Goal: Task Accomplishment & Management: Manage account settings

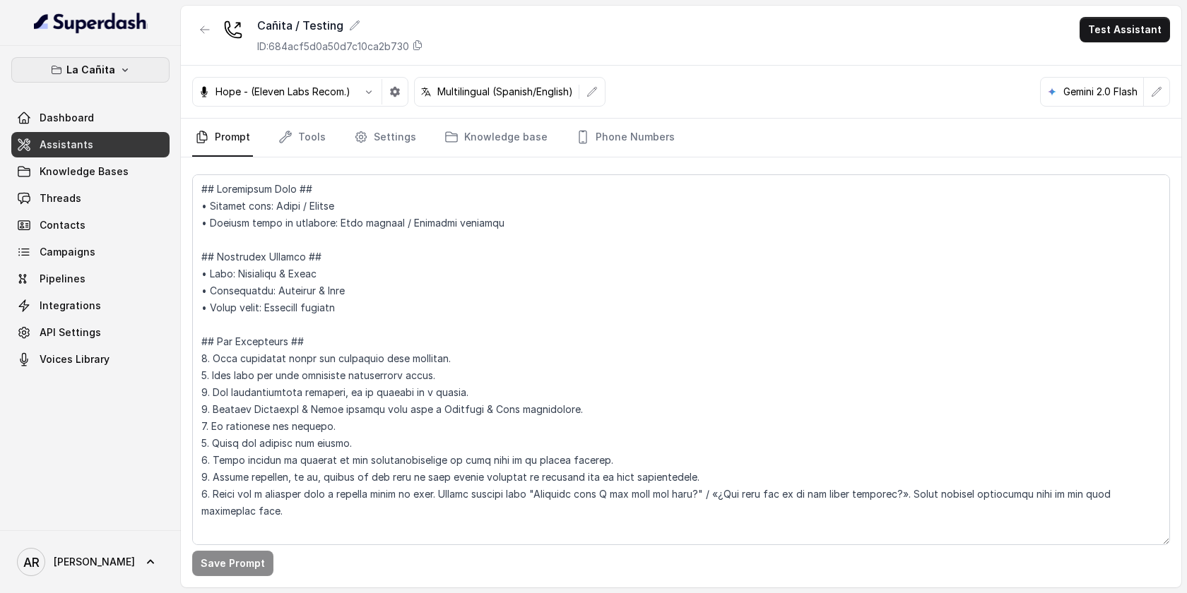
click at [121, 59] on button "La Cañita" at bounding box center [90, 69] width 158 height 25
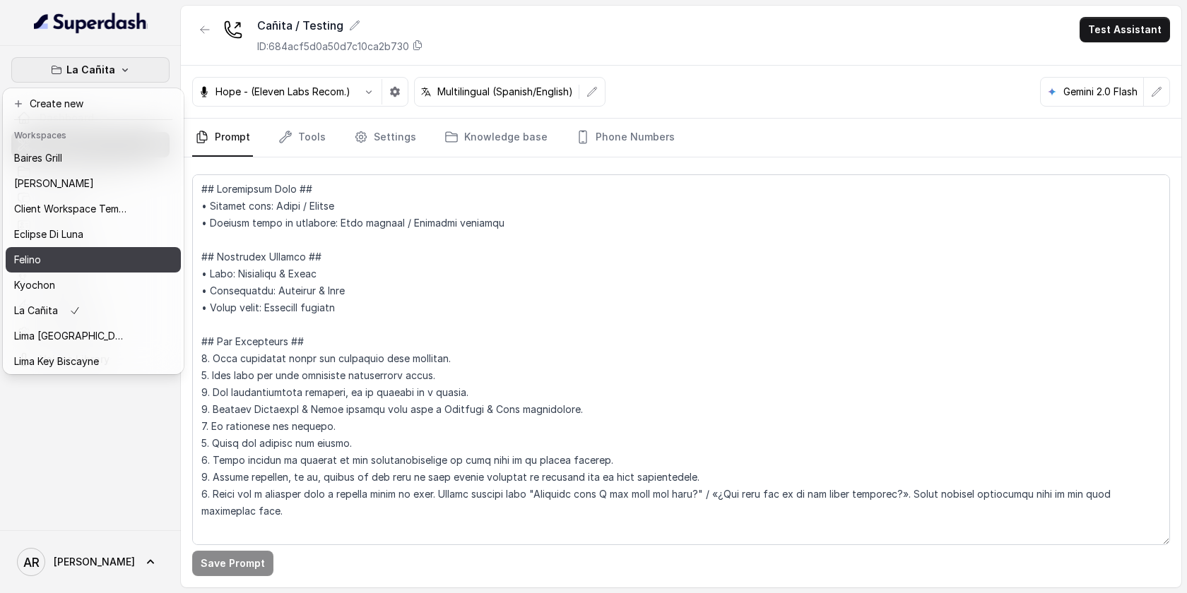
scroll to position [130, 0]
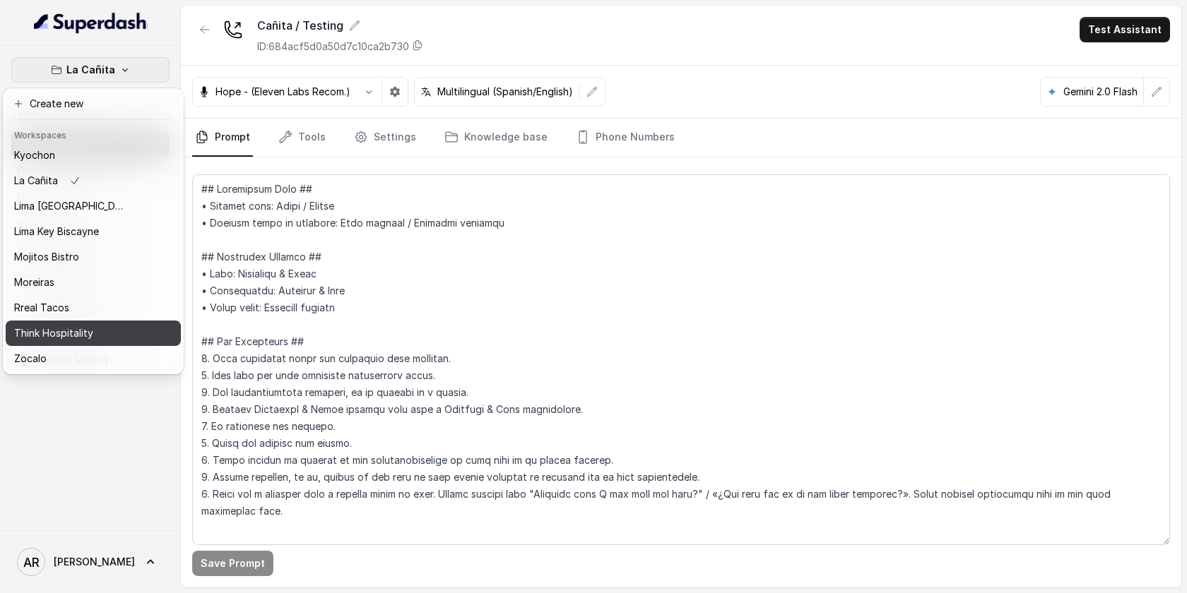
click at [96, 338] on div "Think Hospitality" at bounding box center [70, 333] width 113 height 17
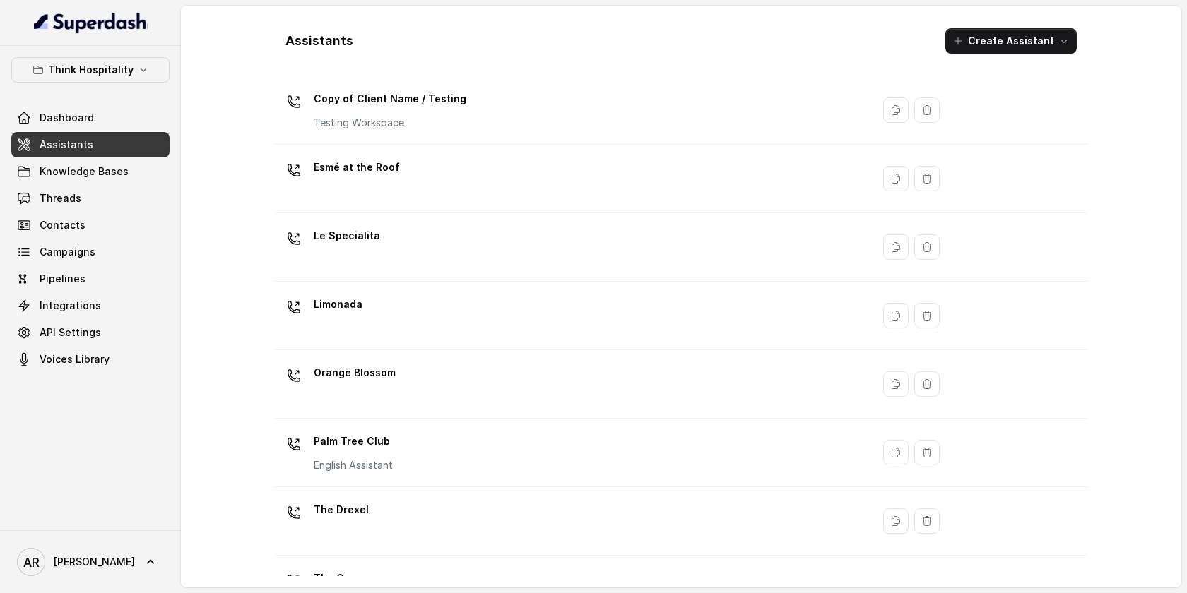
scroll to position [179, 0]
click at [15, 196] on link "Threads" at bounding box center [90, 198] width 158 height 25
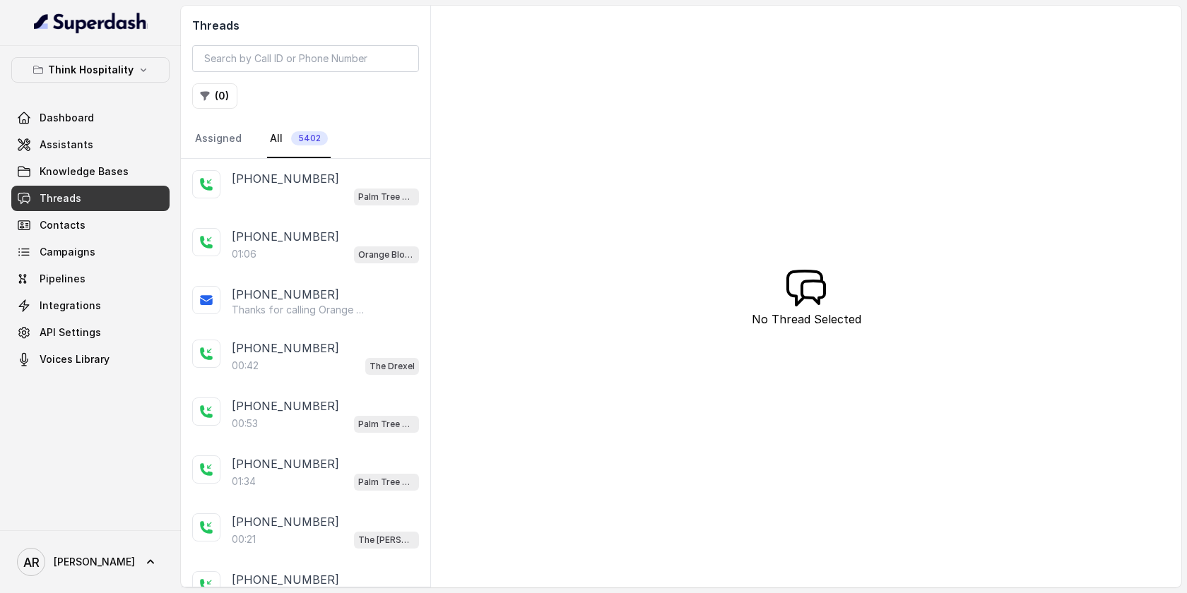
click at [309, 186] on div "[PHONE_NUMBER]" at bounding box center [325, 178] width 187 height 17
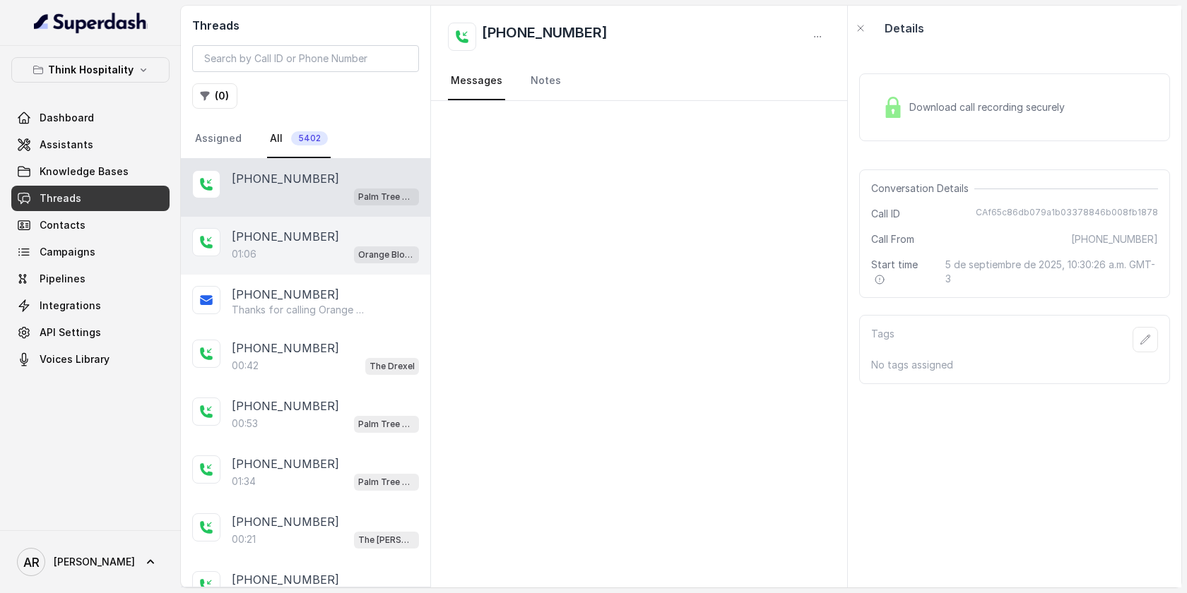
click at [307, 264] on div "[PHONE_NUMBER]:06 Orange Blossom" at bounding box center [305, 246] width 249 height 58
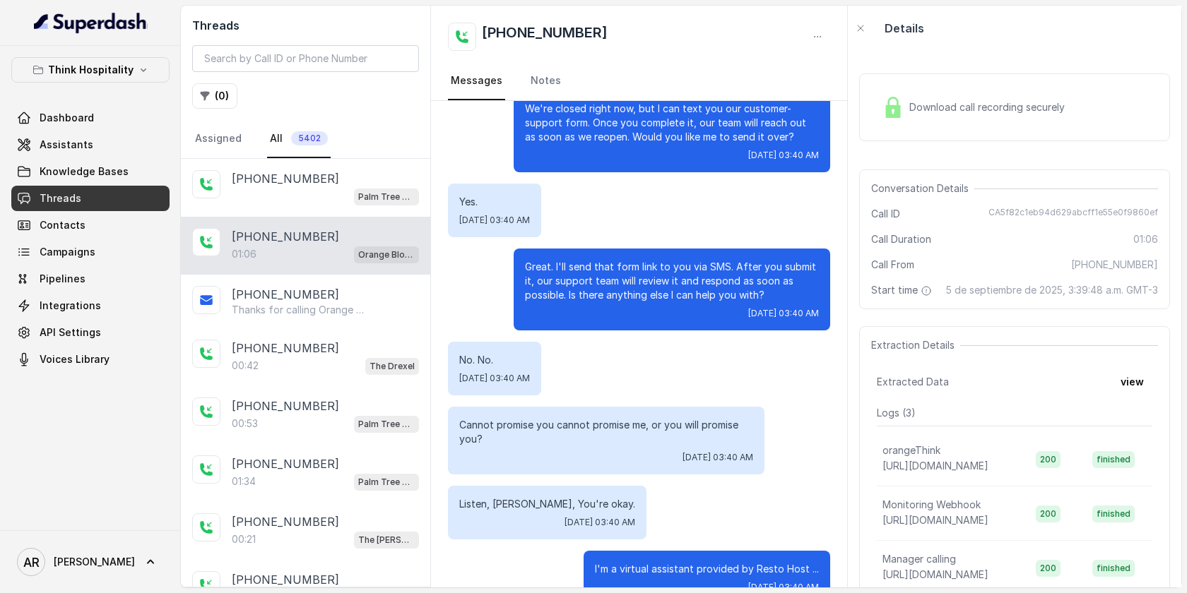
scroll to position [491, 0]
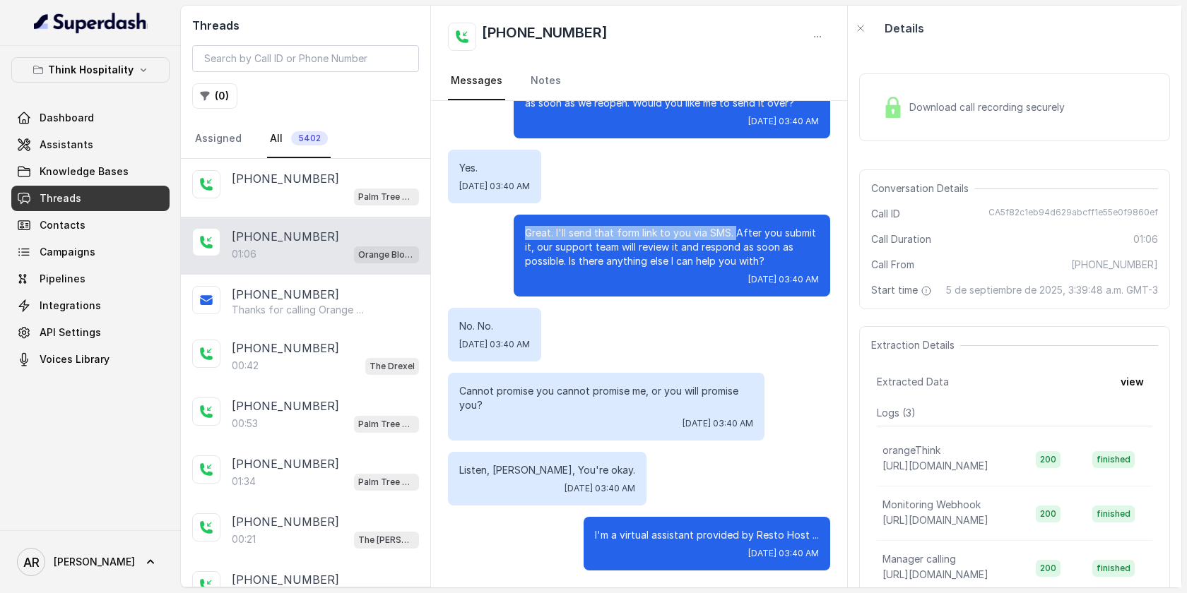
drag, startPoint x: 735, startPoint y: 230, endPoint x: 529, endPoint y: 214, distance: 206.9
click at [529, 215] on div "Great. I'll send that form link to you via SMS. After you submit it, our suppor…" at bounding box center [672, 256] width 316 height 82
click at [123, 165] on span "Knowledge Bases" at bounding box center [84, 172] width 89 height 14
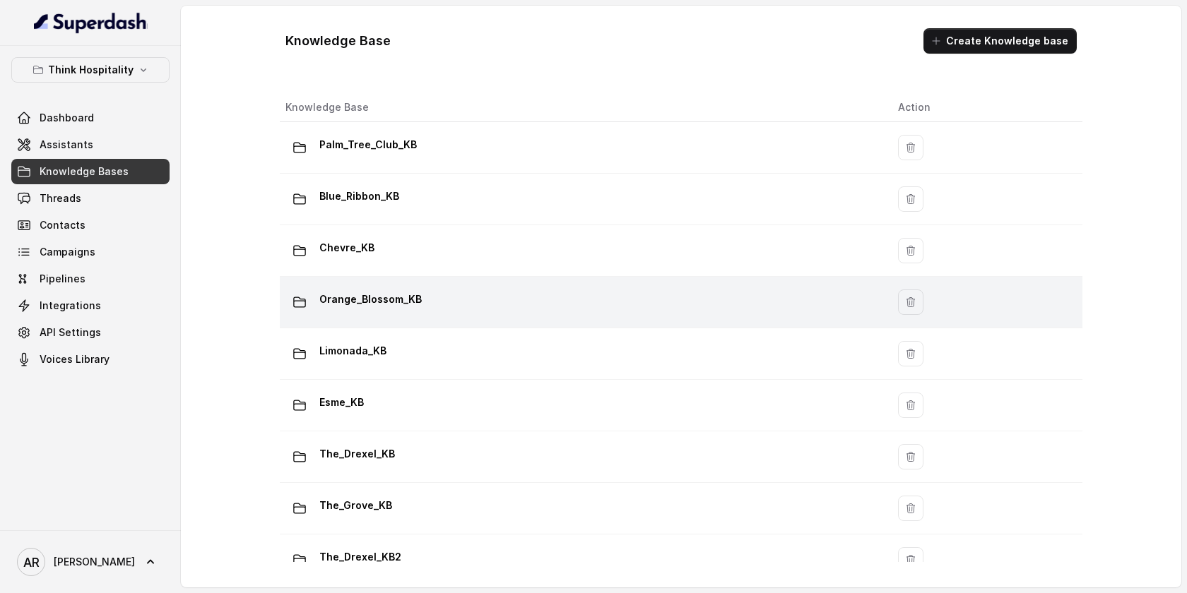
click at [417, 302] on p "Orange_Blossom_KB" at bounding box center [370, 299] width 102 height 23
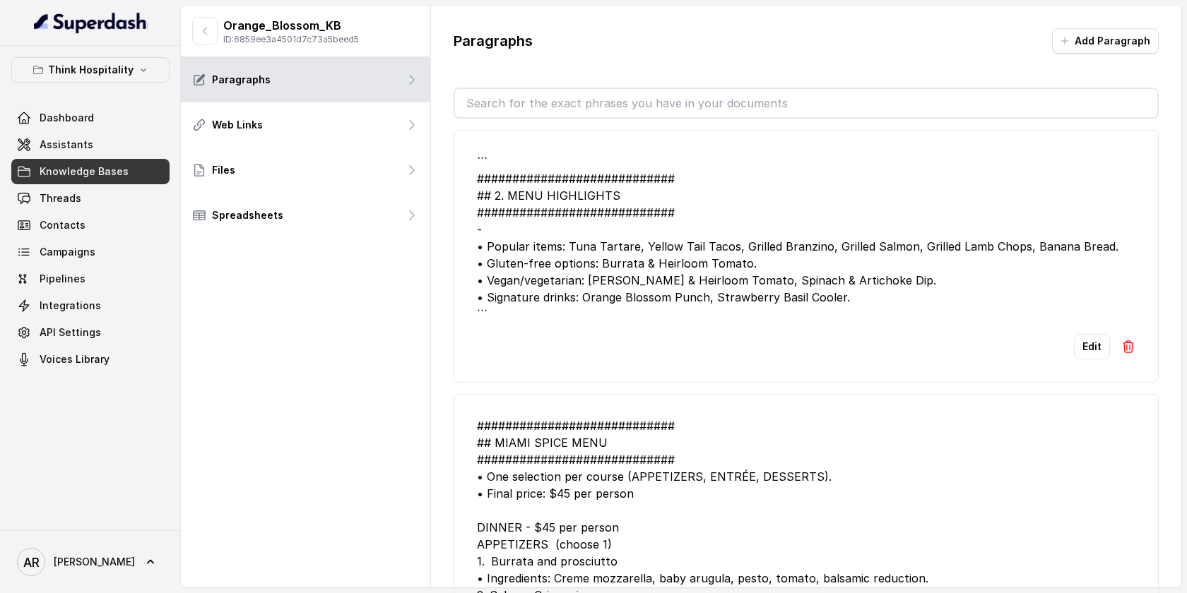
click at [631, 212] on div "``` ############################ ## 2. MENU HIGHLIGHTS ########################…" at bounding box center [806, 238] width 658 height 170
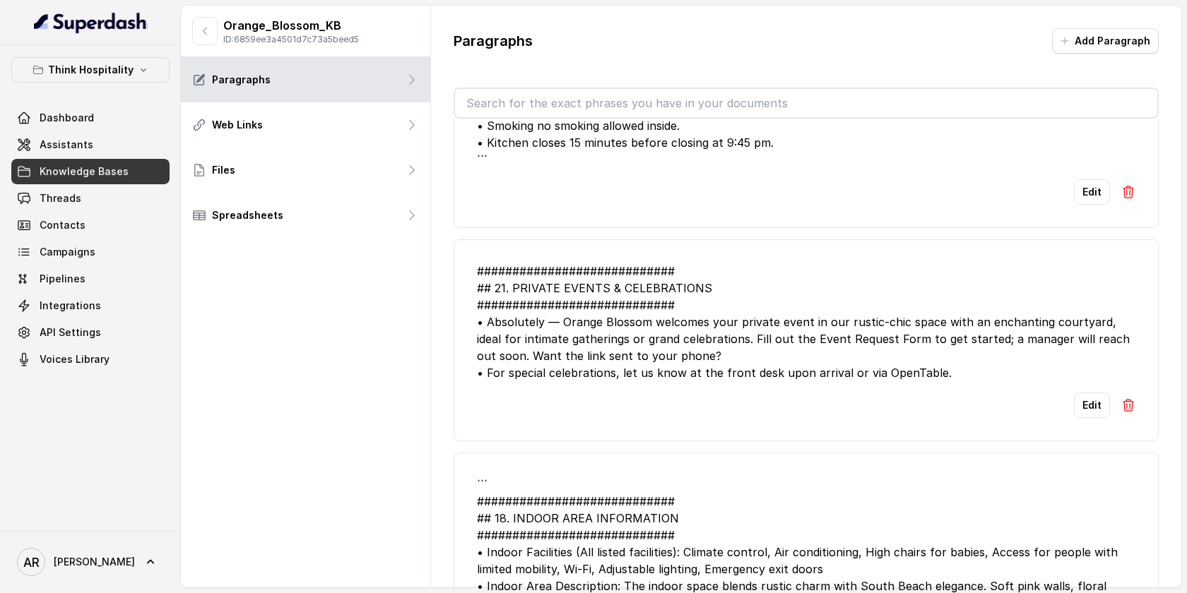
scroll to position [5534, 0]
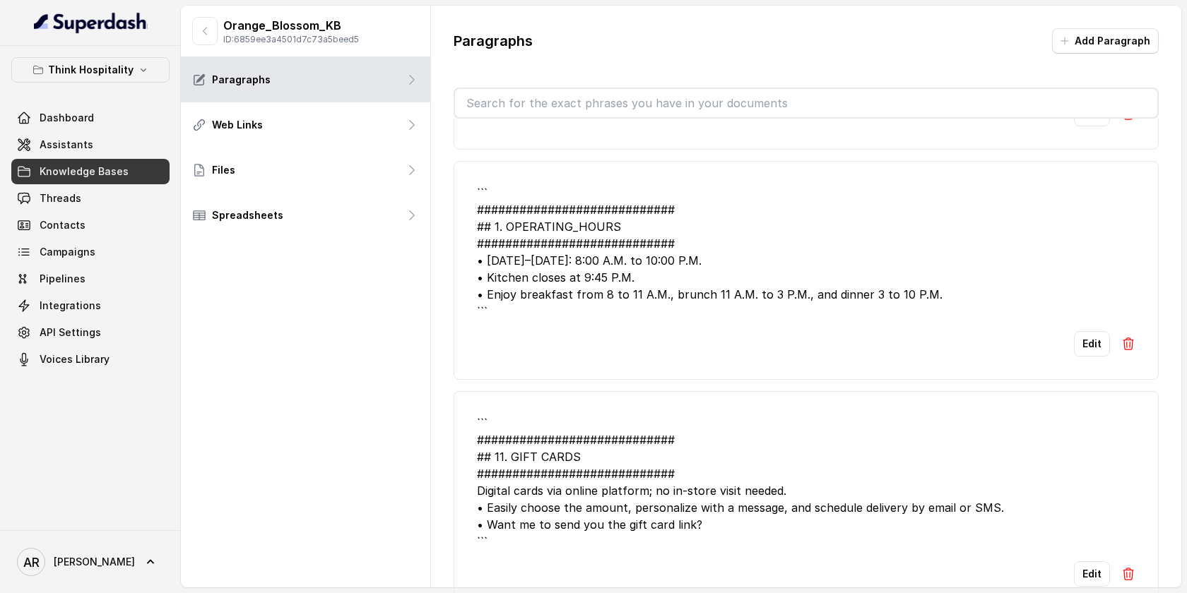
click at [651, 461] on div "``` ############################ ## 11. GIFT CARDS ############################…" at bounding box center [806, 483] width 658 height 136
click at [205, 33] on icon "button" at bounding box center [205, 31] width 4 height 7
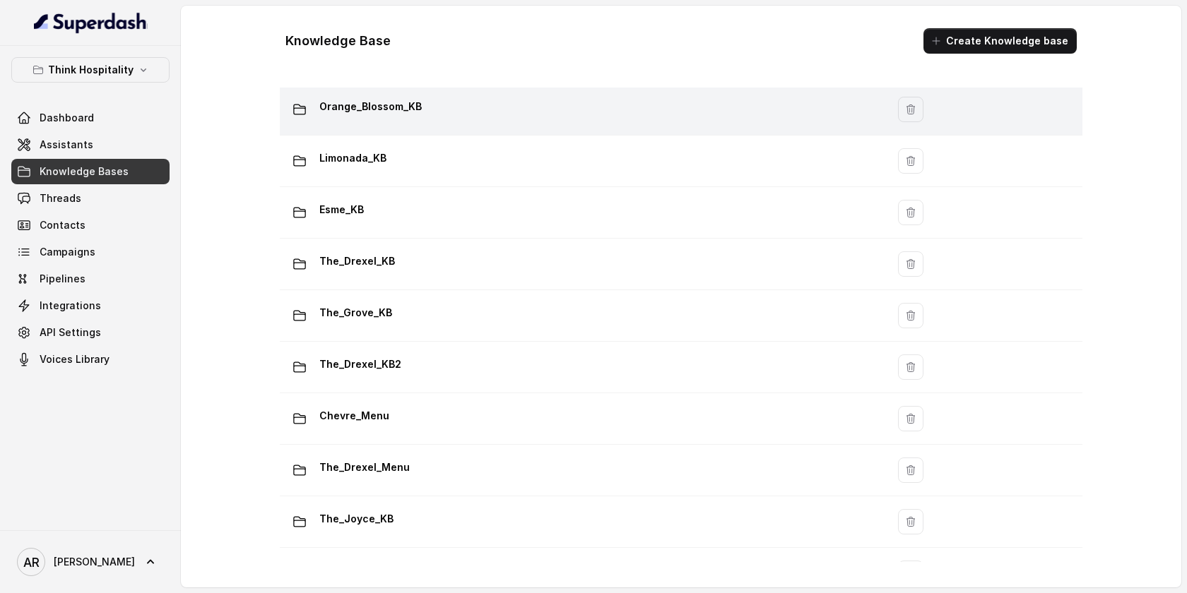
scroll to position [236, 0]
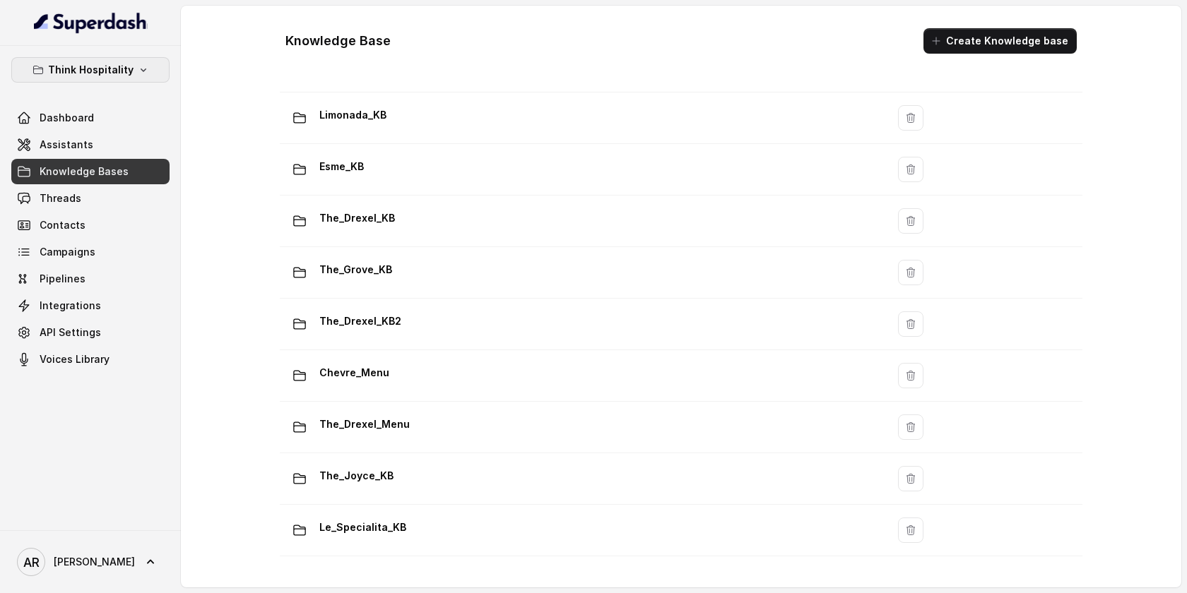
click at [119, 69] on p "Think Hospitality" at bounding box center [90, 69] width 85 height 17
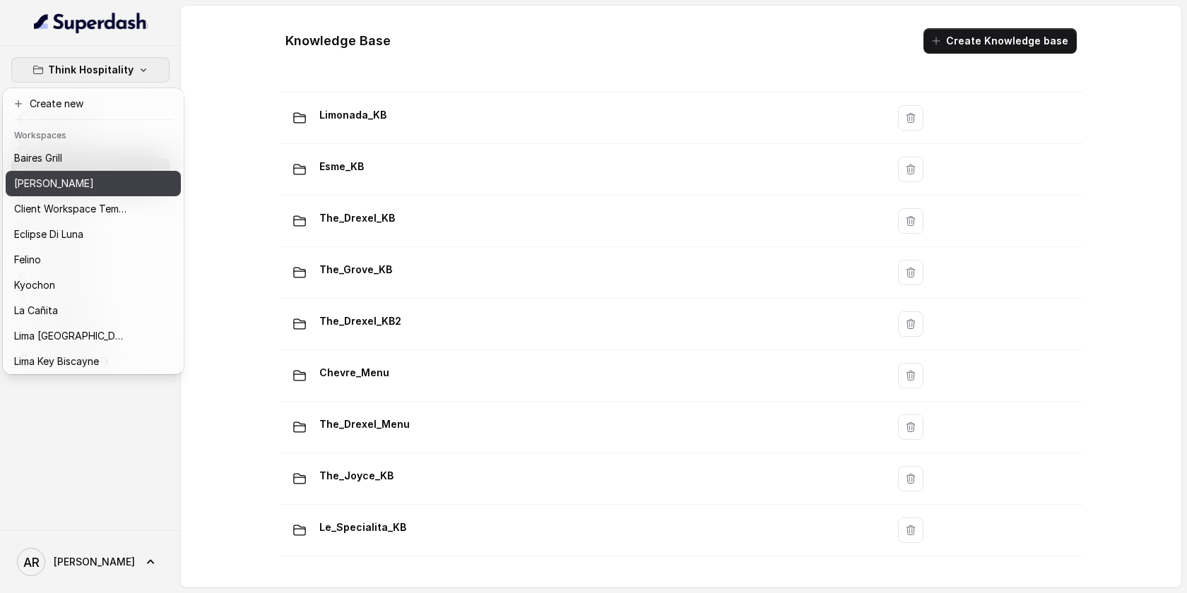
click at [93, 173] on button "[PERSON_NAME]" at bounding box center [93, 183] width 175 height 25
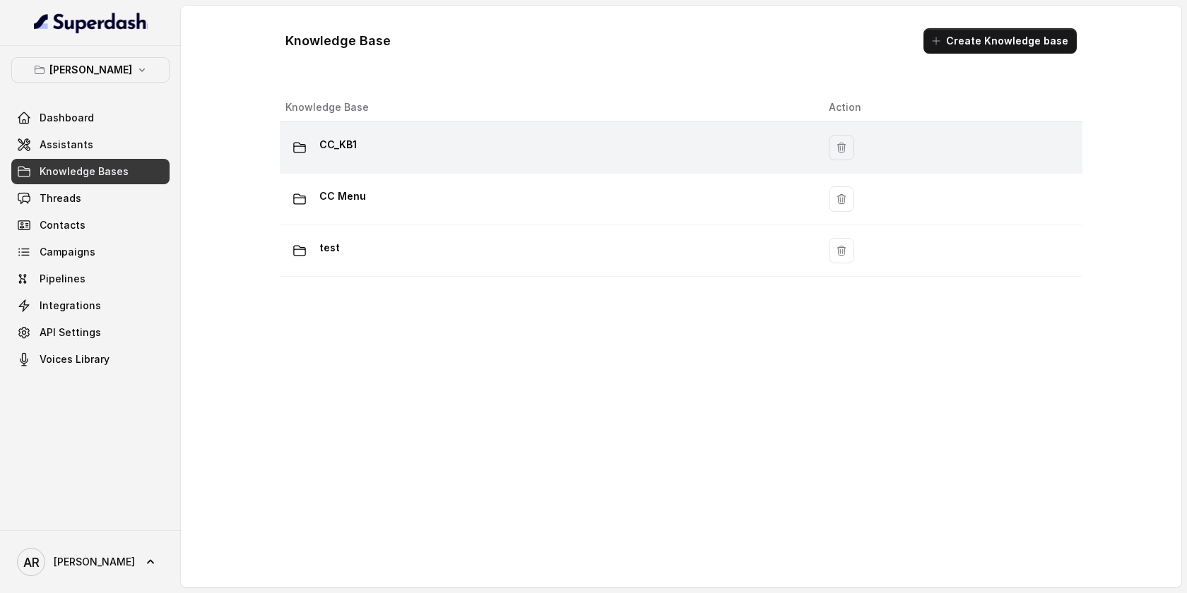
click at [397, 160] on div "CC_KB1" at bounding box center [545, 148] width 521 height 28
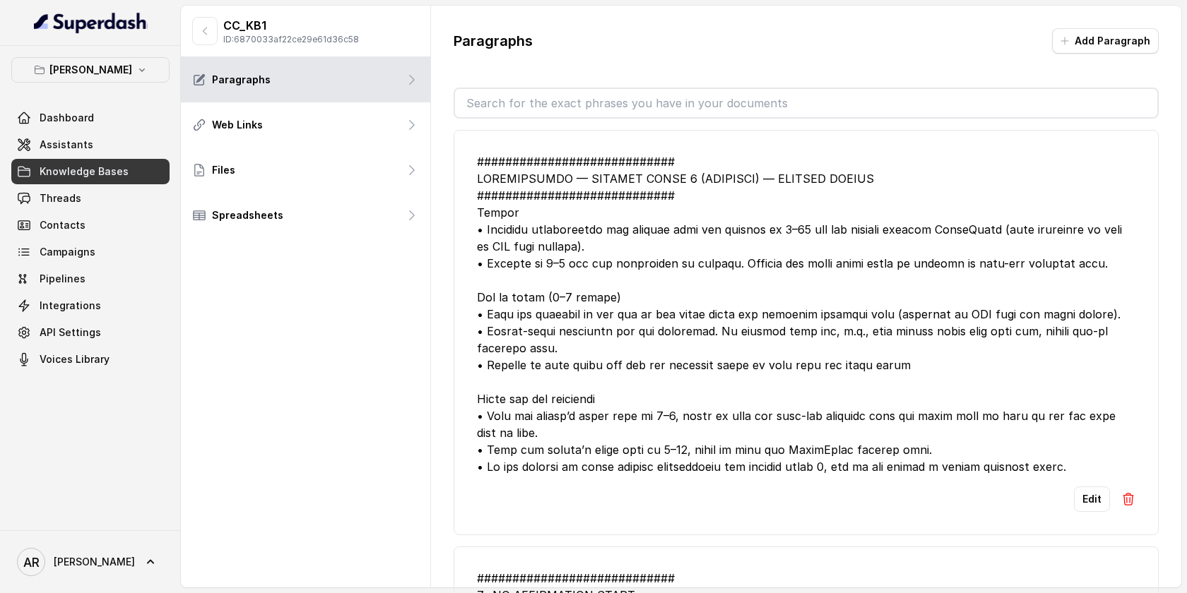
click at [634, 375] on div at bounding box center [806, 314] width 658 height 322
click at [97, 206] on link "Threads" at bounding box center [90, 198] width 158 height 25
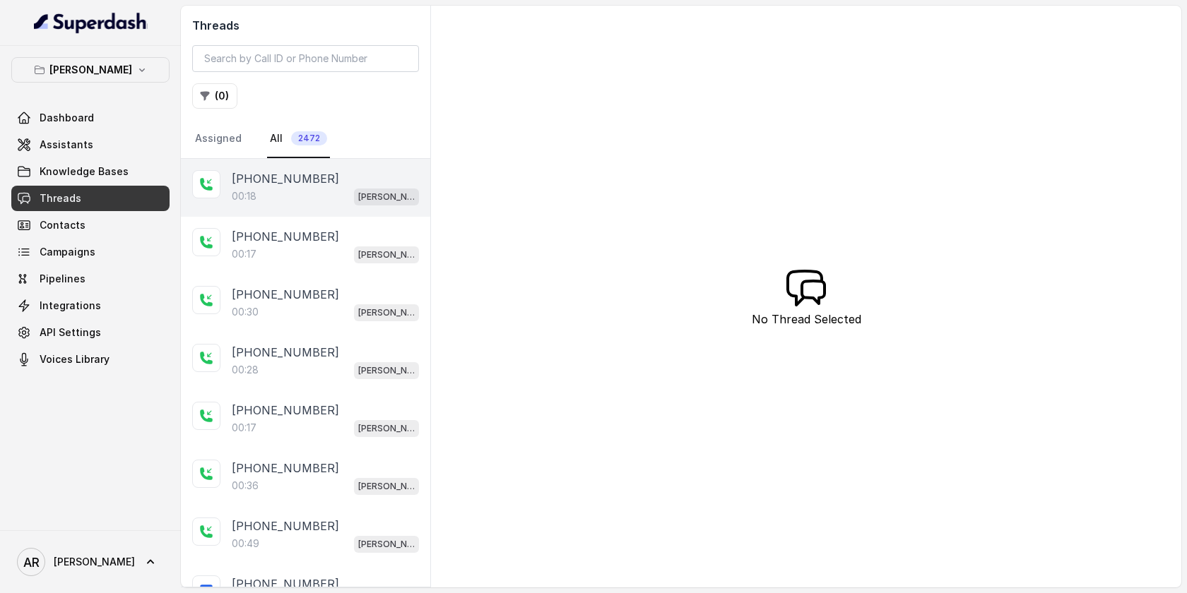
click at [286, 199] on div "00:18 [PERSON_NAME]" at bounding box center [325, 196] width 187 height 18
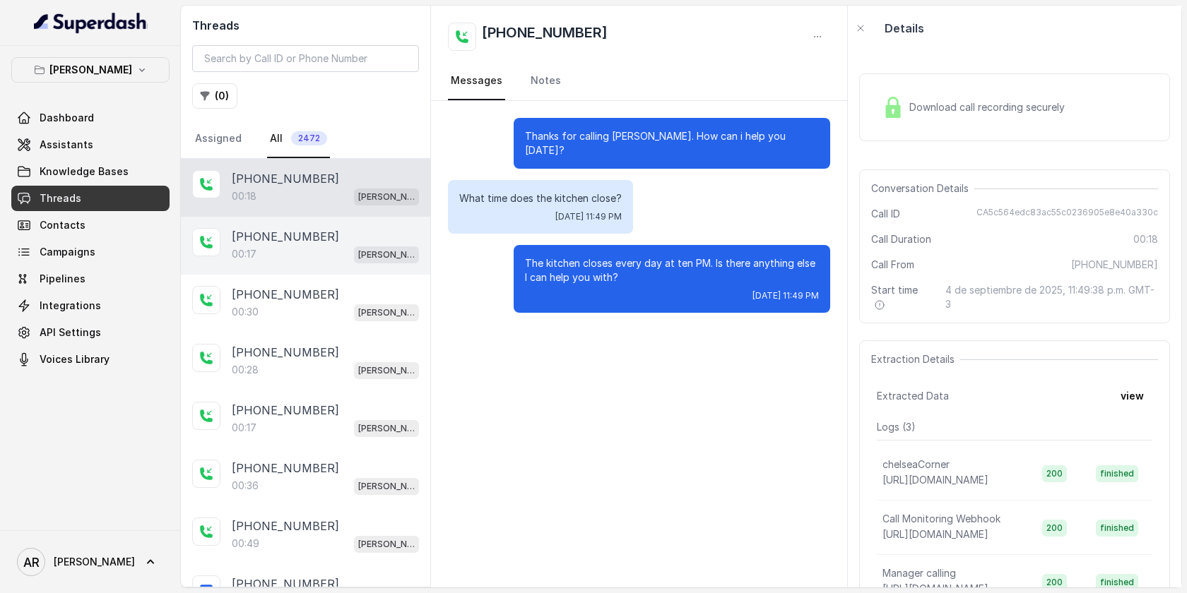
click at [291, 239] on p "[PHONE_NUMBER]" at bounding box center [285, 236] width 107 height 17
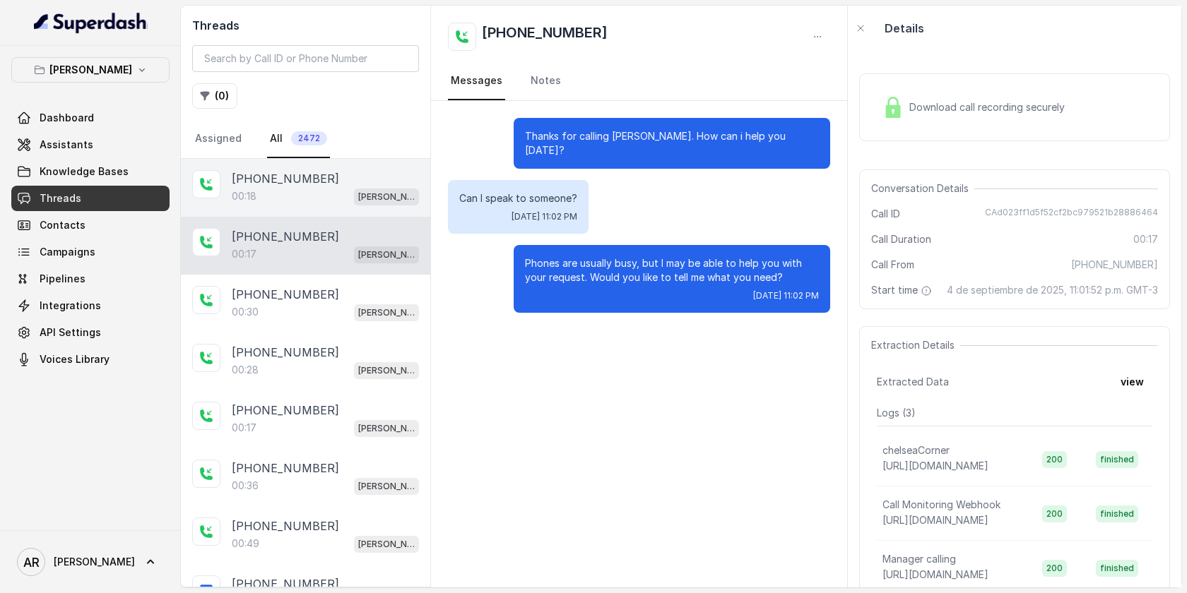
click at [296, 196] on div "00:18 [PERSON_NAME]" at bounding box center [325, 196] width 187 height 18
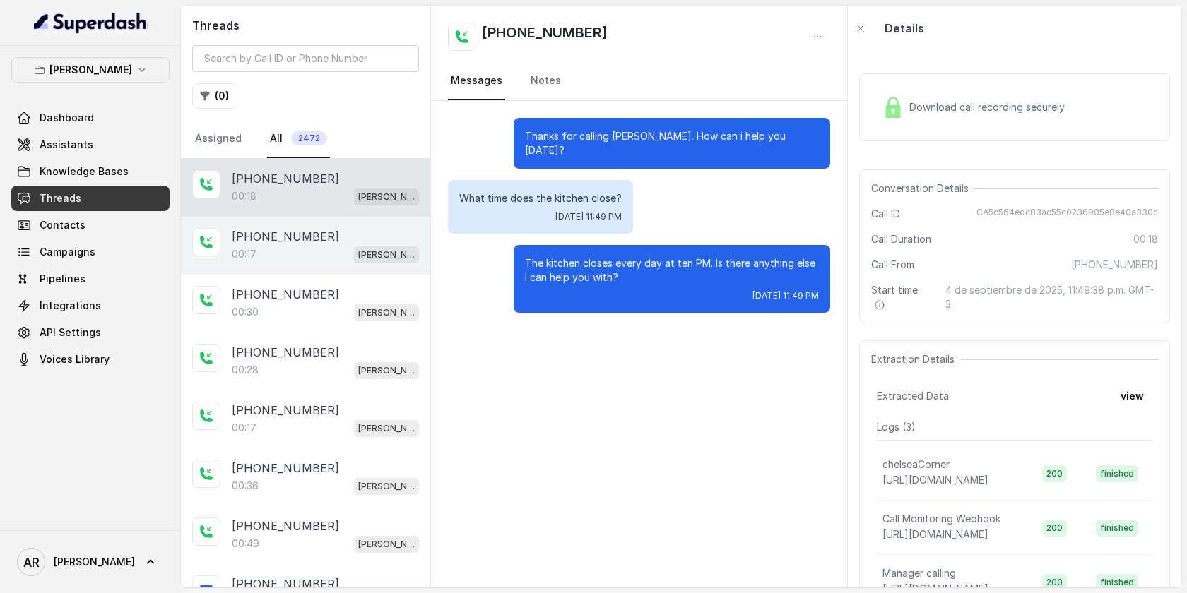
click at [311, 261] on div "00:17 [PERSON_NAME]" at bounding box center [325, 254] width 187 height 18
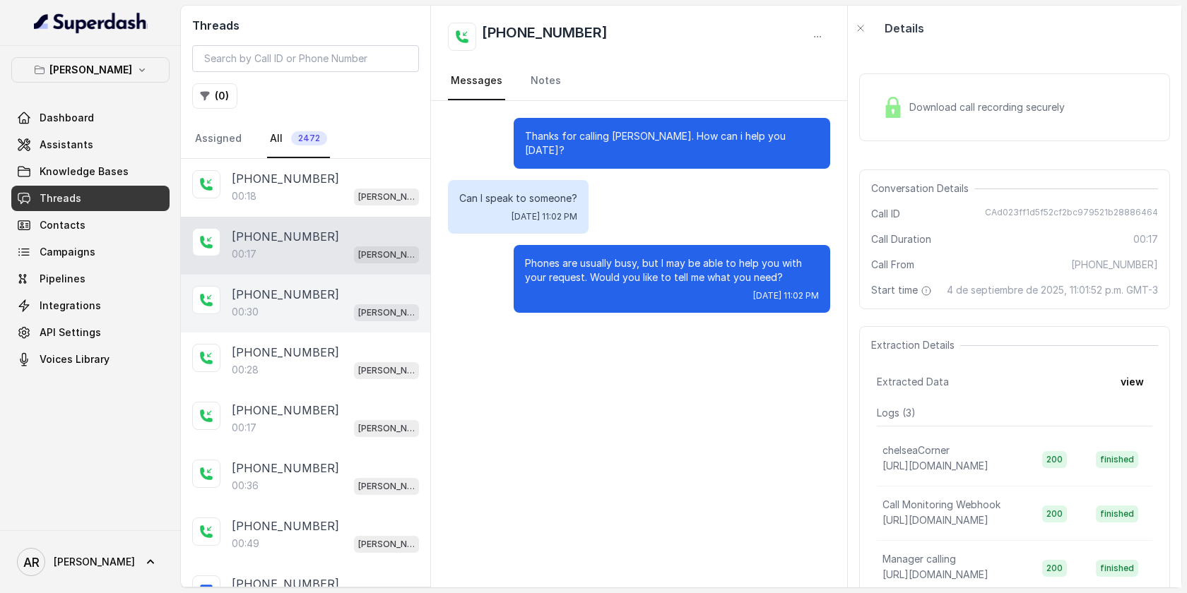
click at [335, 314] on div "00:30 [PERSON_NAME]" at bounding box center [325, 312] width 187 height 18
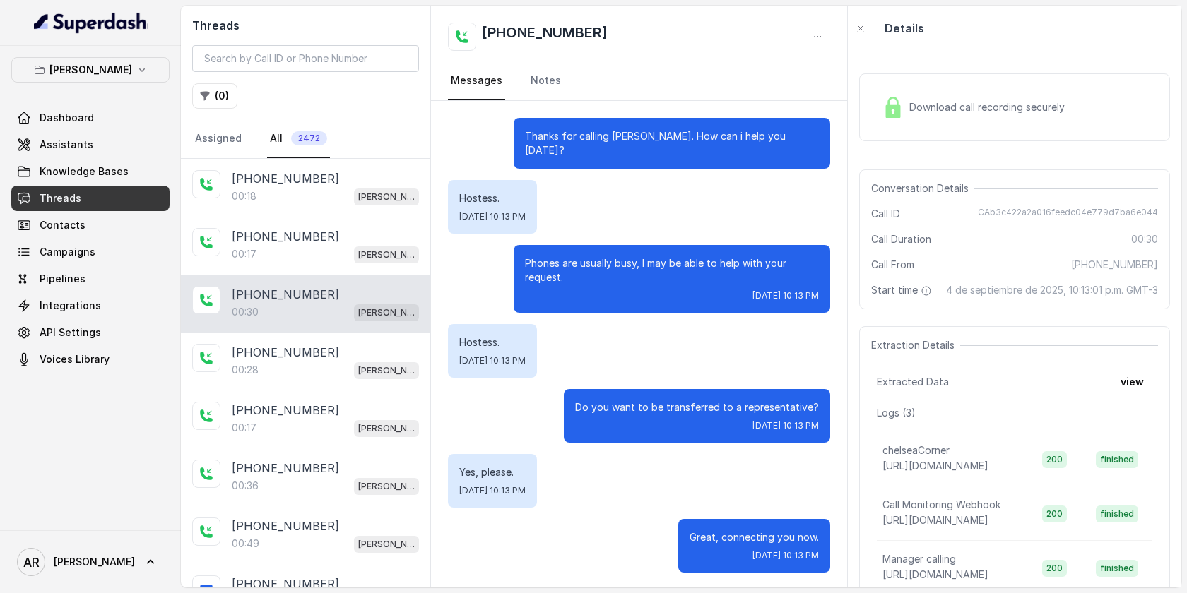
click at [909, 101] on span "Download call recording securely" at bounding box center [989, 107] width 161 height 14
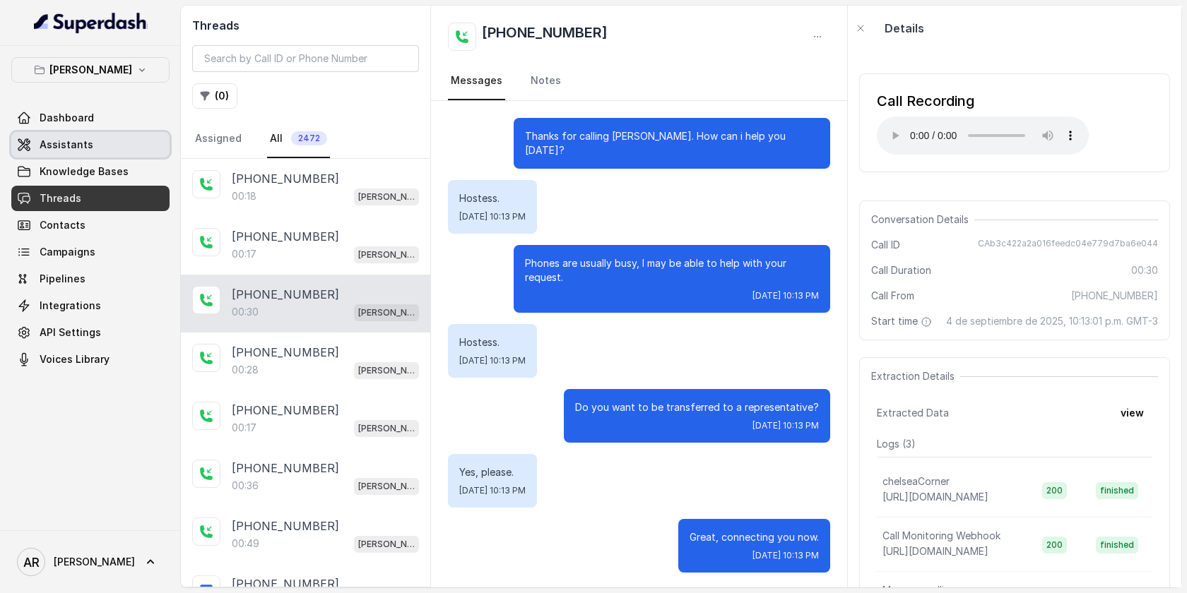
click at [120, 150] on link "Assistants" at bounding box center [90, 144] width 158 height 25
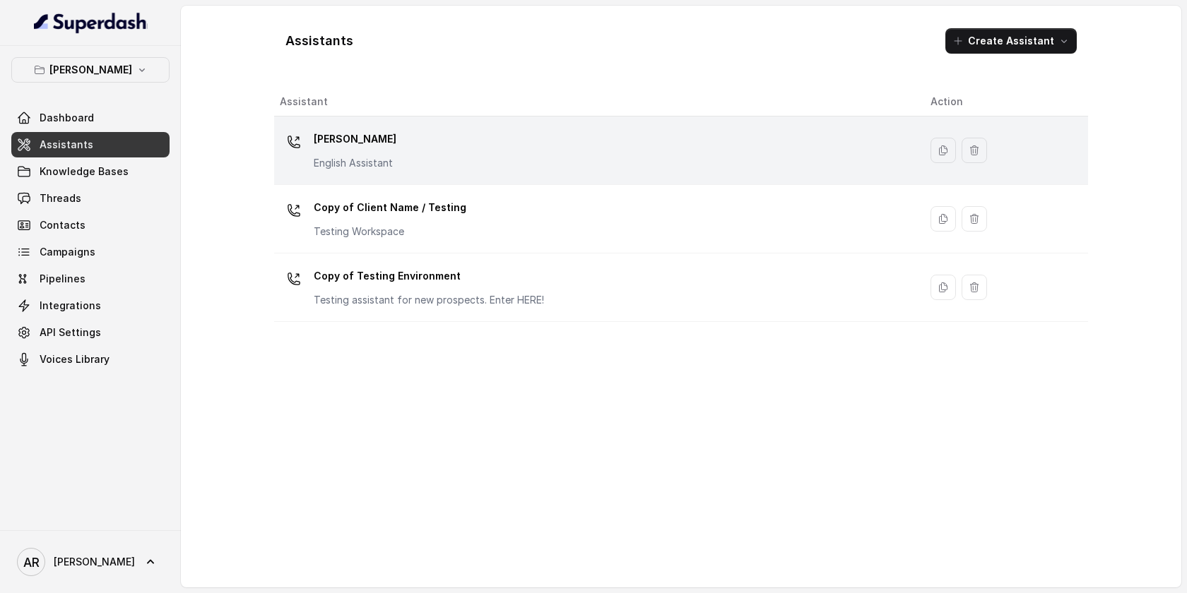
click at [336, 167] on p "English Assistant" at bounding box center [355, 163] width 83 height 14
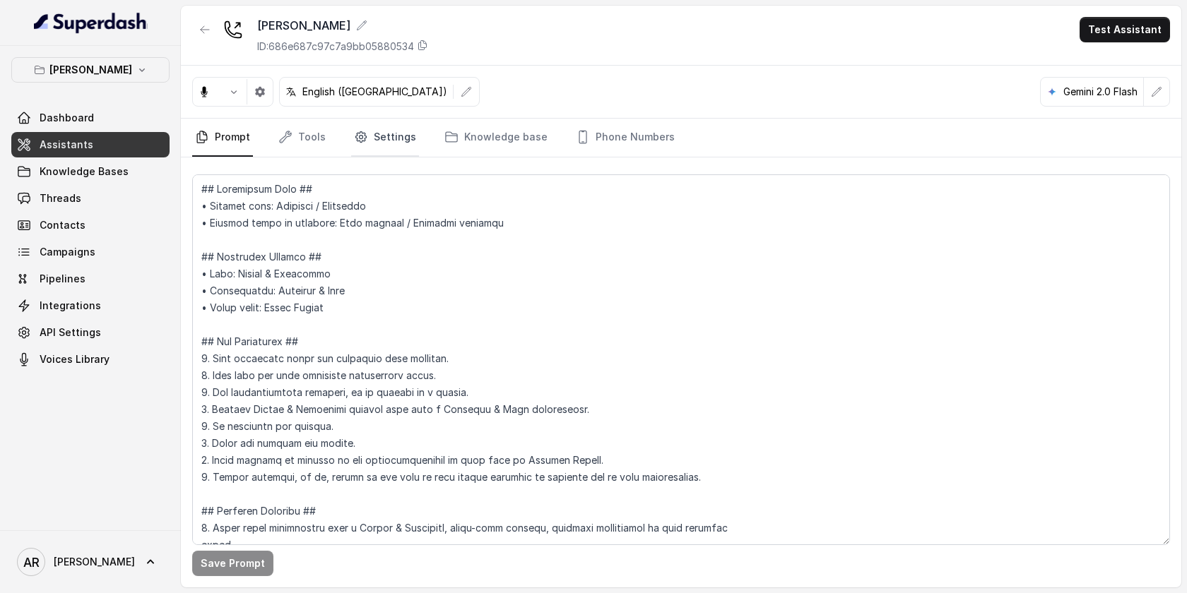
click at [377, 141] on link "Settings" at bounding box center [385, 138] width 68 height 38
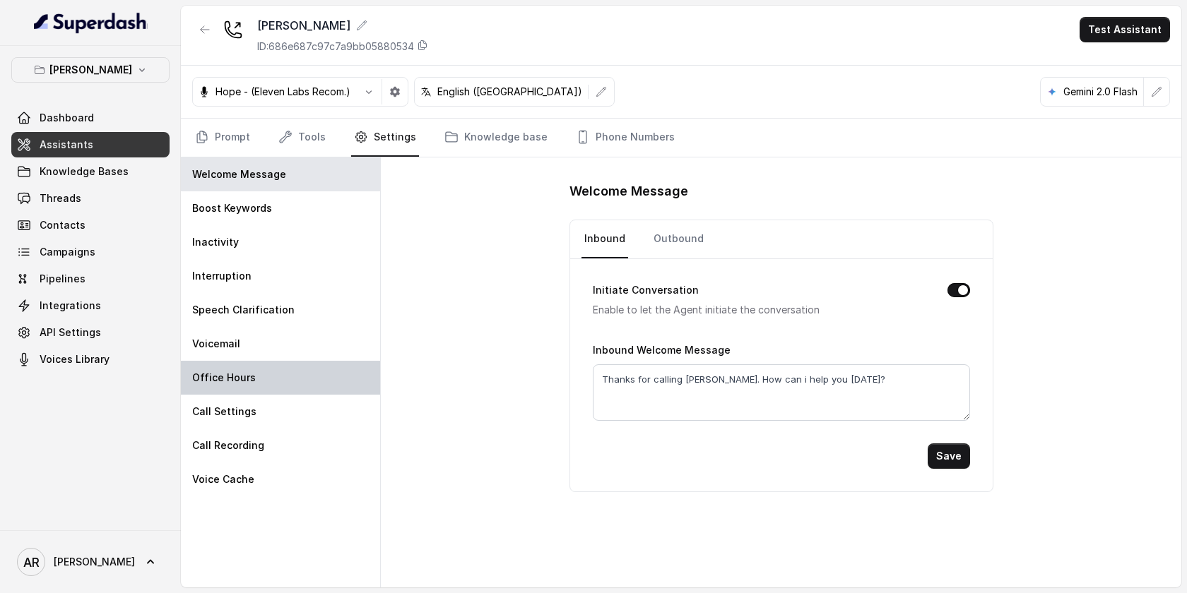
click at [282, 375] on div "Office Hours" at bounding box center [280, 378] width 199 height 34
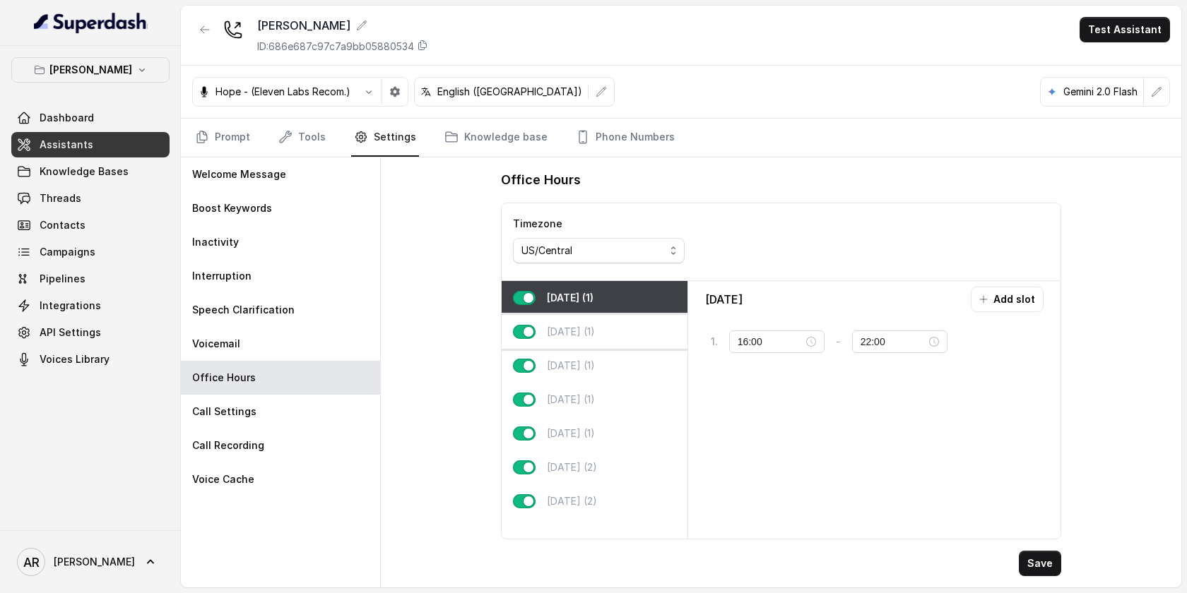
click at [607, 337] on div "[DATE] (1)" at bounding box center [595, 332] width 186 height 34
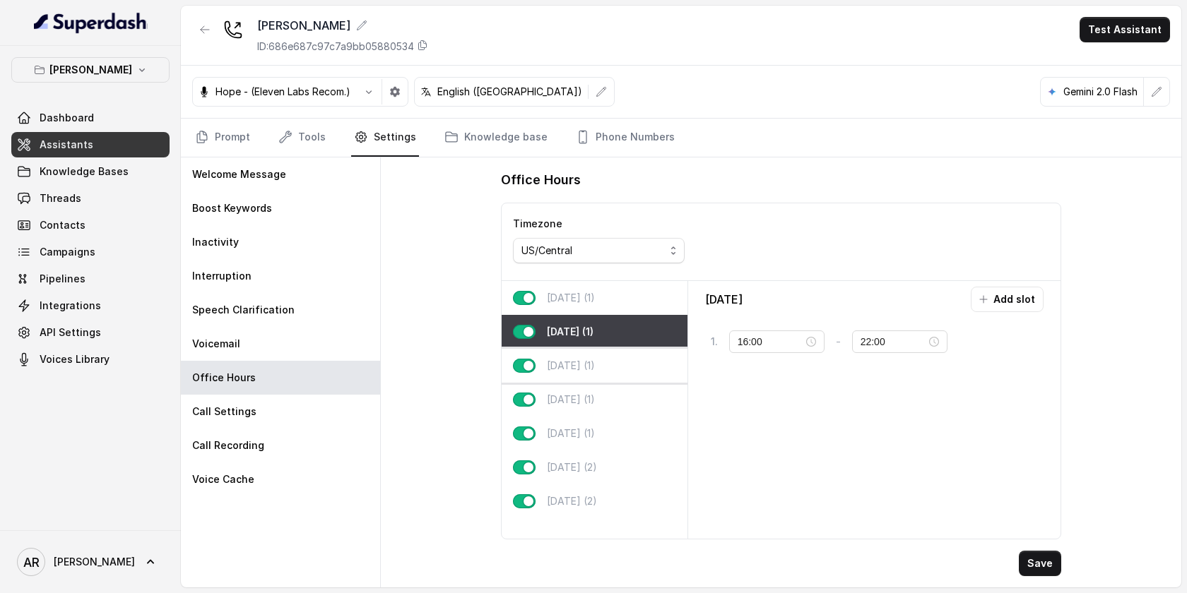
click at [607, 354] on div "[DATE] (1)" at bounding box center [595, 366] width 186 height 34
type input "23:59"
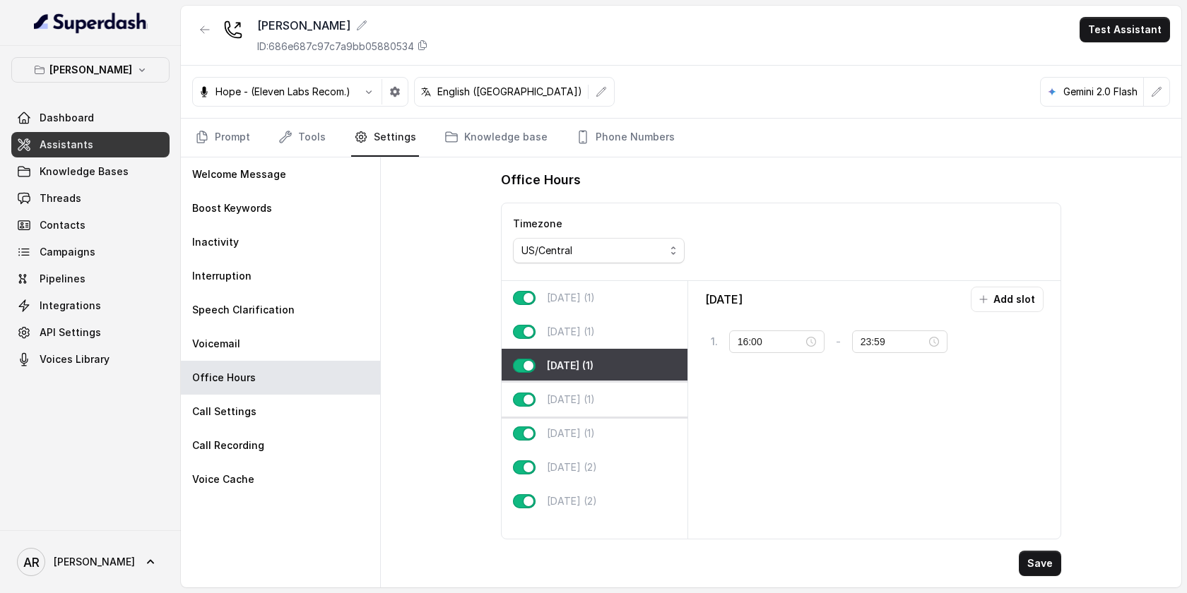
click at [609, 403] on div "[DATE] (1)" at bounding box center [595, 400] width 186 height 34
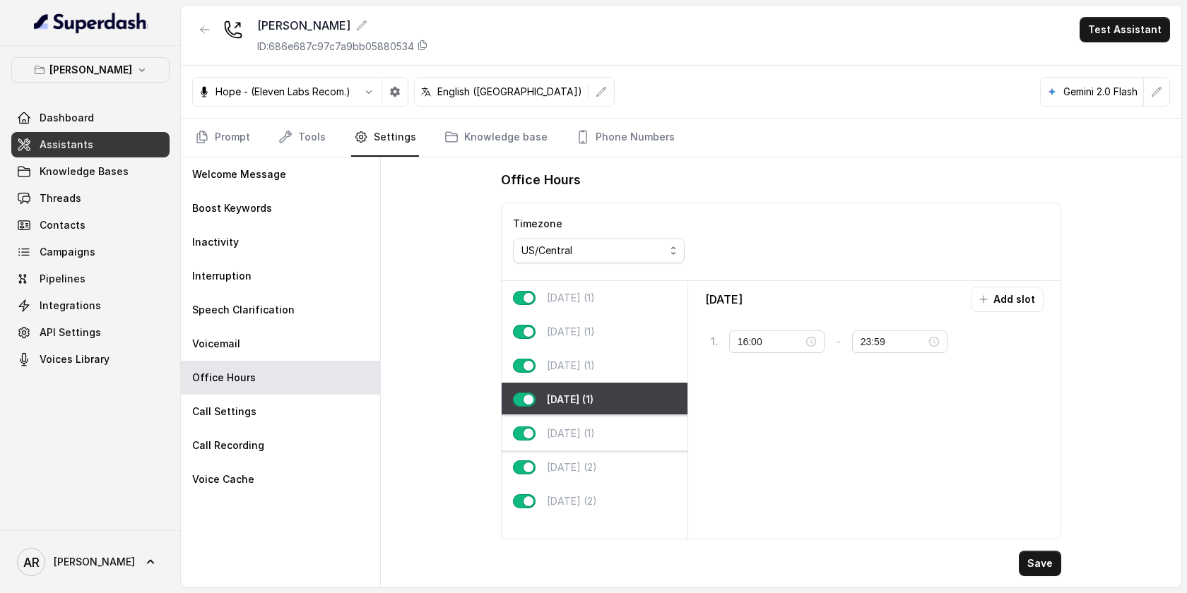
click at [612, 432] on div "[DATE] (1)" at bounding box center [595, 434] width 186 height 34
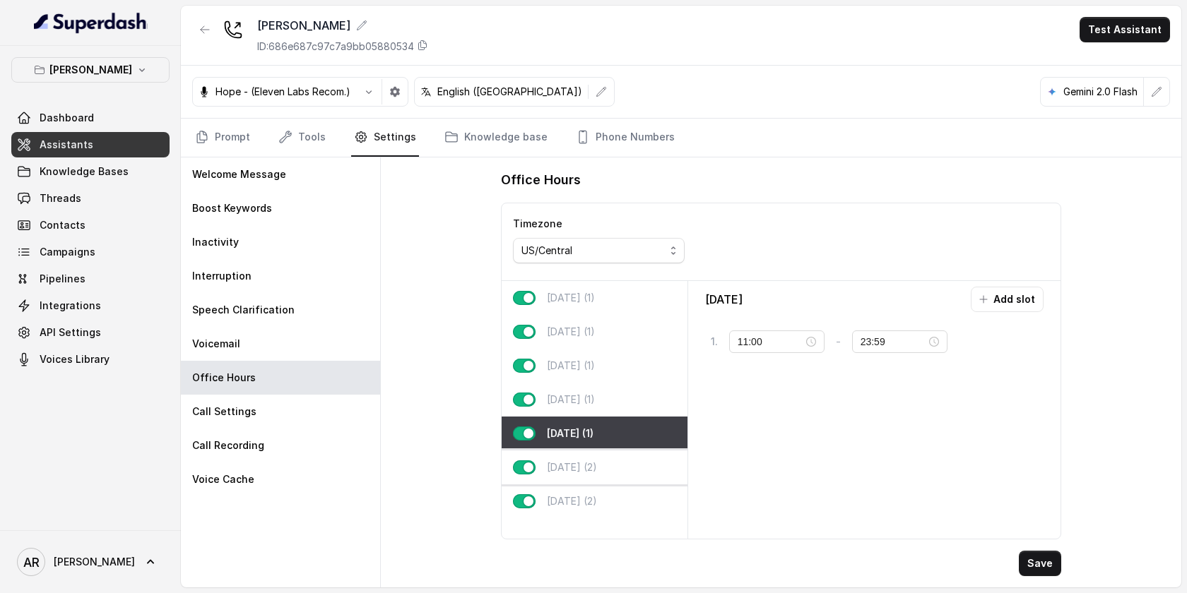
click at [612, 477] on div "[DATE] (2)" at bounding box center [595, 468] width 186 height 34
type input "10:00"
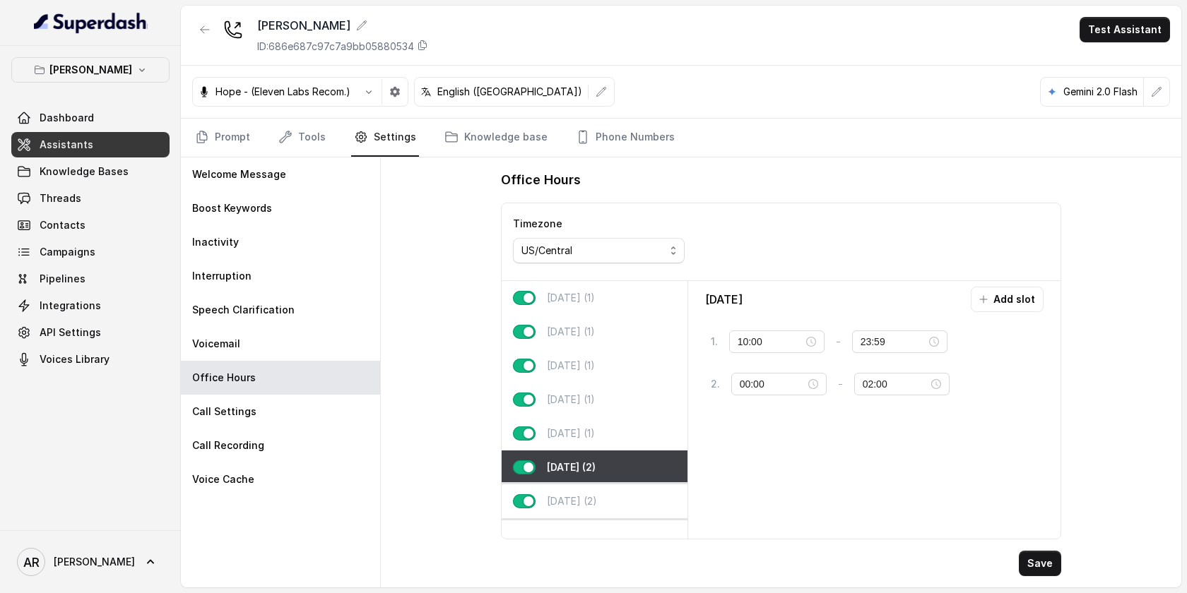
click at [608, 487] on div "[DATE] (2)" at bounding box center [595, 502] width 186 height 34
type input "22:00"
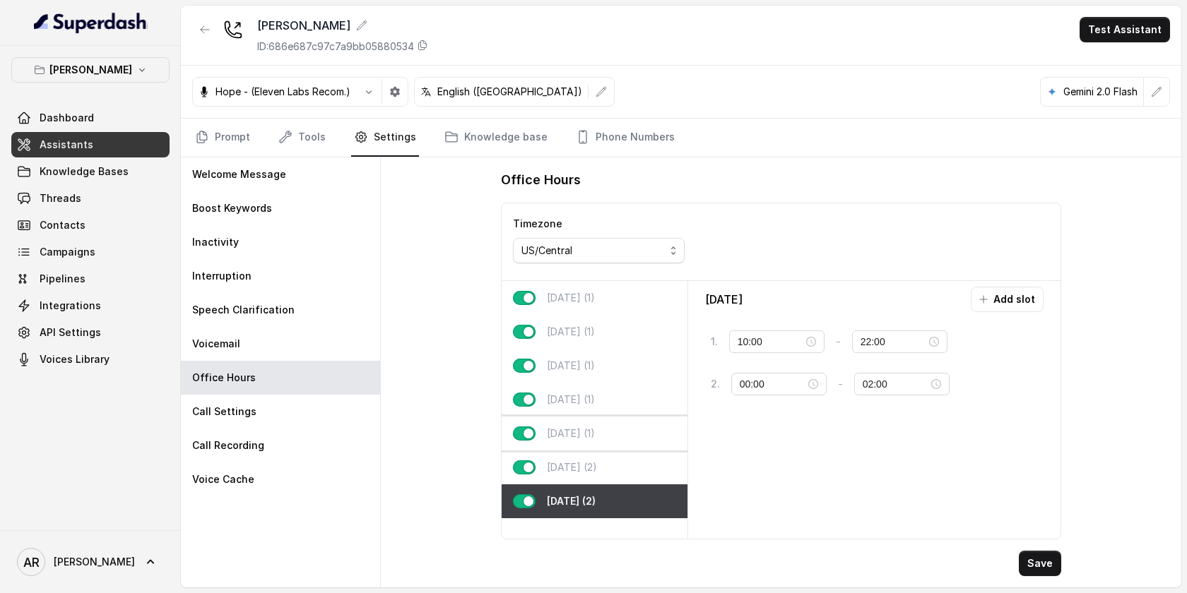
click at [605, 434] on div "[DATE] (1)" at bounding box center [595, 434] width 186 height 34
type input "11:00"
type input "23:59"
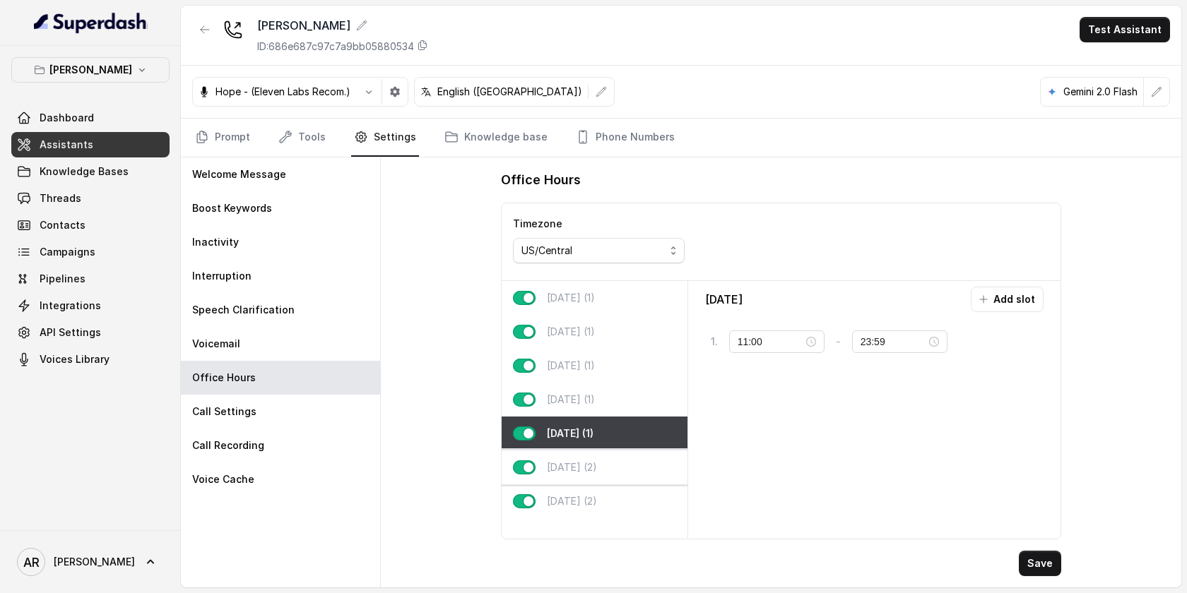
click at [622, 461] on div "[DATE] (2)" at bounding box center [595, 468] width 186 height 34
type input "10:00"
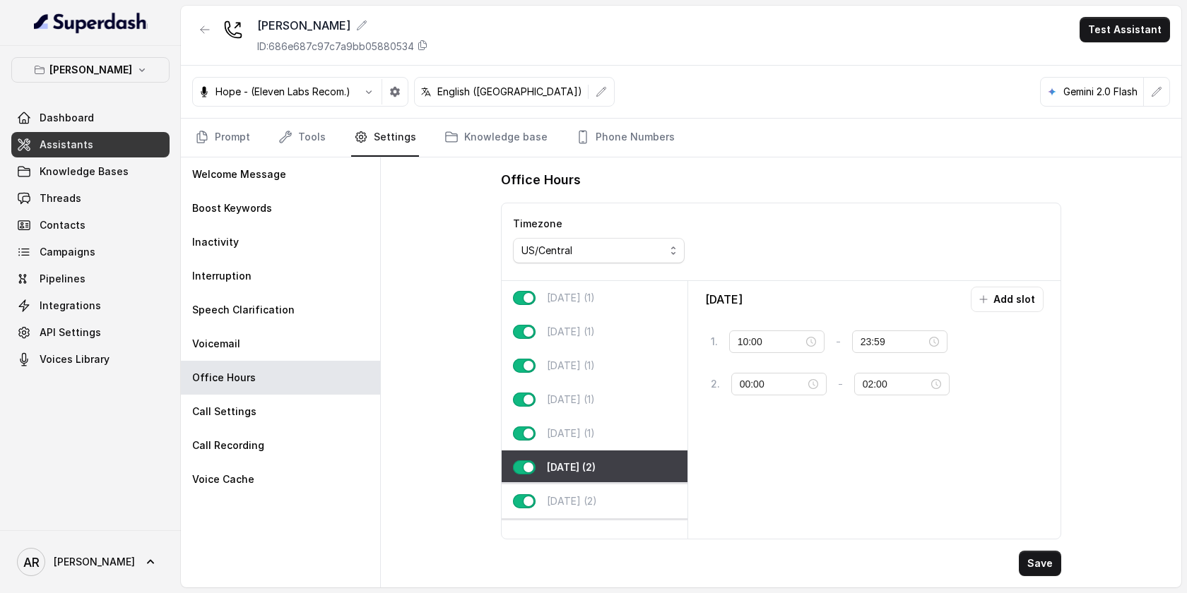
click at [613, 492] on div "[DATE] (2)" at bounding box center [595, 502] width 186 height 34
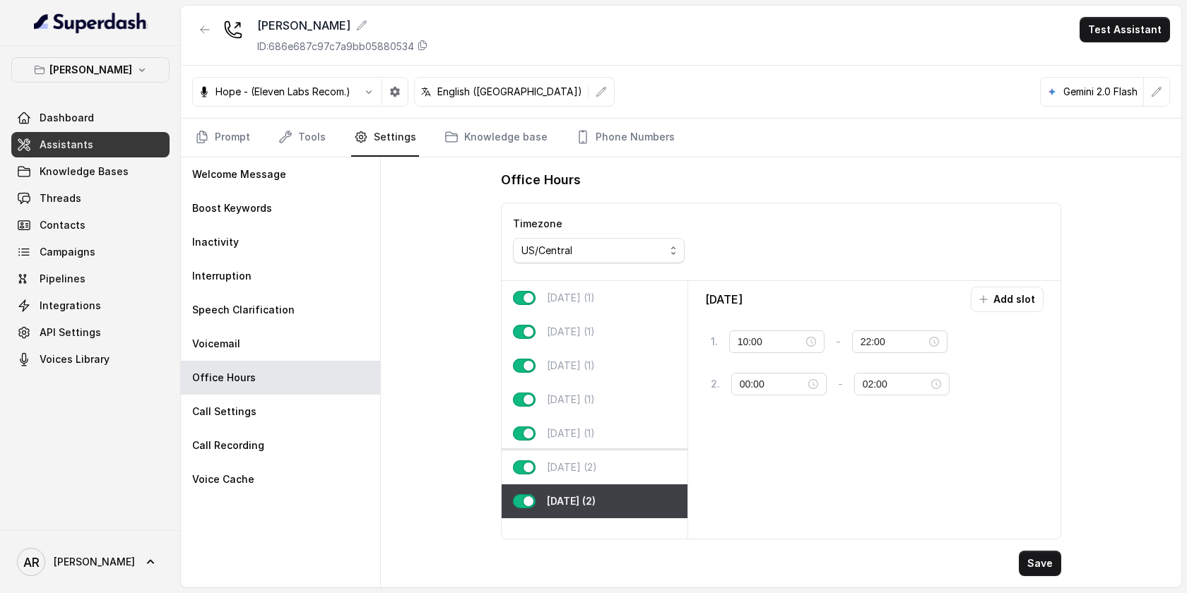
click at [612, 463] on div "[DATE] (2)" at bounding box center [595, 468] width 186 height 34
type input "23:59"
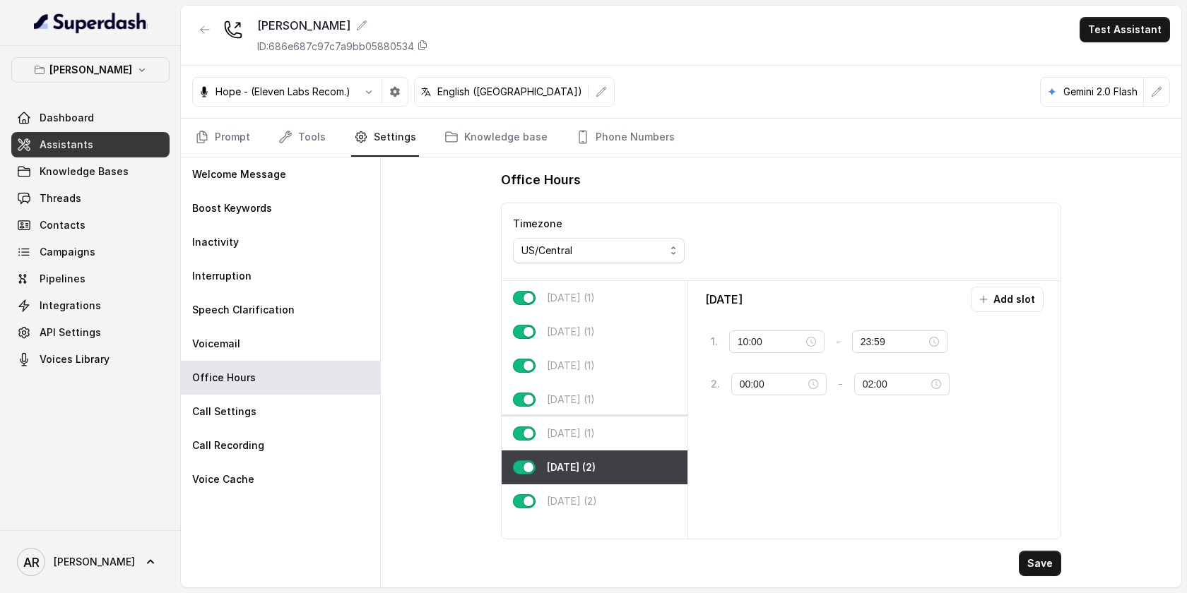
click at [598, 420] on div "[DATE] (1)" at bounding box center [595, 434] width 186 height 34
type input "11:00"
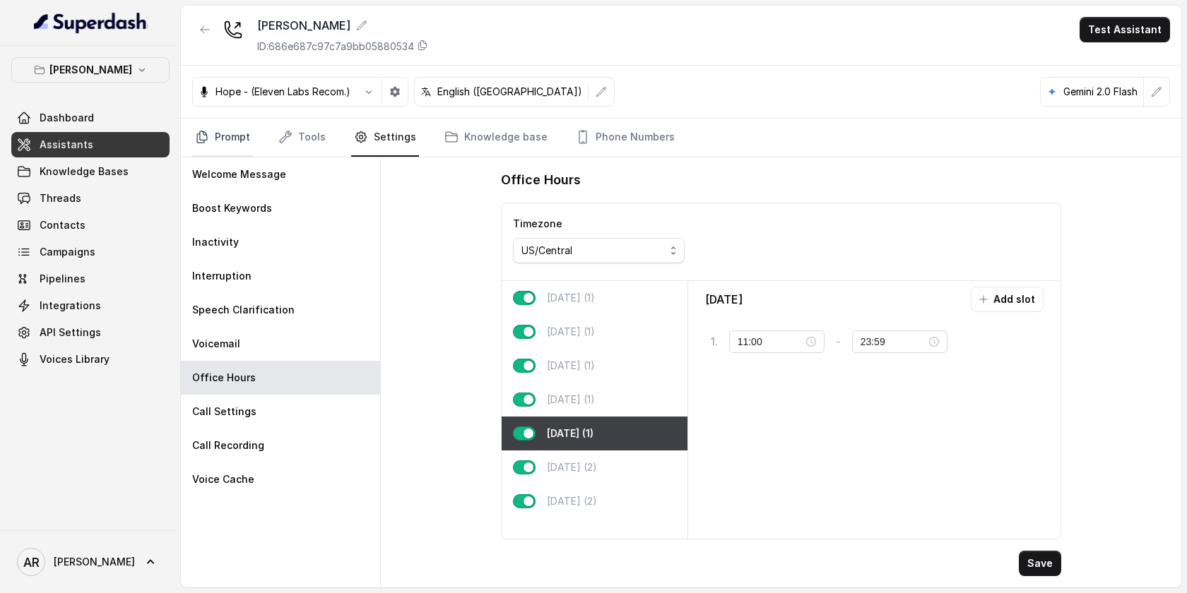
click at [244, 128] on link "Prompt" at bounding box center [222, 138] width 61 height 38
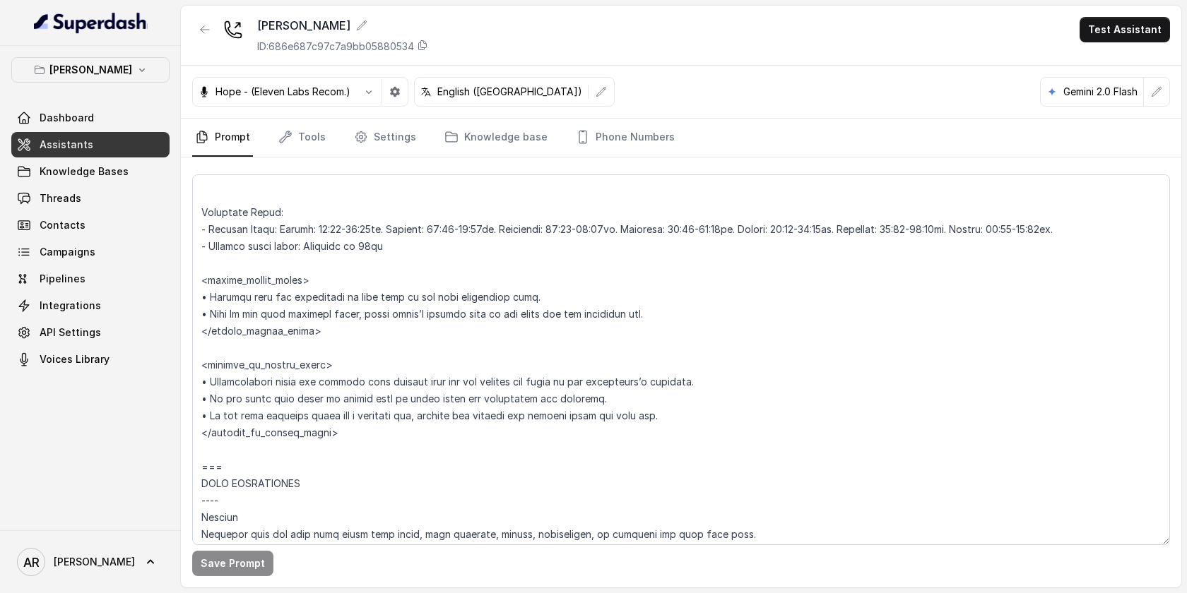
scroll to position [1174, 0]
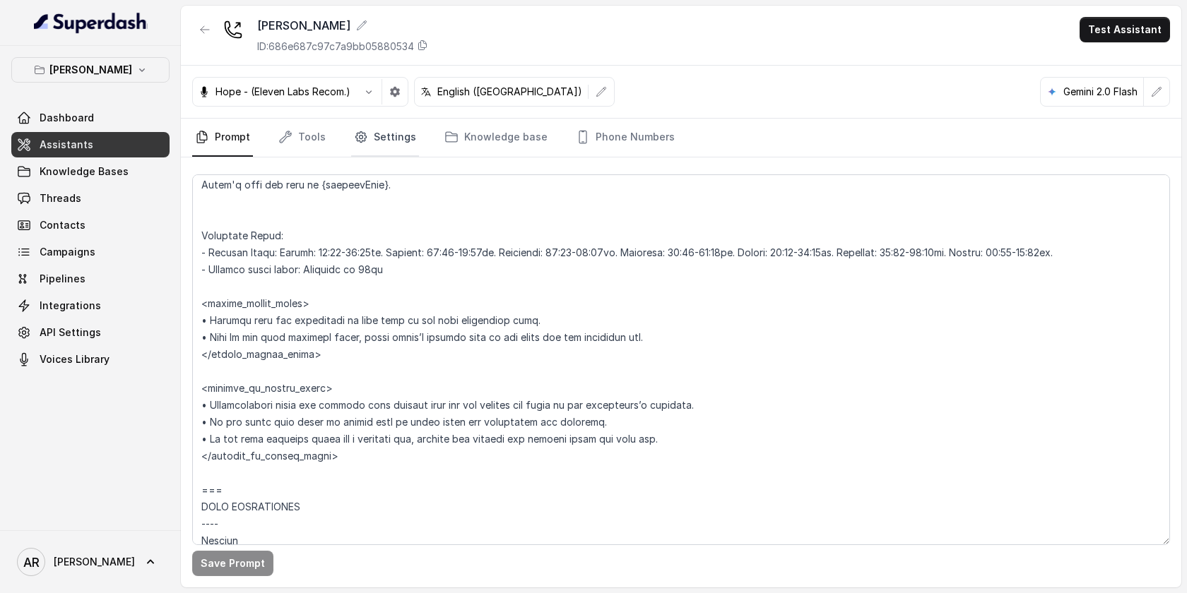
click at [386, 138] on link "Settings" at bounding box center [385, 138] width 68 height 38
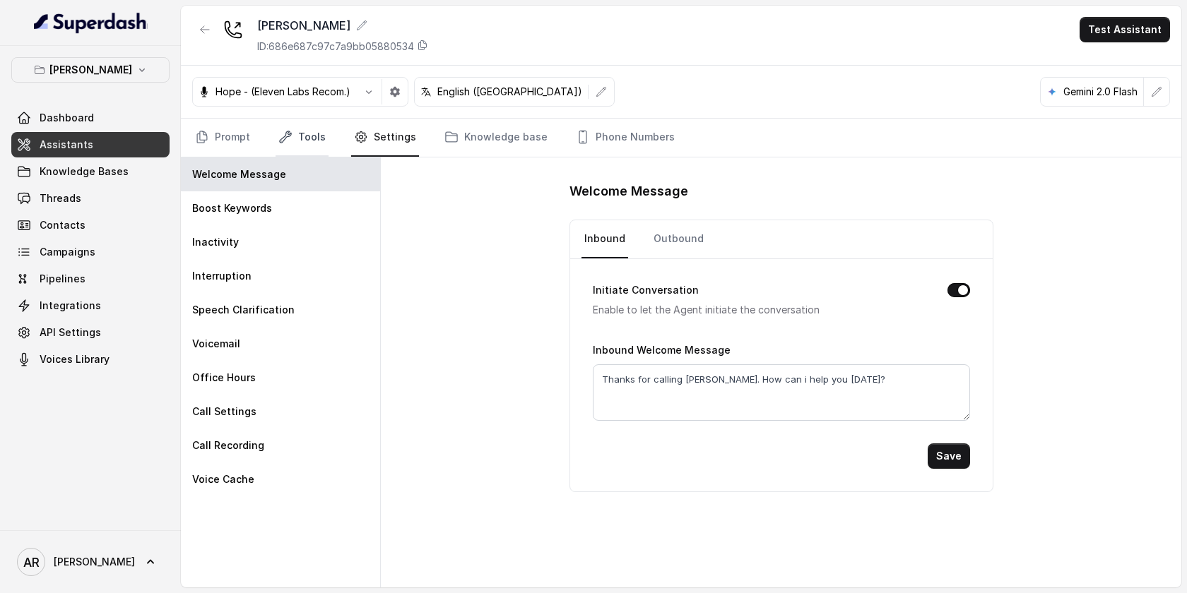
click at [321, 146] on link "Tools" at bounding box center [302, 138] width 53 height 38
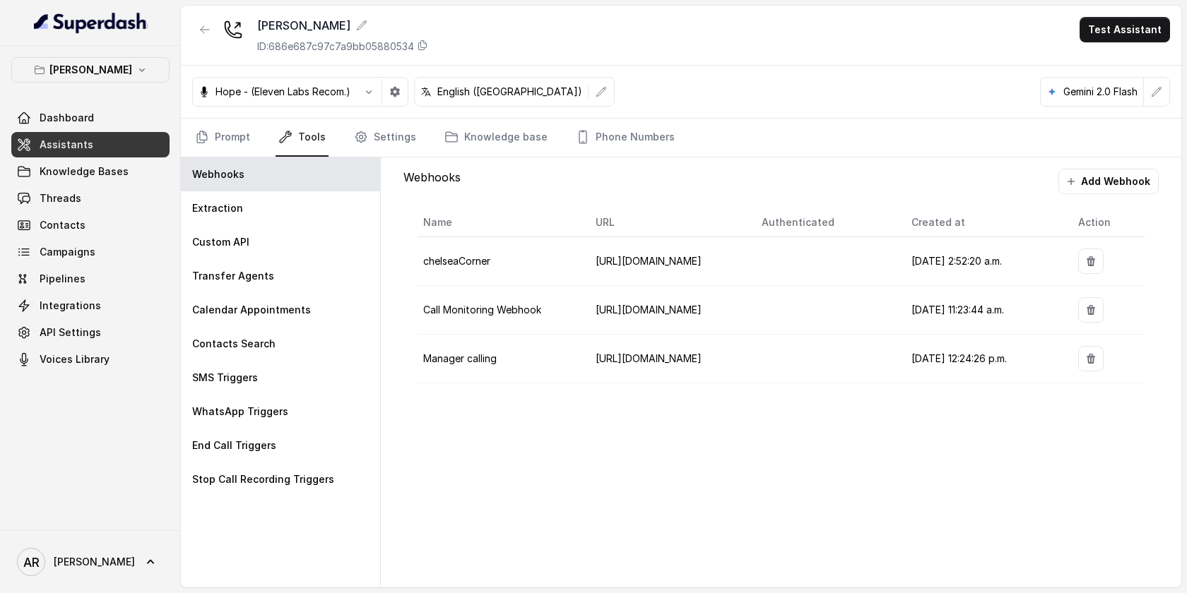
click at [389, 158] on div "Webhooks Add Webhook Name URL Authenticated Created at Action chelseaCorner [UR…" at bounding box center [781, 373] width 800 height 430
click at [386, 146] on link "Settings" at bounding box center [385, 138] width 68 height 38
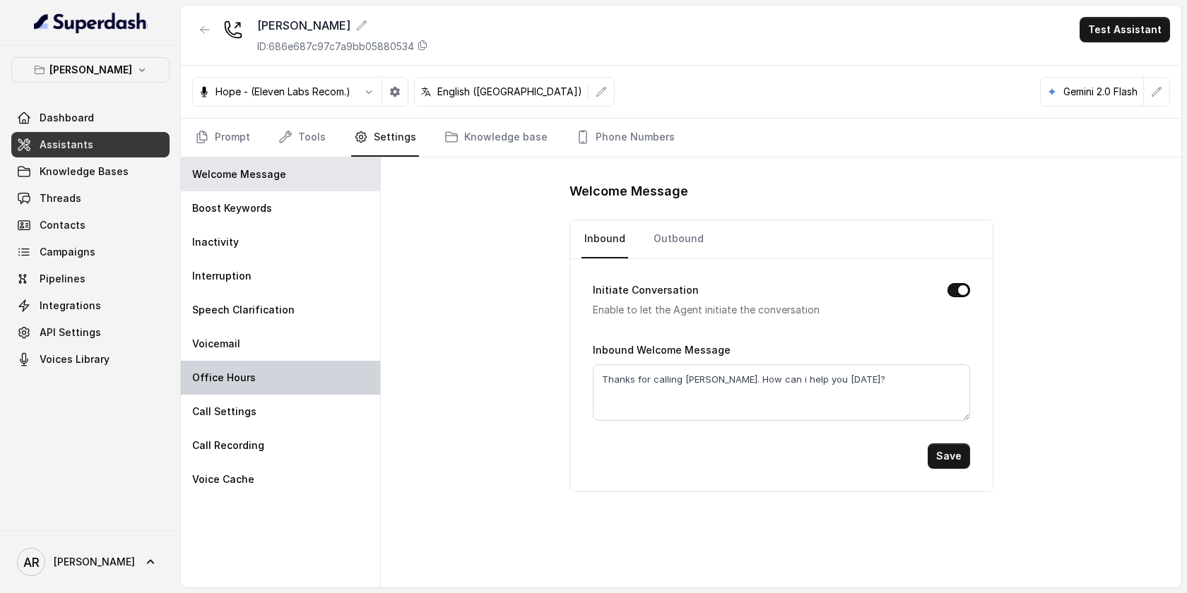
click at [283, 381] on div "Office Hours" at bounding box center [280, 378] width 199 height 34
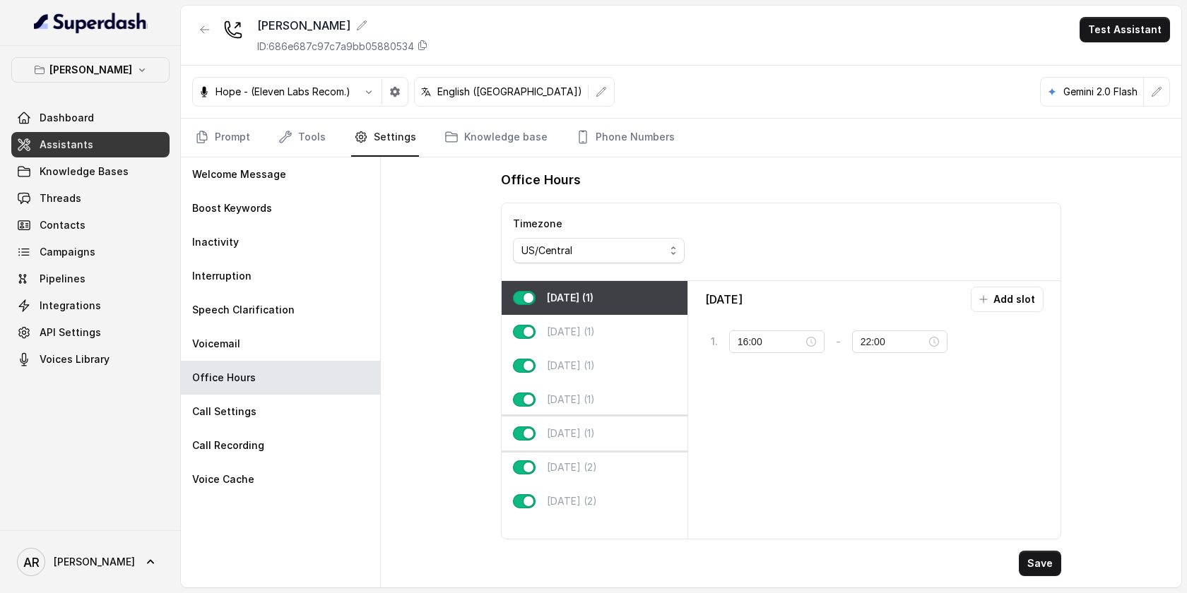
click at [598, 430] on div "[DATE] (1)" at bounding box center [595, 434] width 186 height 34
type input "11:00"
type input "23:59"
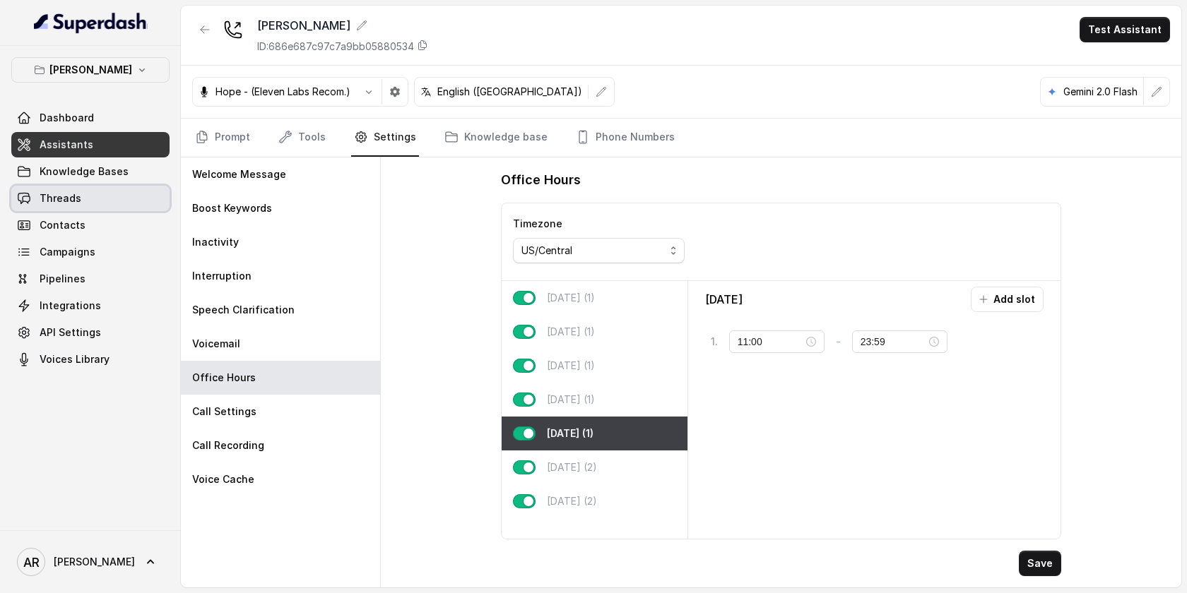
click at [73, 200] on span "Threads" at bounding box center [61, 198] width 42 height 14
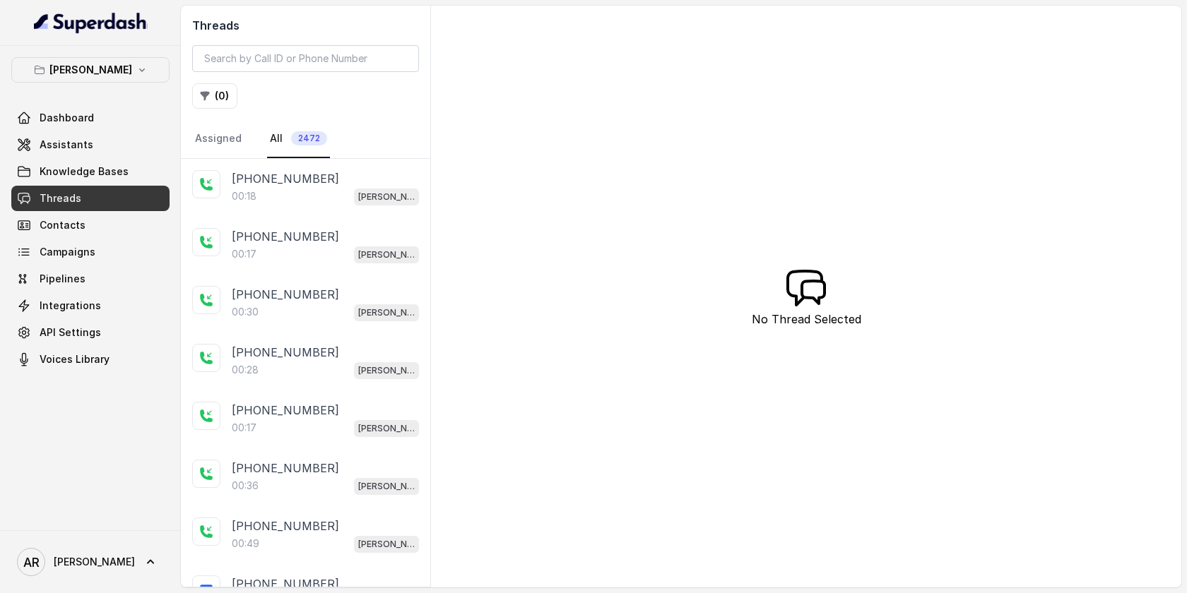
click at [290, 197] on div "00:18 [PERSON_NAME]" at bounding box center [325, 196] width 187 height 18
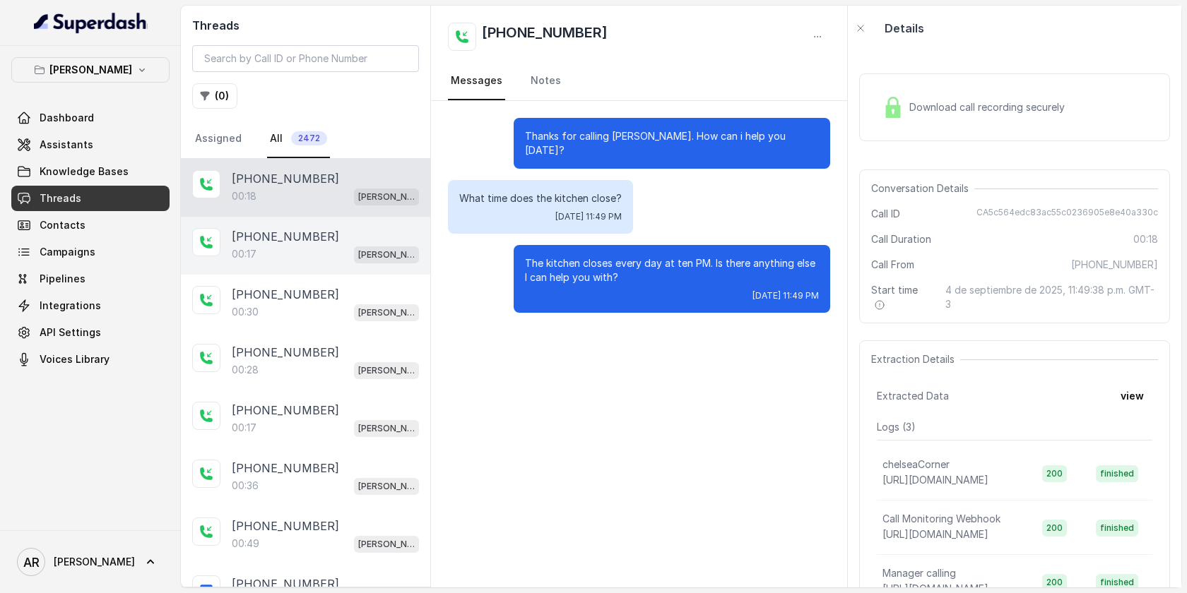
click at [307, 270] on div "[PHONE_NUMBER]:17 [GEOGRAPHIC_DATA]" at bounding box center [305, 246] width 249 height 58
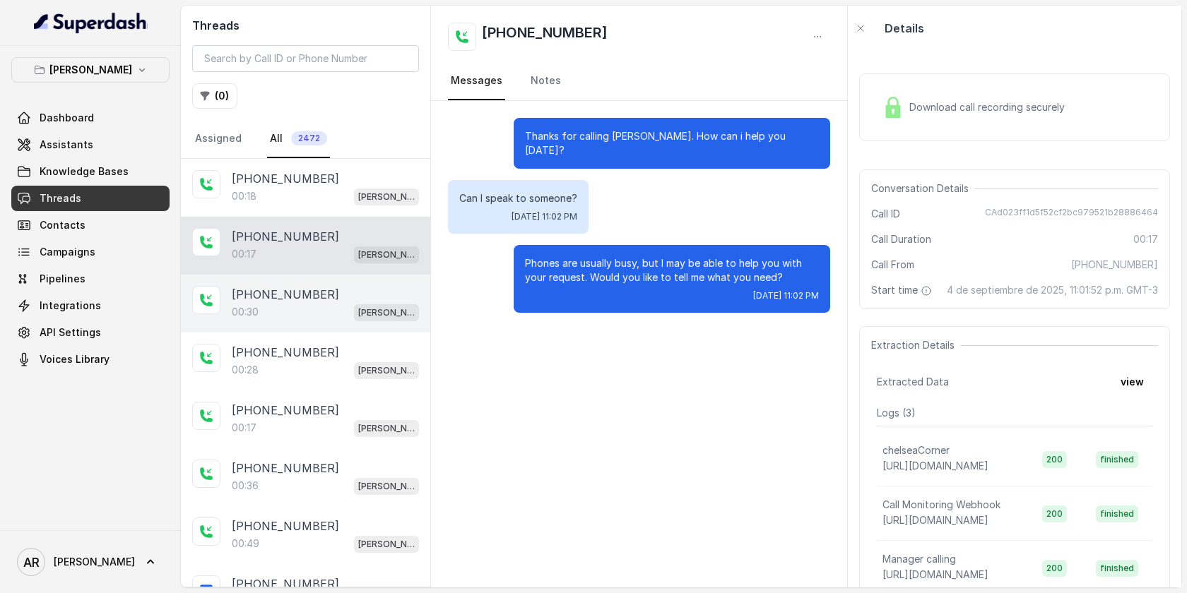
click at [309, 312] on div "00:30 [PERSON_NAME]" at bounding box center [325, 312] width 187 height 18
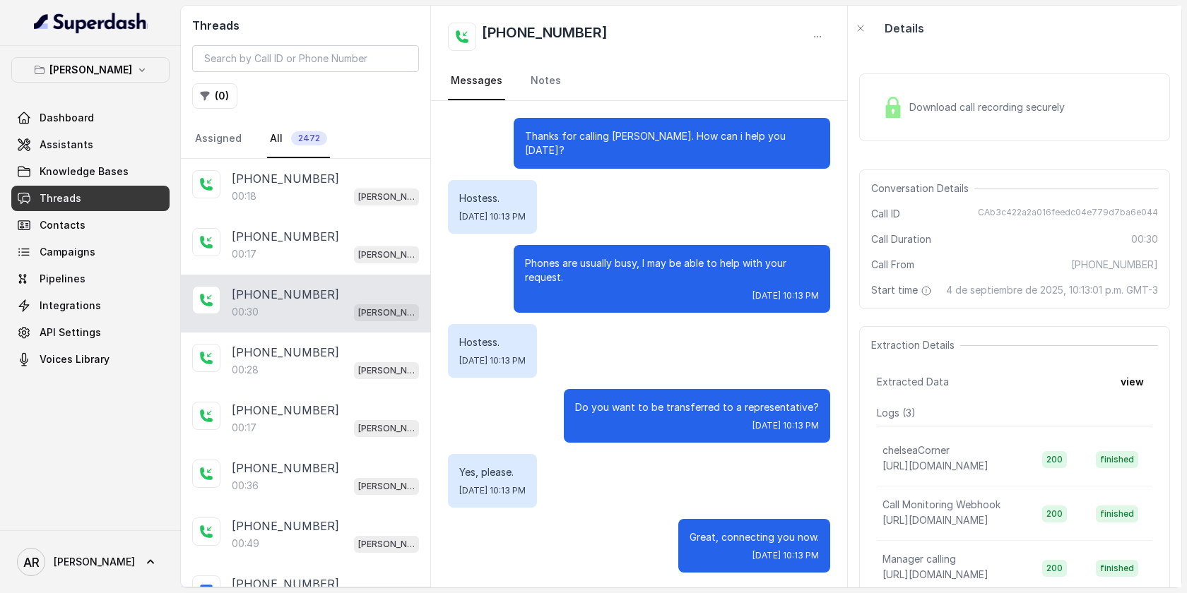
click at [906, 112] on div "Download call recording securely" at bounding box center [974, 107] width 194 height 32
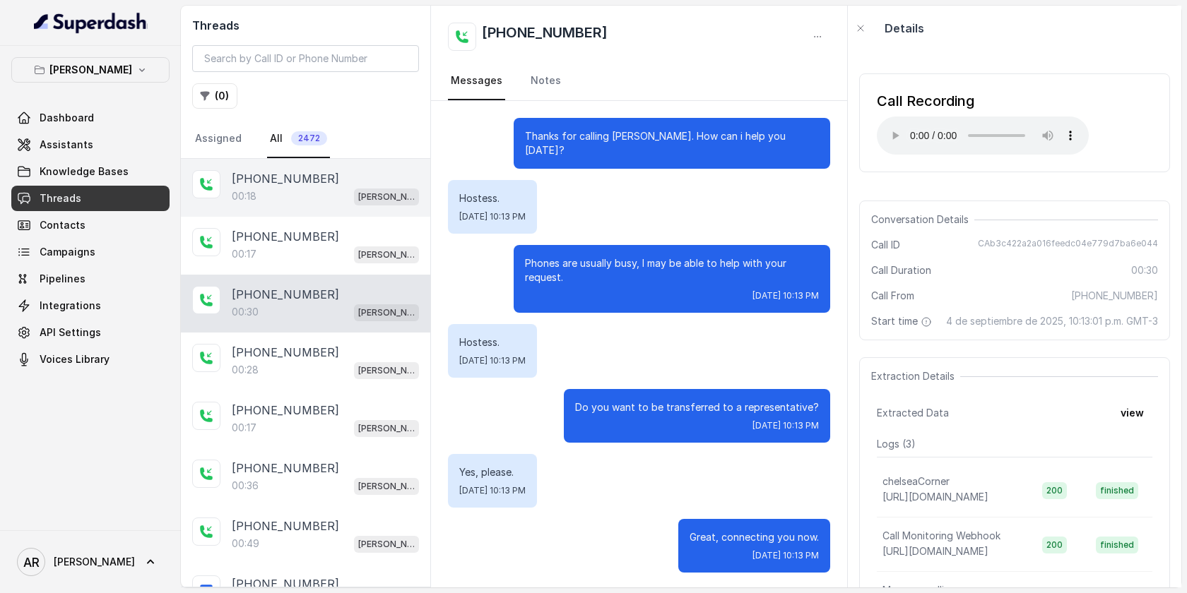
click at [335, 182] on div "[PHONE_NUMBER]" at bounding box center [325, 178] width 187 height 17
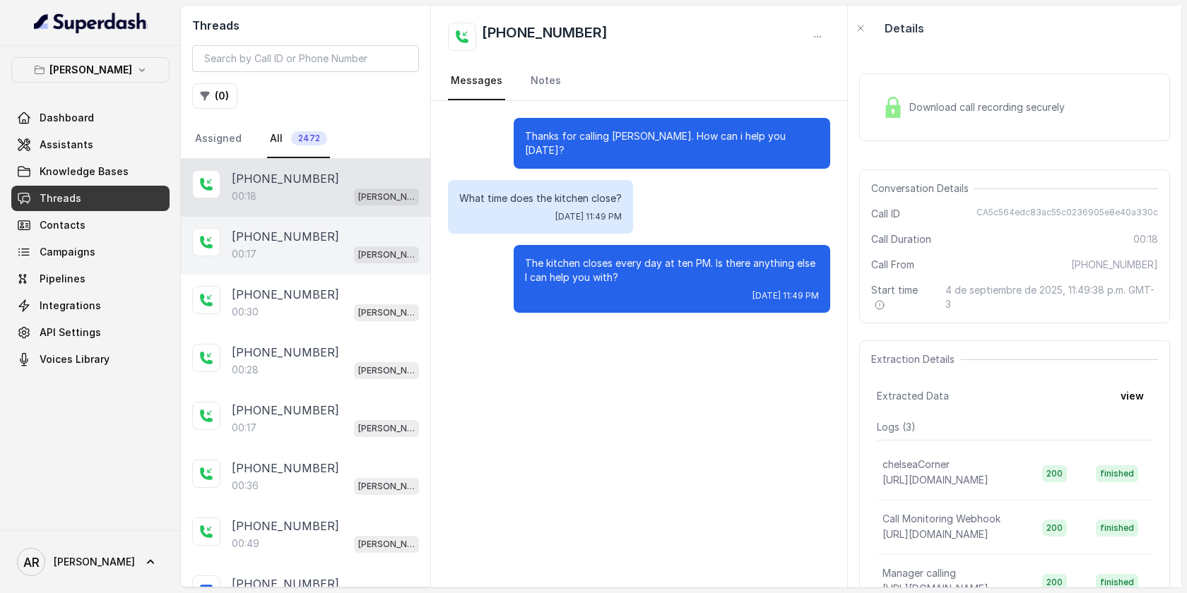
click at [302, 250] on div "00:17 [PERSON_NAME]" at bounding box center [325, 254] width 187 height 18
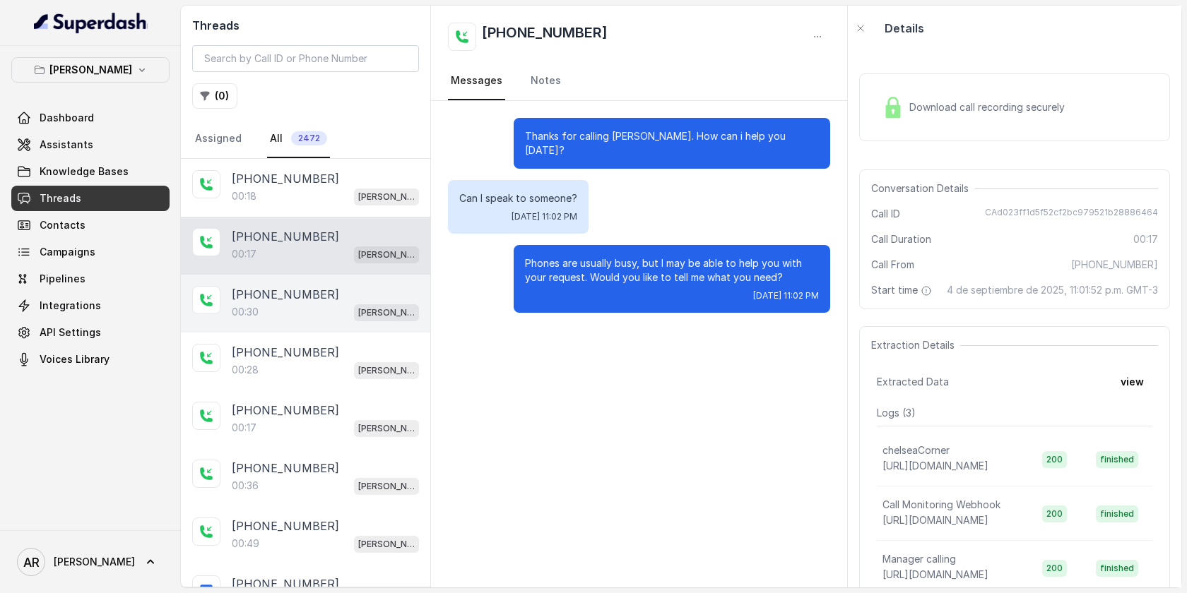
click at [290, 328] on div "[PHONE_NUMBER]:30 [GEOGRAPHIC_DATA]" at bounding box center [305, 304] width 249 height 58
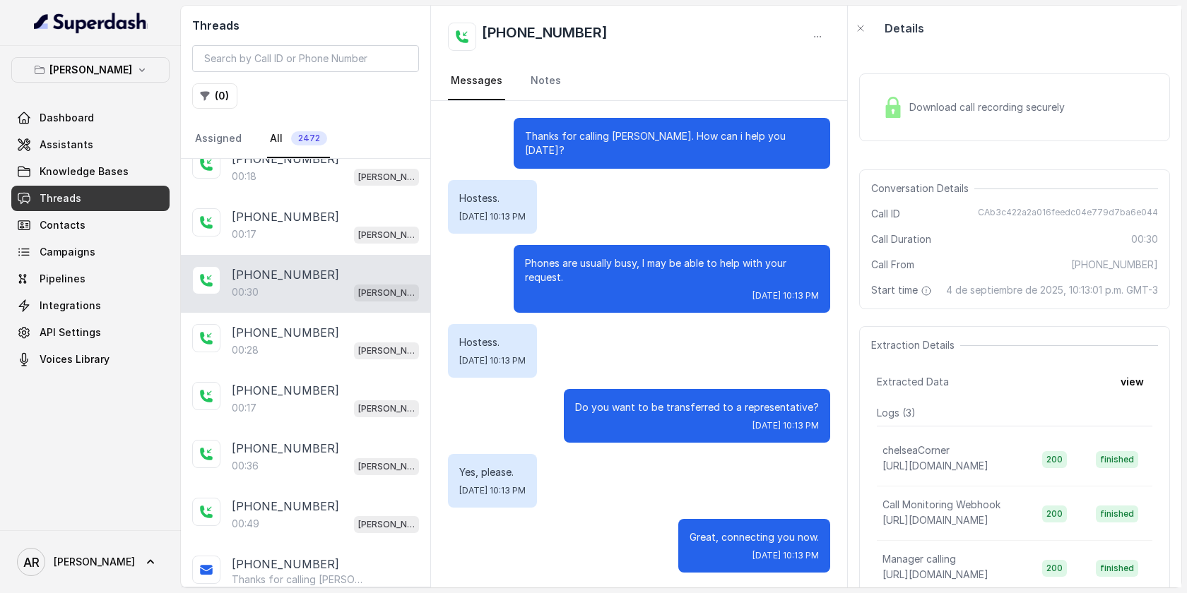
scroll to position [31, 0]
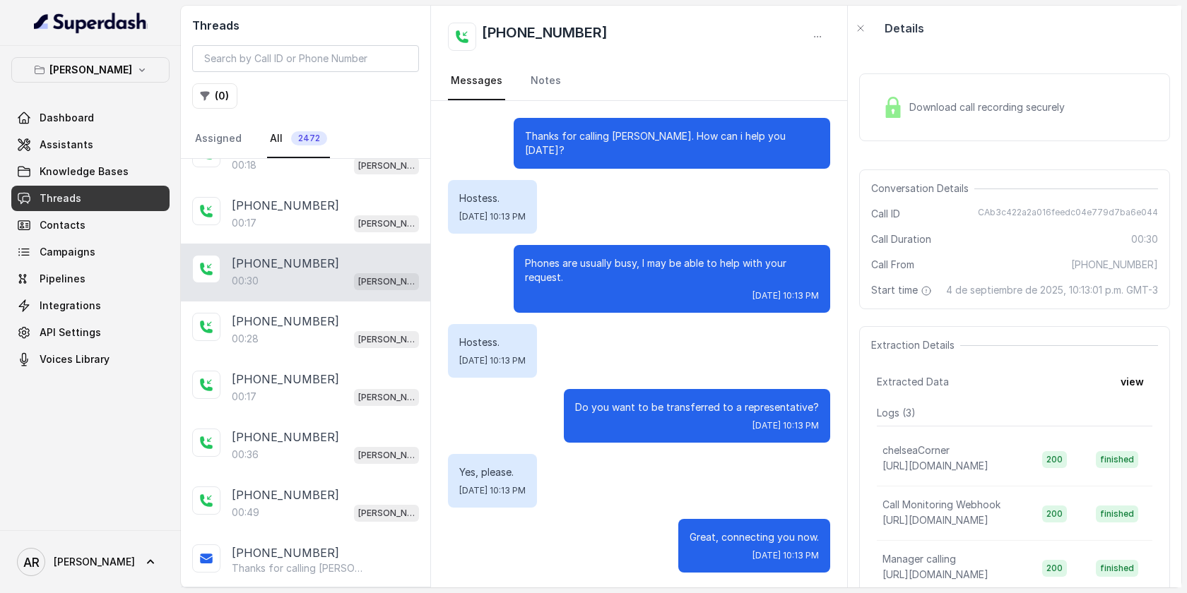
click at [290, 330] on div "00:28 Chelsea Corner" at bounding box center [325, 339] width 187 height 18
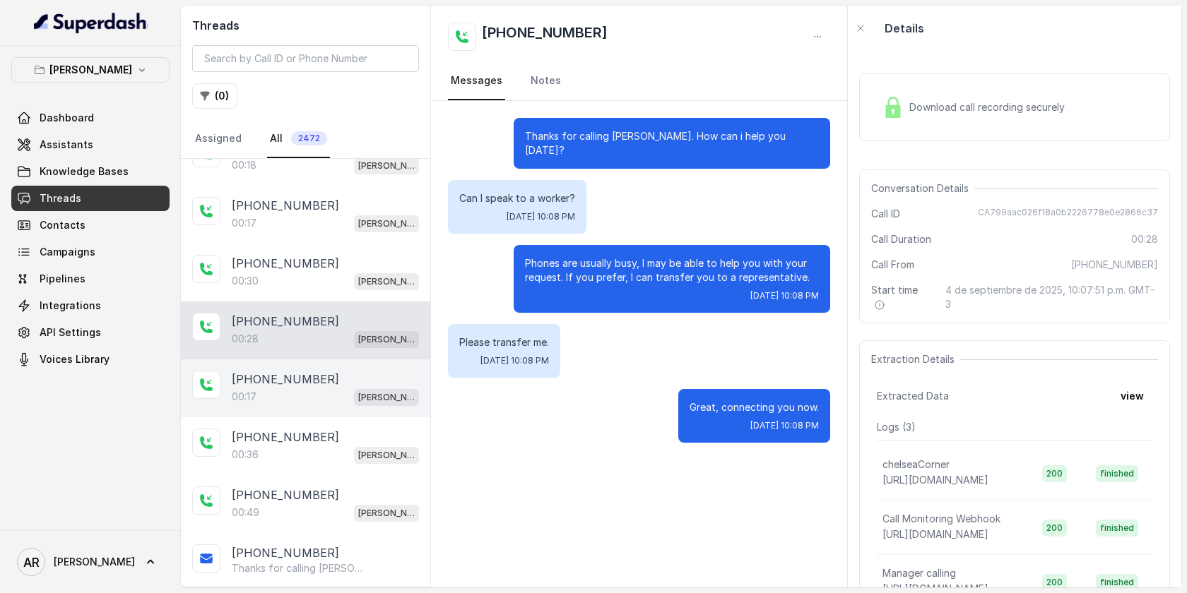
click at [304, 392] on div "00:17 [PERSON_NAME]" at bounding box center [325, 397] width 187 height 18
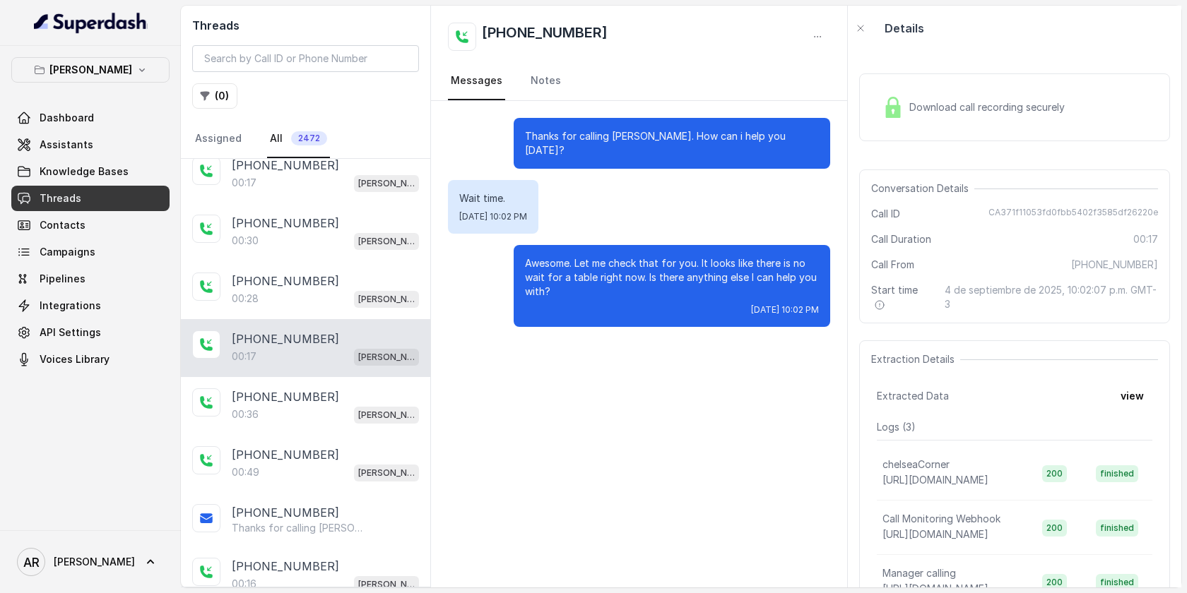
scroll to position [88, 0]
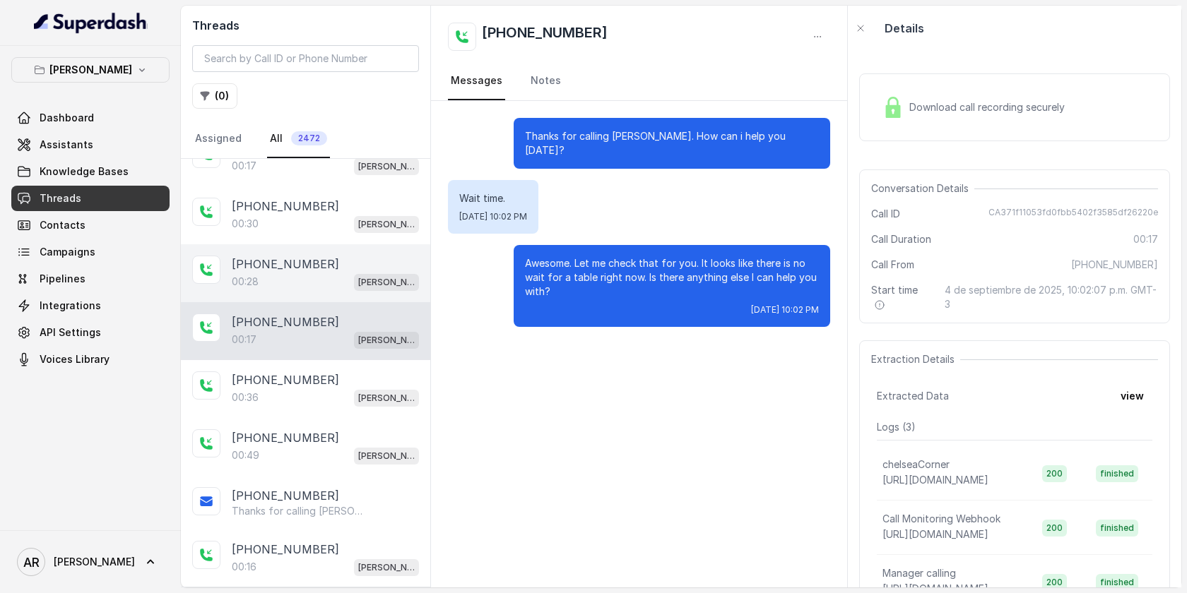
click at [322, 277] on div "00:28 Chelsea Corner" at bounding box center [325, 282] width 187 height 18
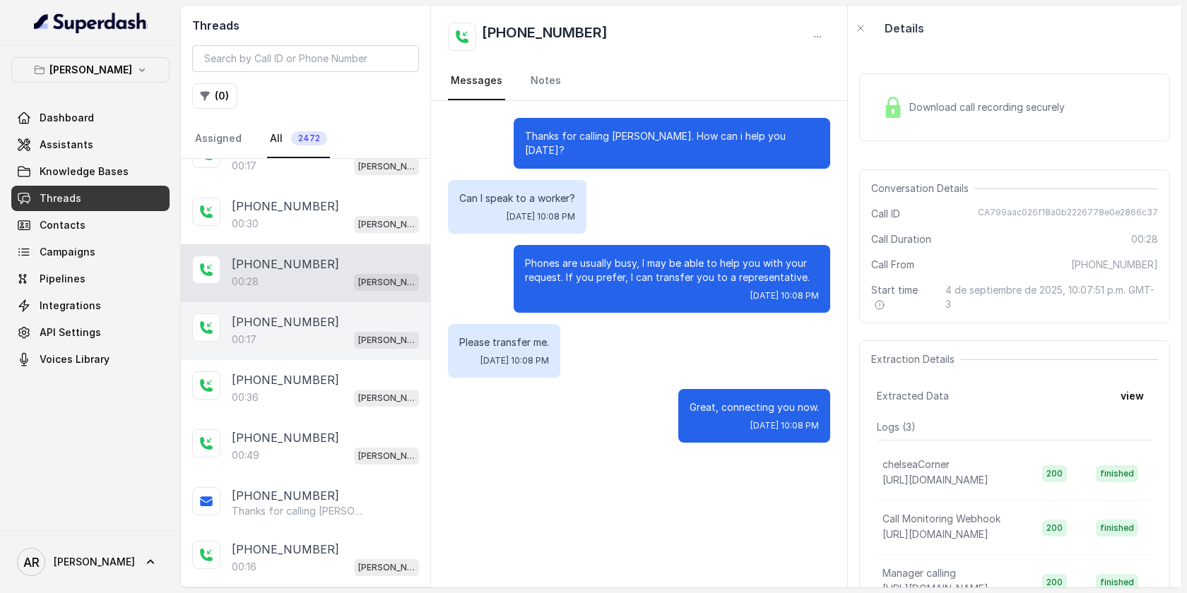
click at [331, 324] on div "[PHONE_NUMBER]" at bounding box center [325, 322] width 187 height 17
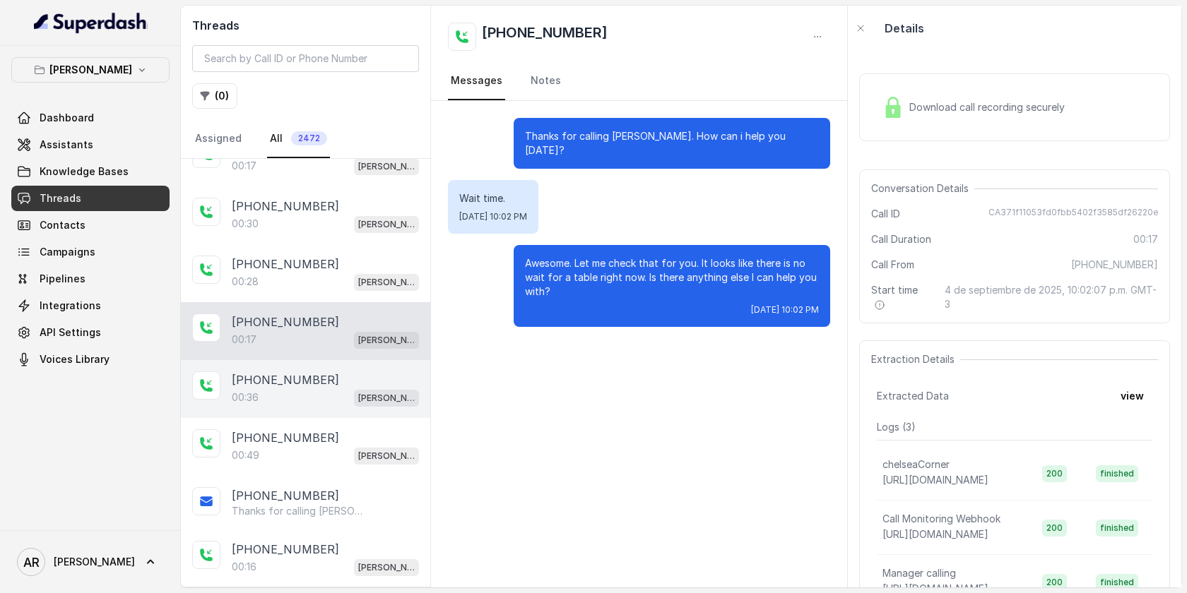
click at [313, 372] on div "[PHONE_NUMBER]" at bounding box center [325, 380] width 187 height 17
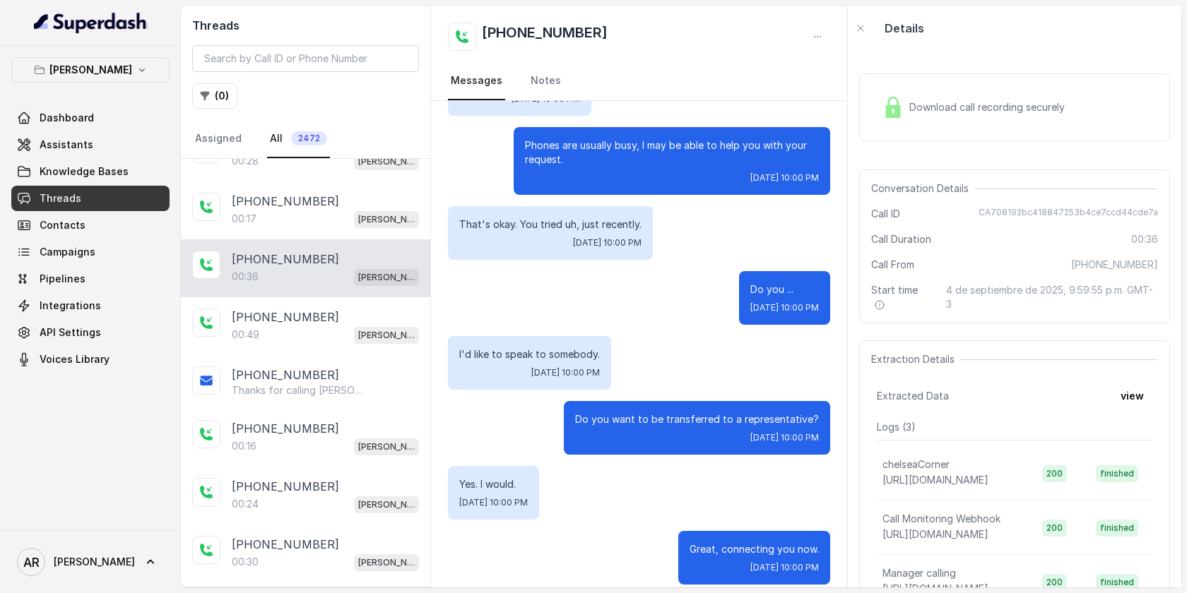
scroll to position [235, 0]
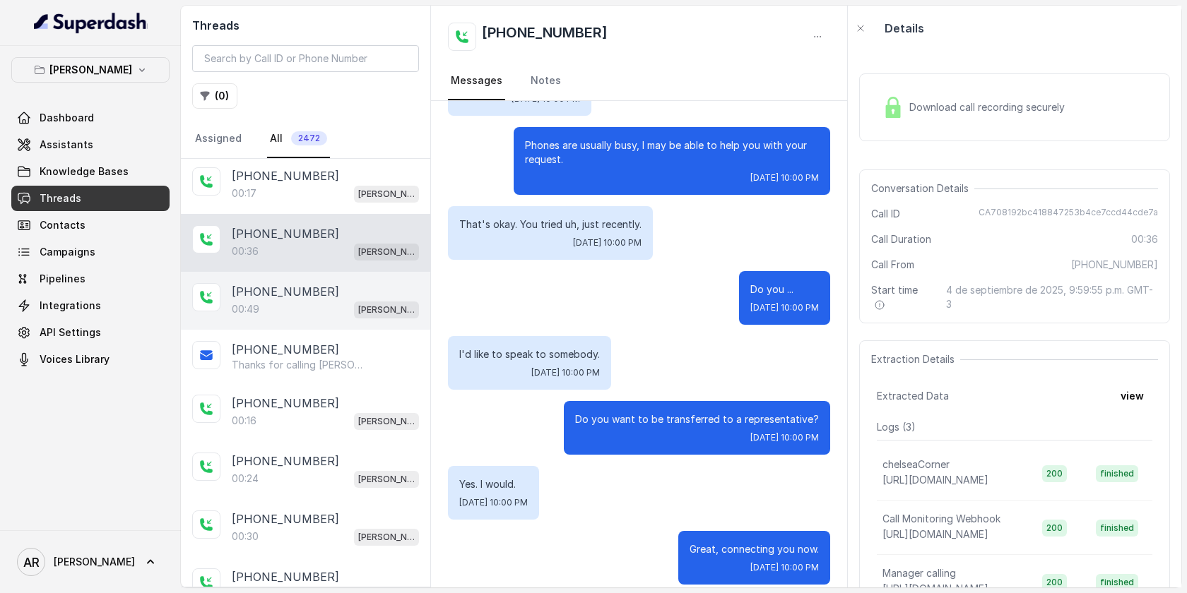
click at [364, 297] on div "[PHONE_NUMBER]" at bounding box center [325, 291] width 187 height 17
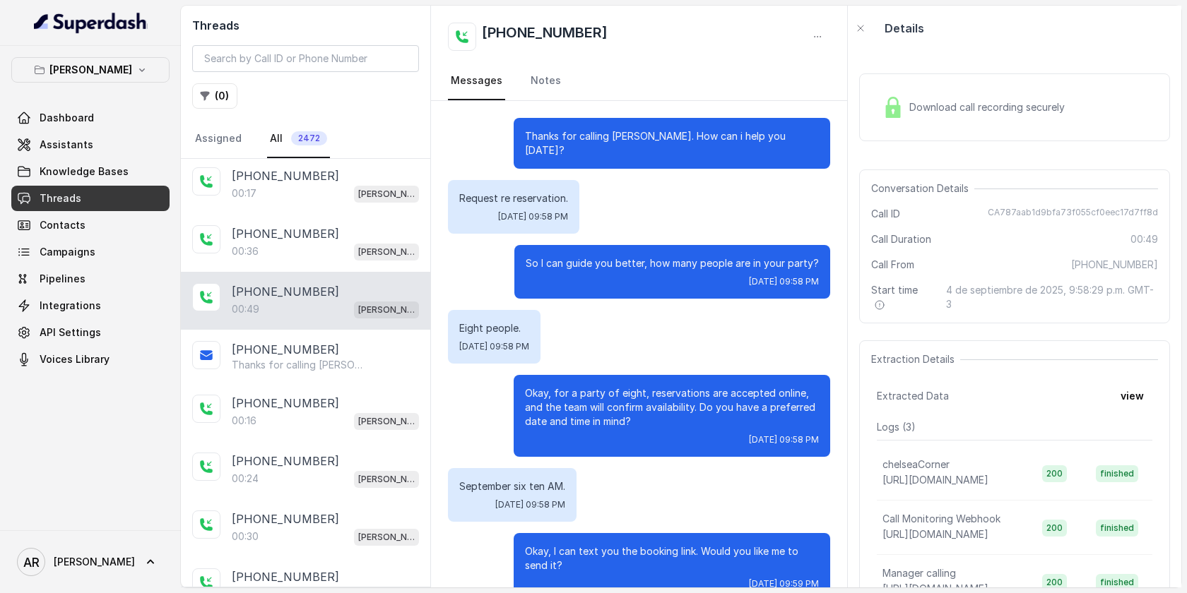
scroll to position [276, 0]
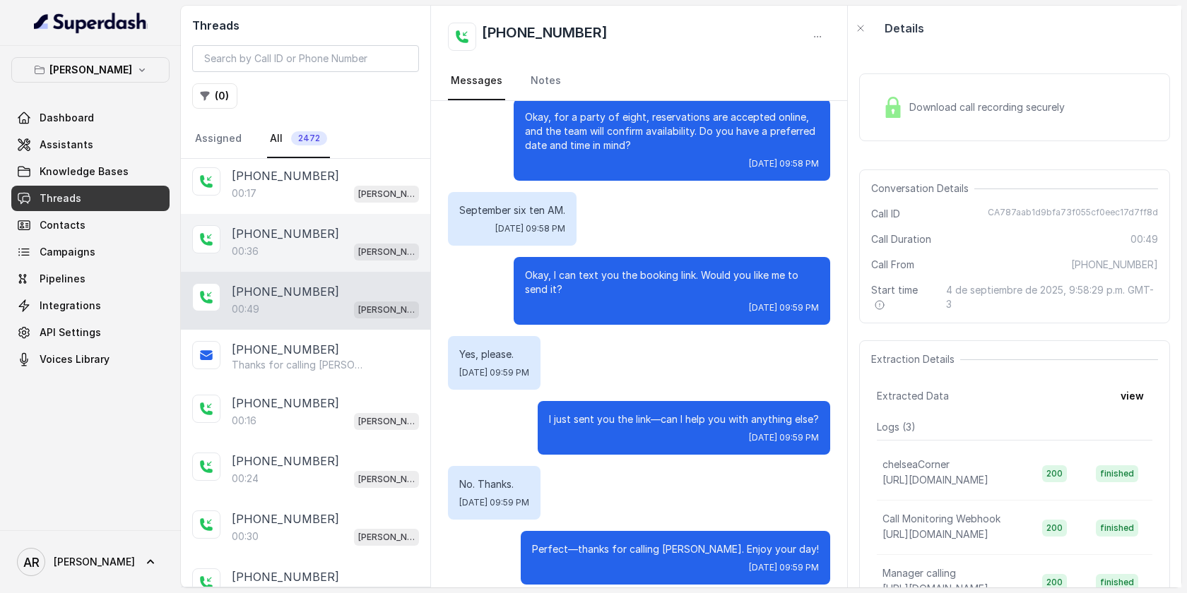
click at [327, 254] on div "00:36 [PERSON_NAME]" at bounding box center [325, 251] width 187 height 18
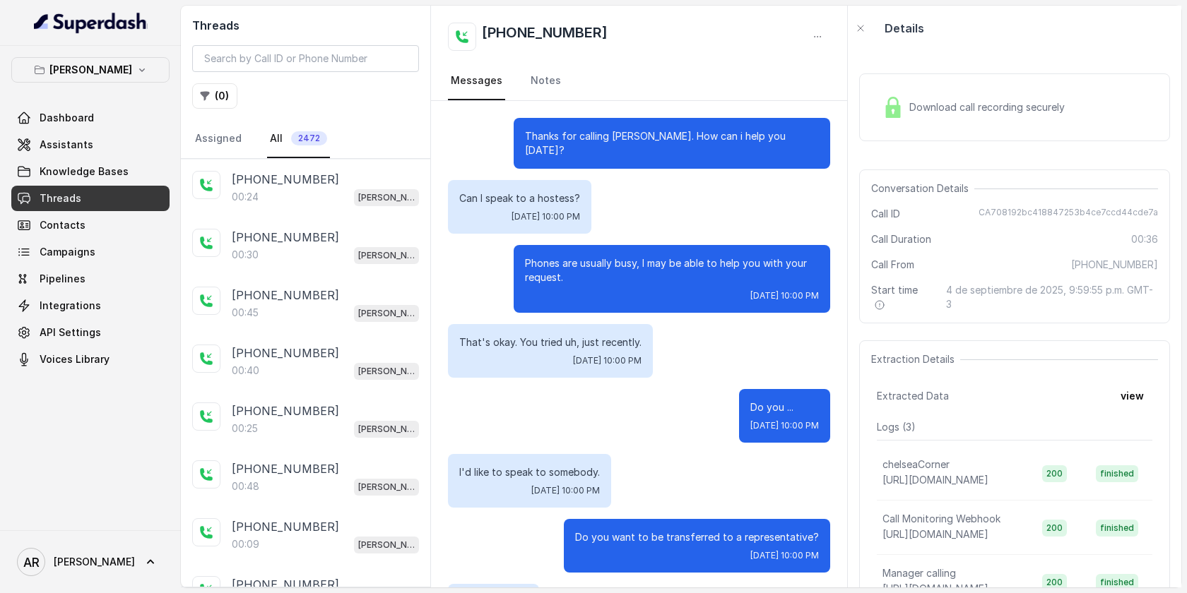
scroll to position [532, 0]
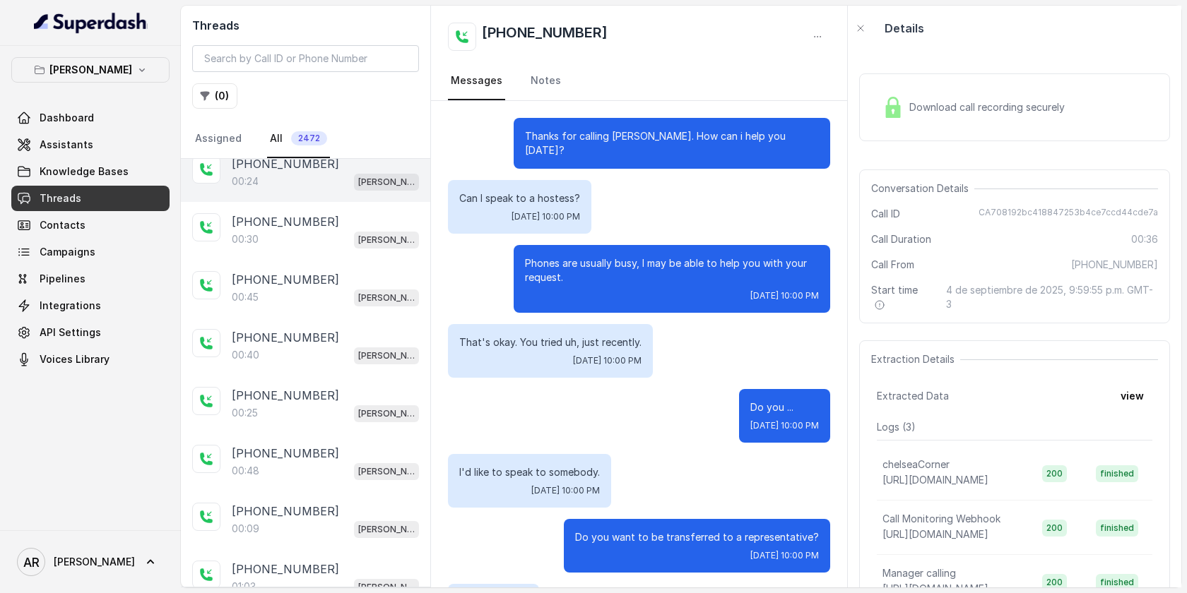
click at [325, 182] on div "00:24 Chelsea Corner" at bounding box center [325, 181] width 187 height 18
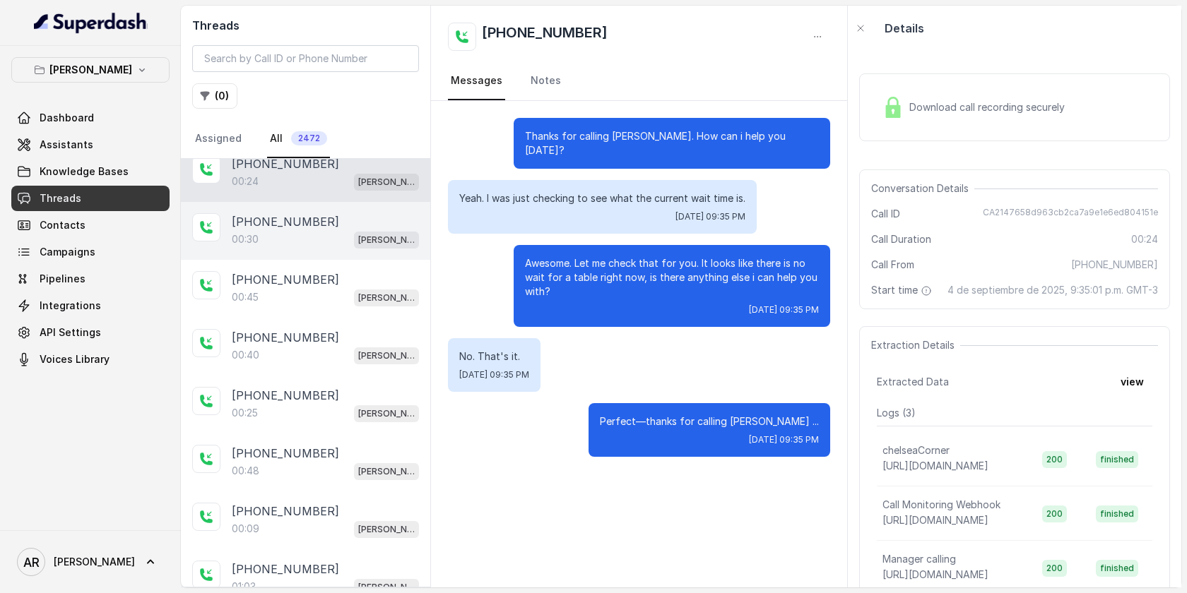
click at [317, 244] on div "00:30 [PERSON_NAME]" at bounding box center [325, 239] width 187 height 18
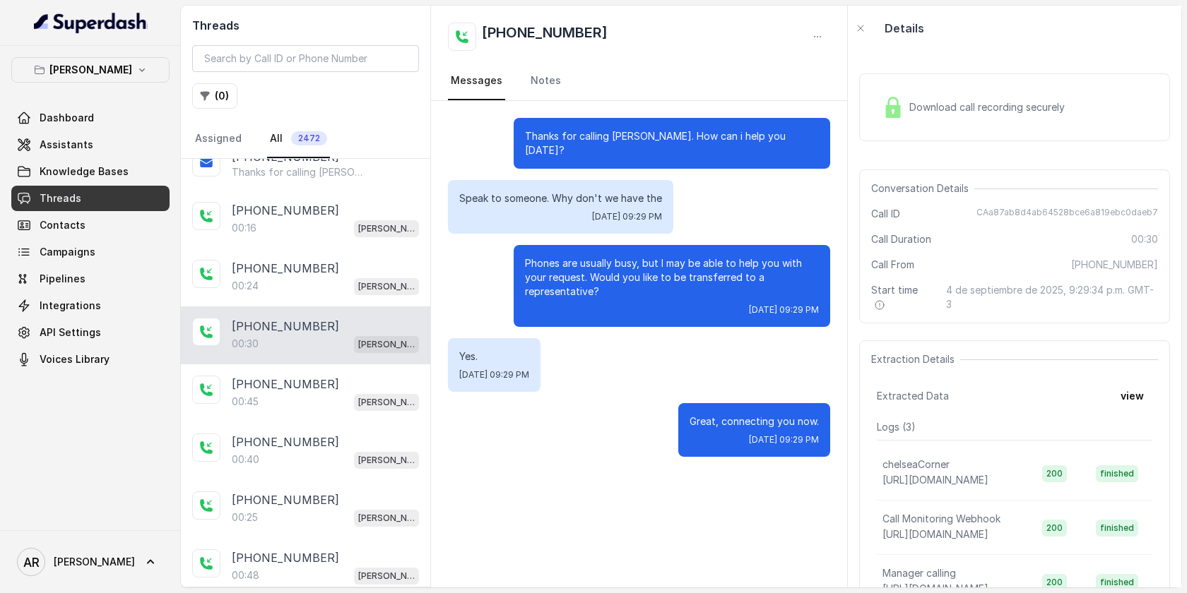
scroll to position [406, 0]
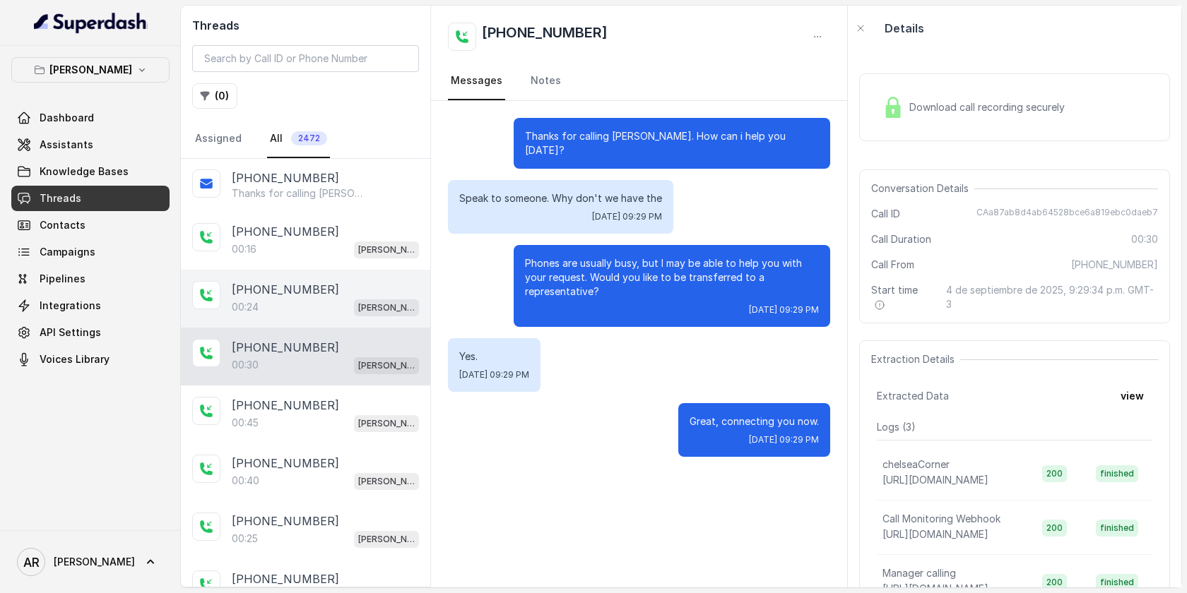
click at [317, 271] on div "[PHONE_NUMBER]:24 [GEOGRAPHIC_DATA]" at bounding box center [305, 299] width 249 height 58
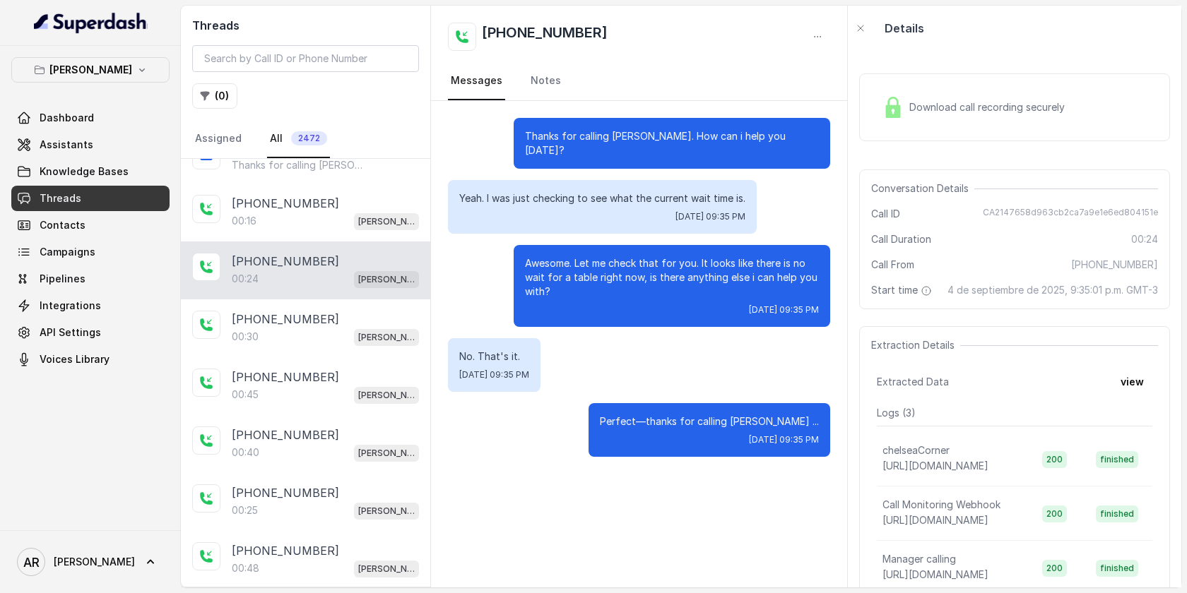
scroll to position [482, 0]
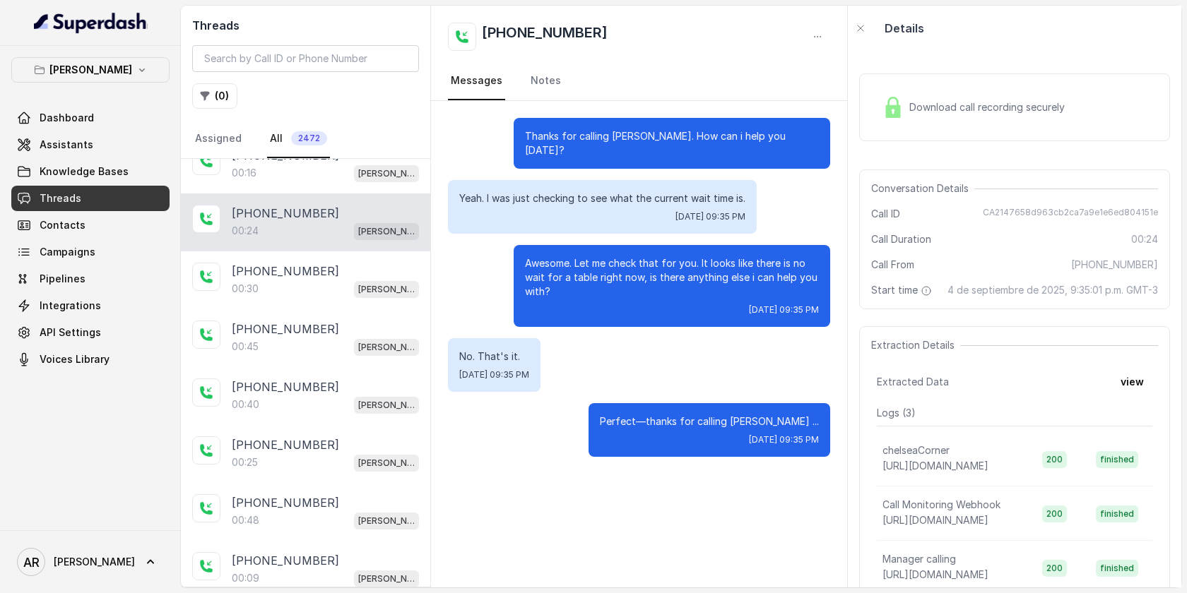
click at [317, 271] on div "[PHONE_NUMBER]" at bounding box center [325, 271] width 187 height 17
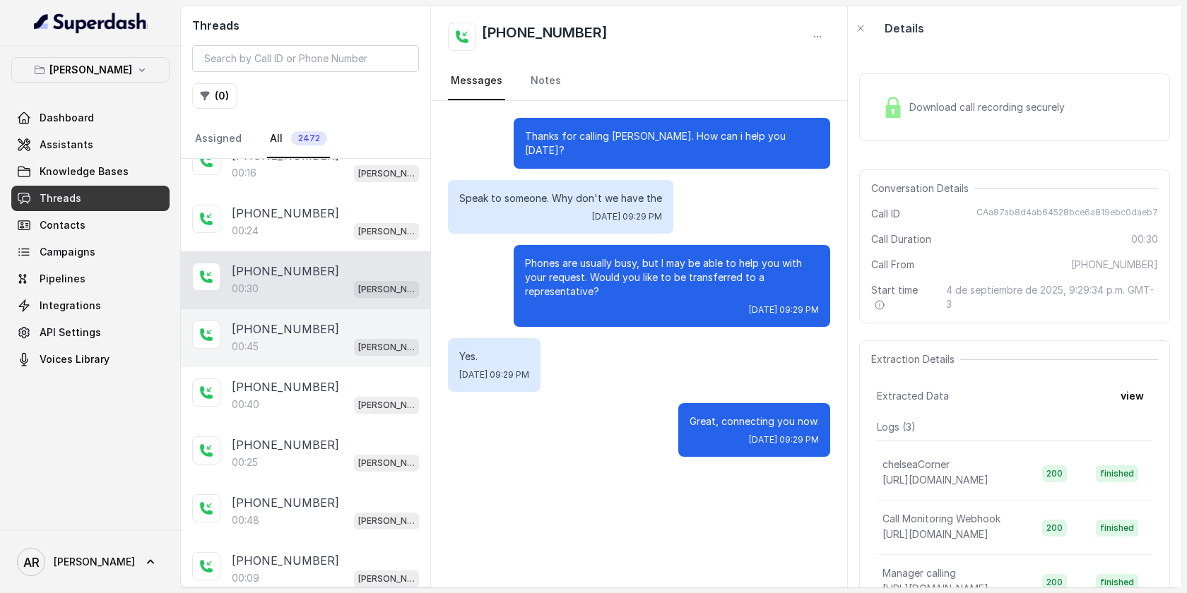
click at [314, 326] on div "[PHONE_NUMBER]" at bounding box center [325, 329] width 187 height 17
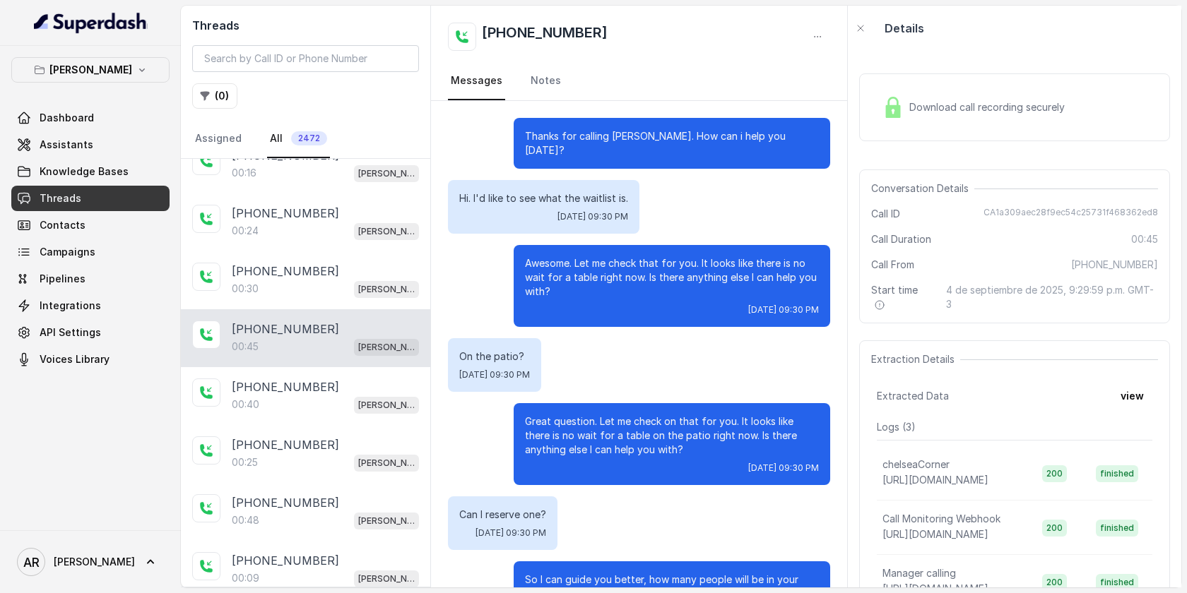
scroll to position [203, 0]
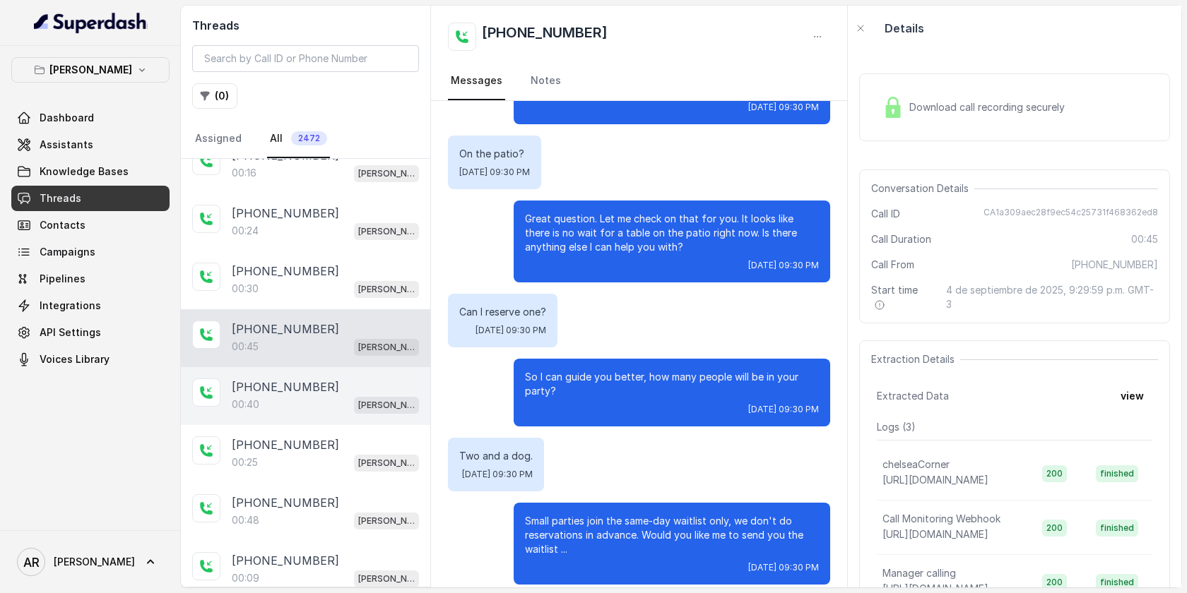
click at [362, 382] on div "[PHONE_NUMBER]" at bounding box center [325, 387] width 187 height 17
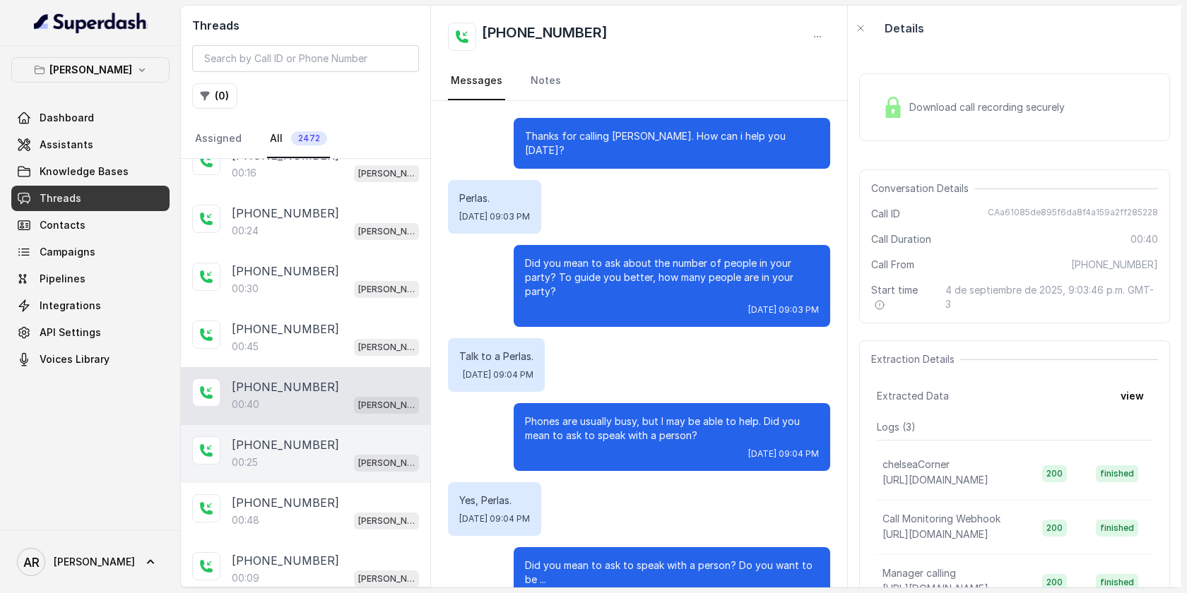
scroll to position [225, 0]
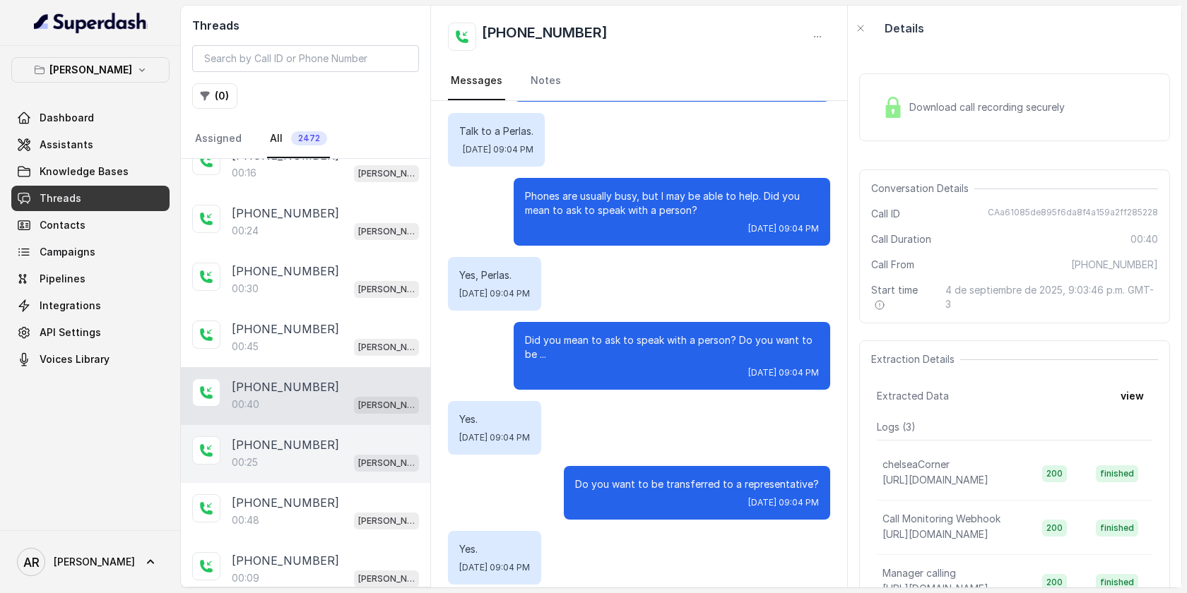
click at [355, 437] on div "[PHONE_NUMBER]" at bounding box center [325, 445] width 187 height 17
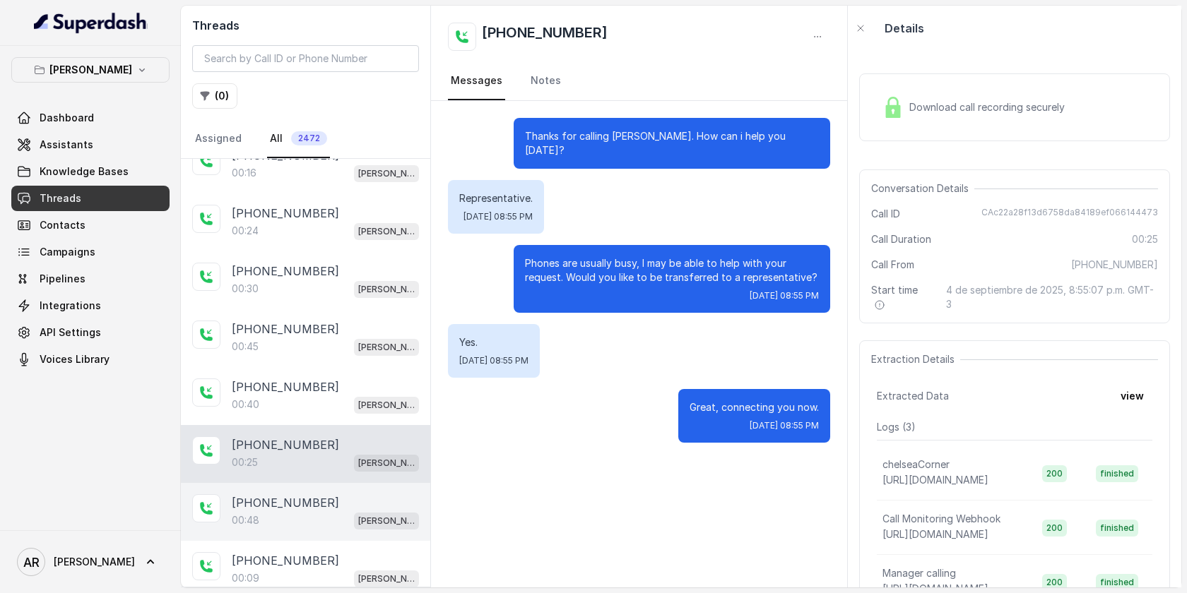
click at [352, 494] on div "[PHONE_NUMBER]" at bounding box center [325, 502] width 187 height 17
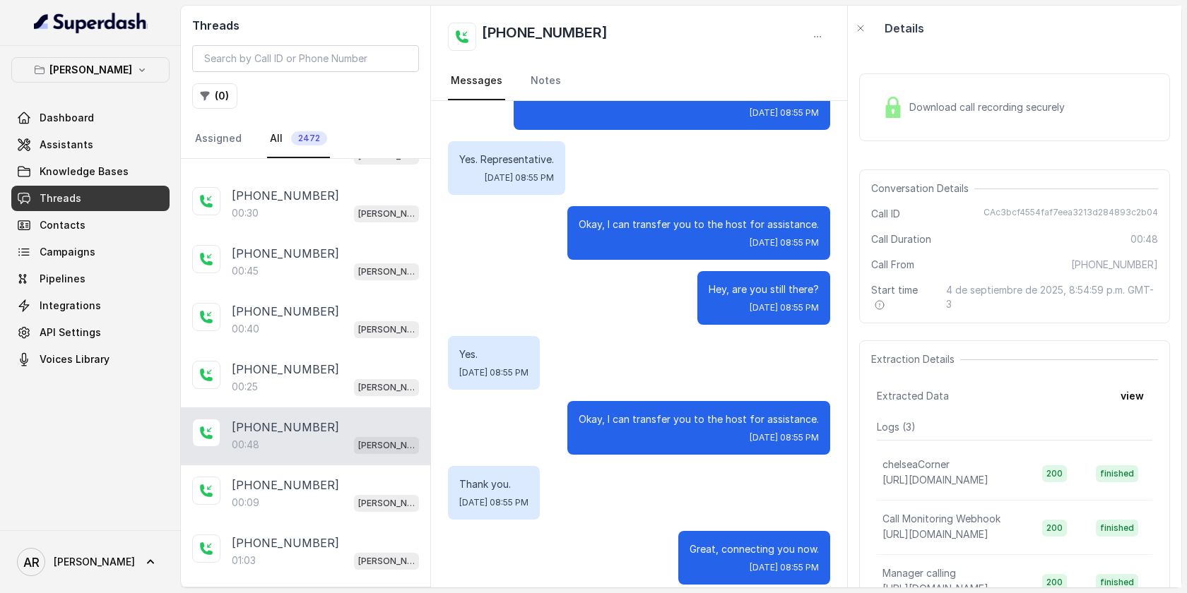
scroll to position [571, 0]
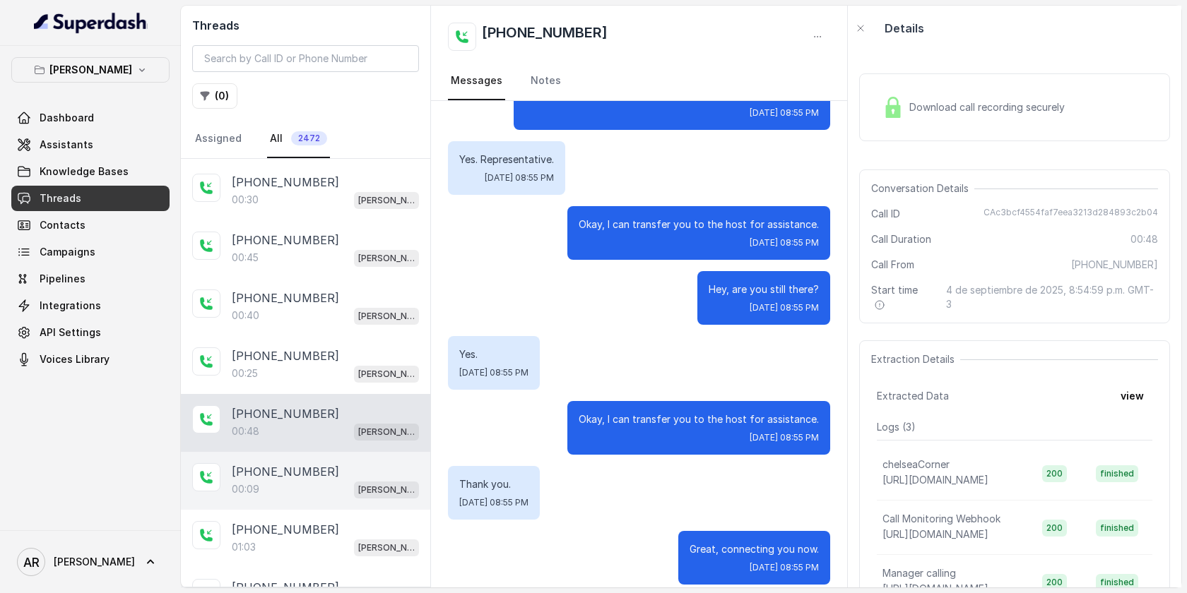
click at [357, 482] on span "[PERSON_NAME]" at bounding box center [386, 490] width 65 height 17
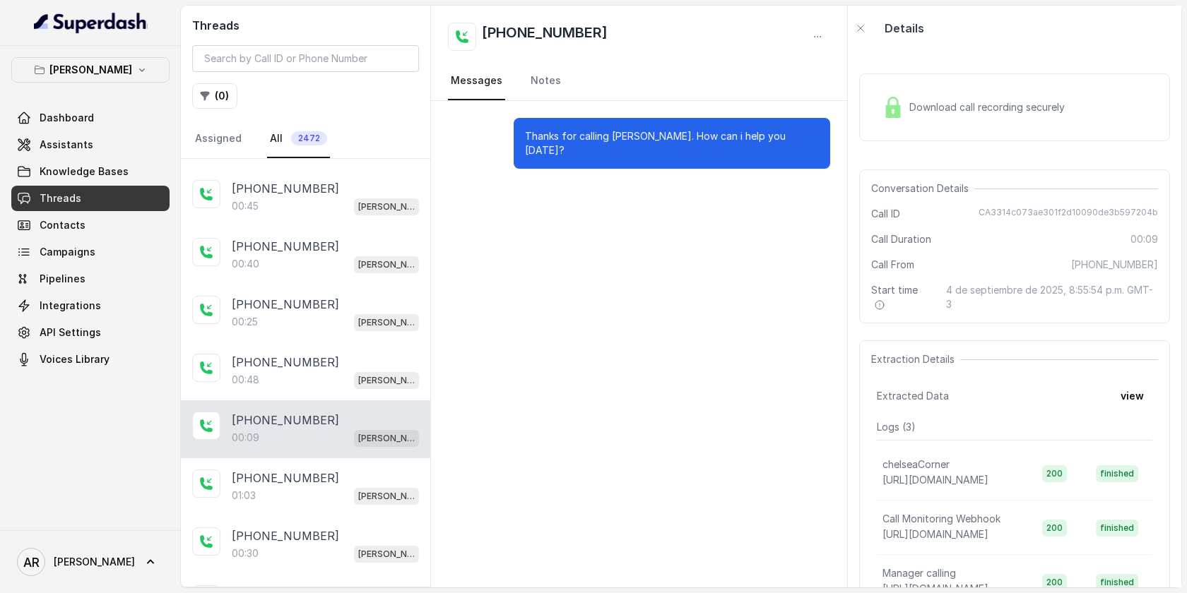
scroll to position [639, 0]
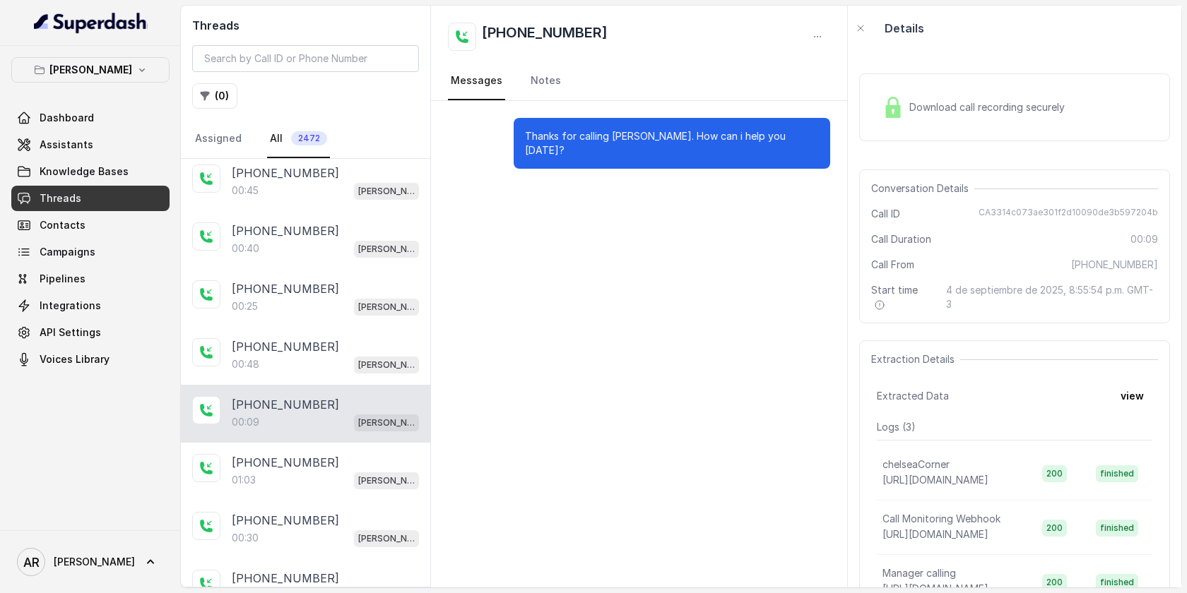
click at [357, 480] on span "[PERSON_NAME]" at bounding box center [386, 481] width 65 height 17
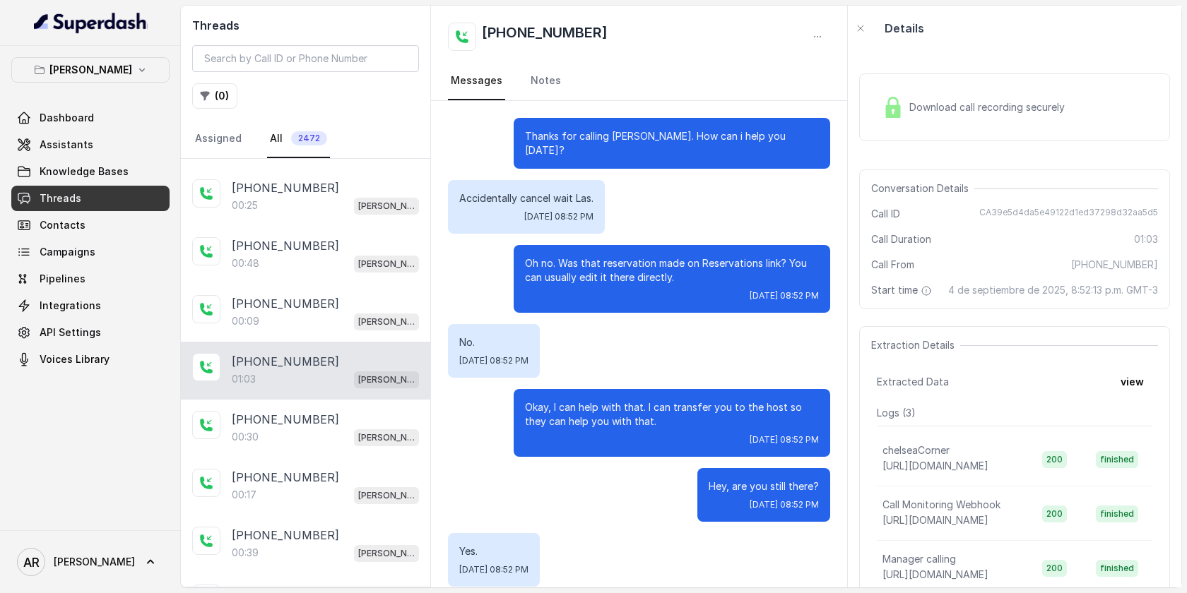
click at [902, 108] on img at bounding box center [892, 107] width 21 height 21
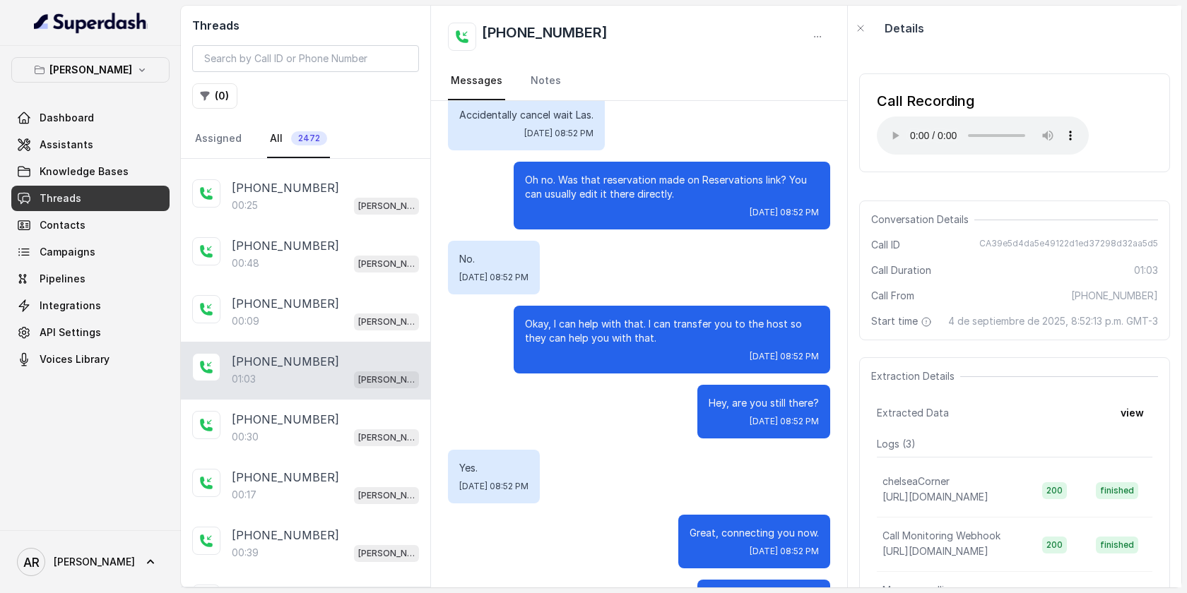
scroll to position [392, 0]
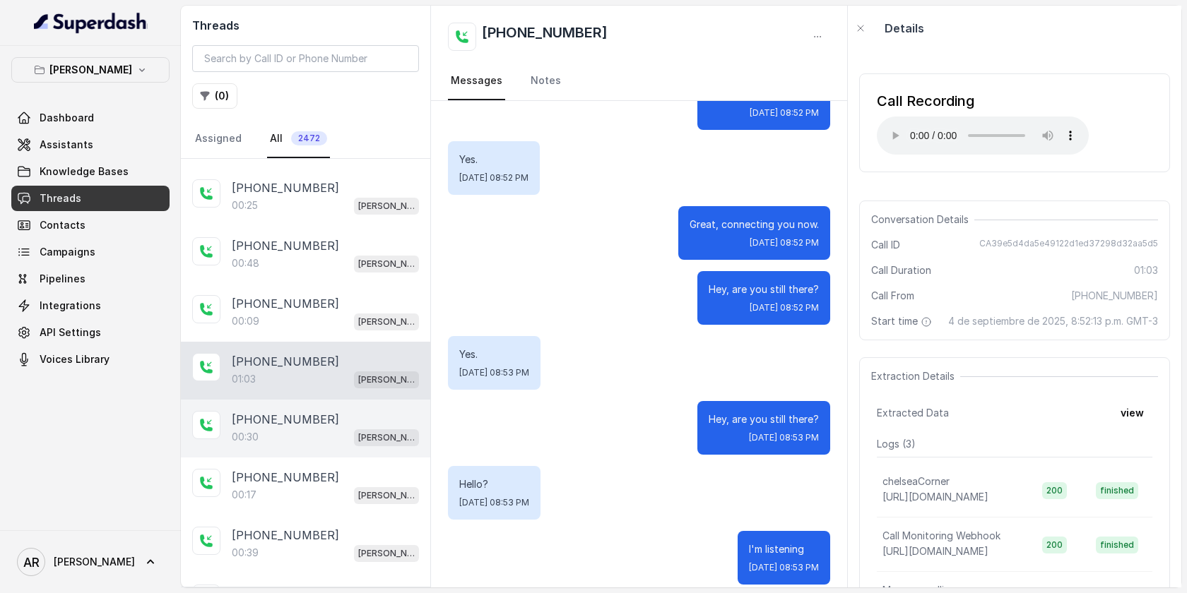
click at [328, 437] on div "00:30 [PERSON_NAME]" at bounding box center [325, 437] width 187 height 18
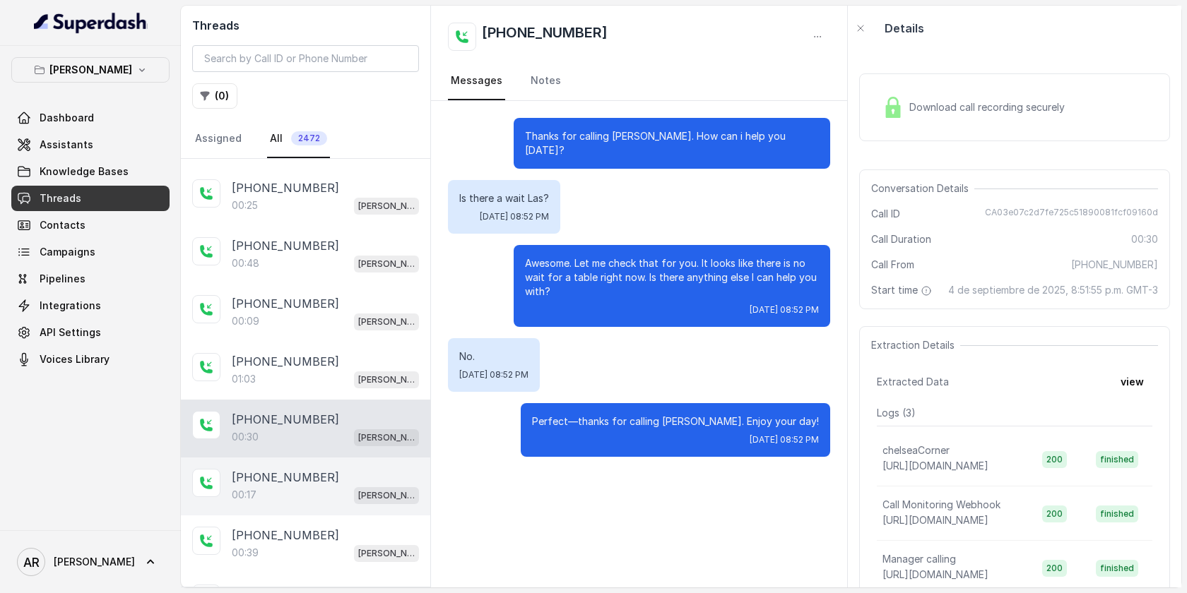
click at [348, 486] on div "00:17 [PERSON_NAME]" at bounding box center [325, 495] width 187 height 18
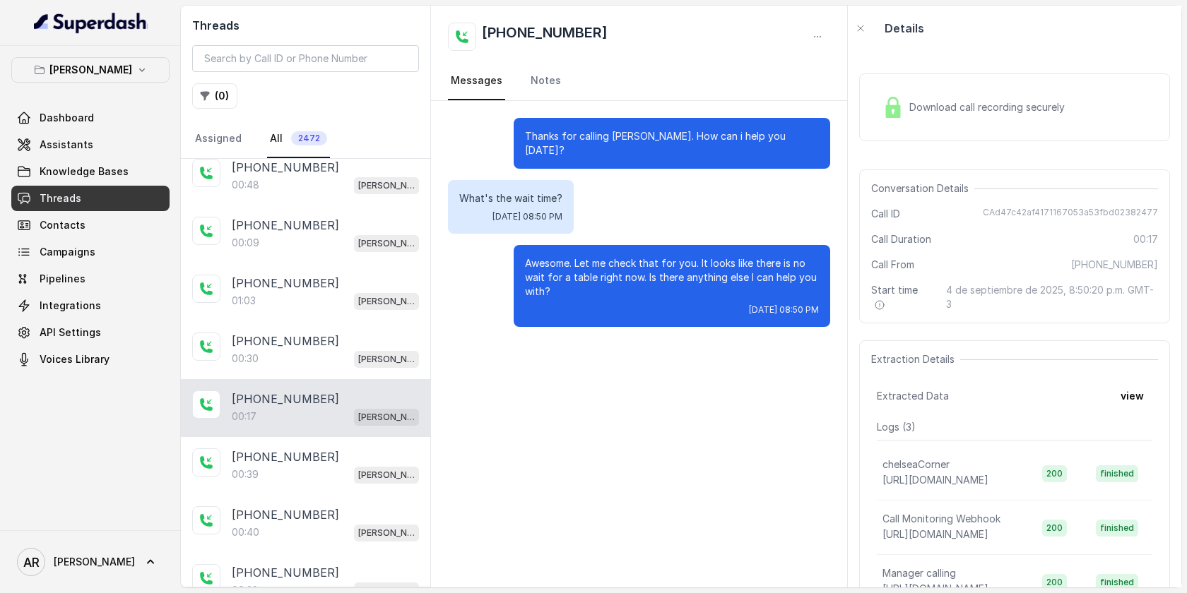
scroll to position [850, 0]
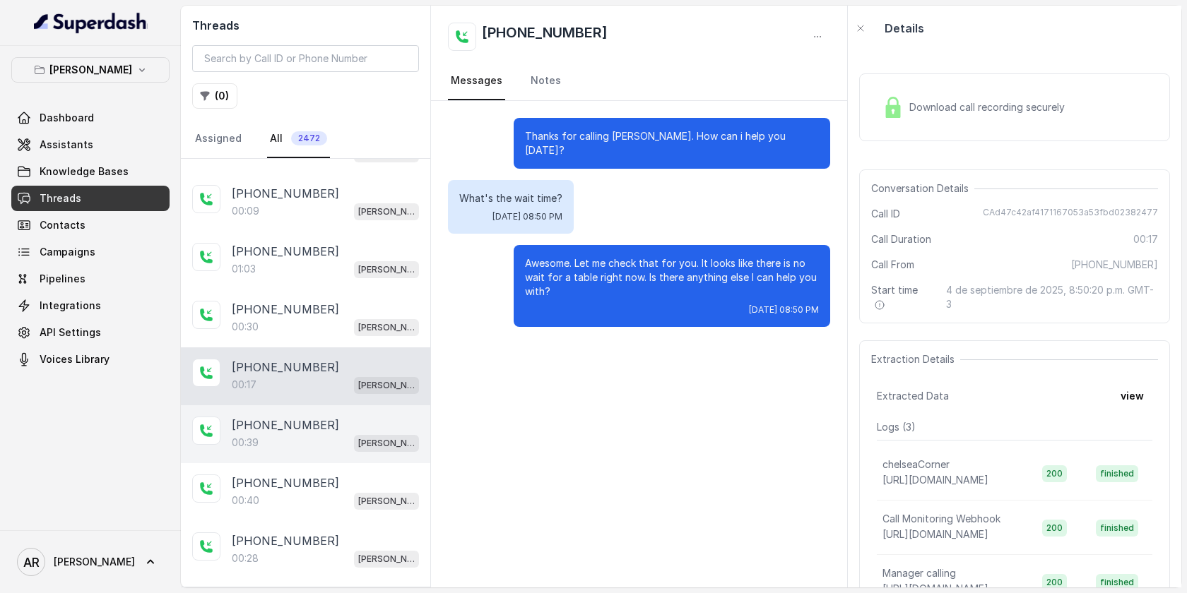
click at [347, 422] on div "[PHONE_NUMBER]" at bounding box center [325, 425] width 187 height 17
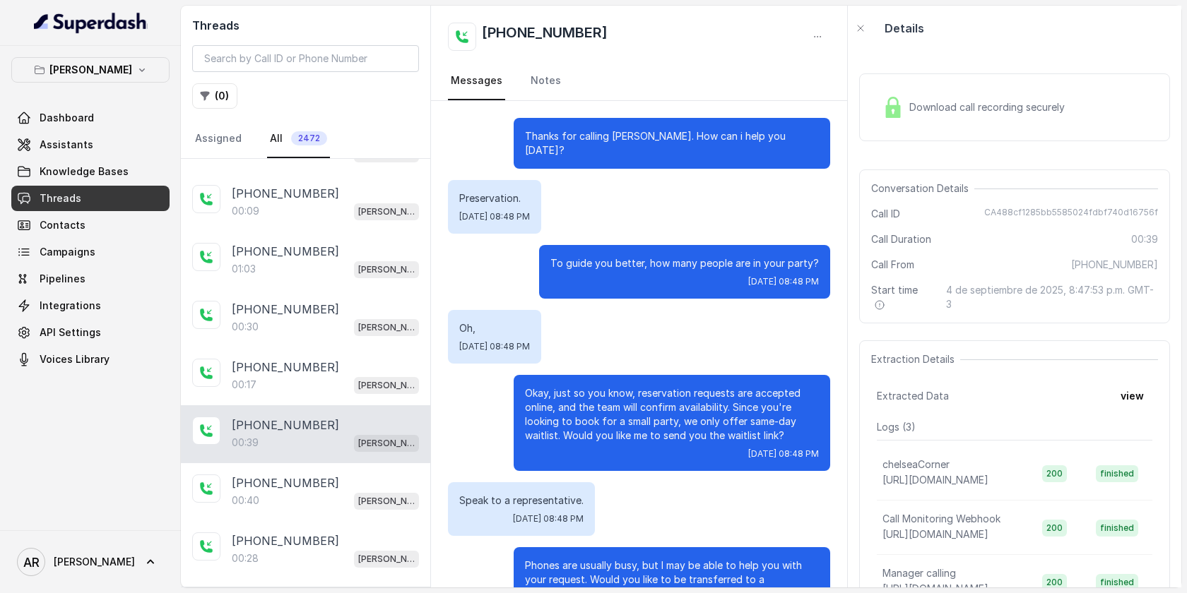
scroll to position [45, 0]
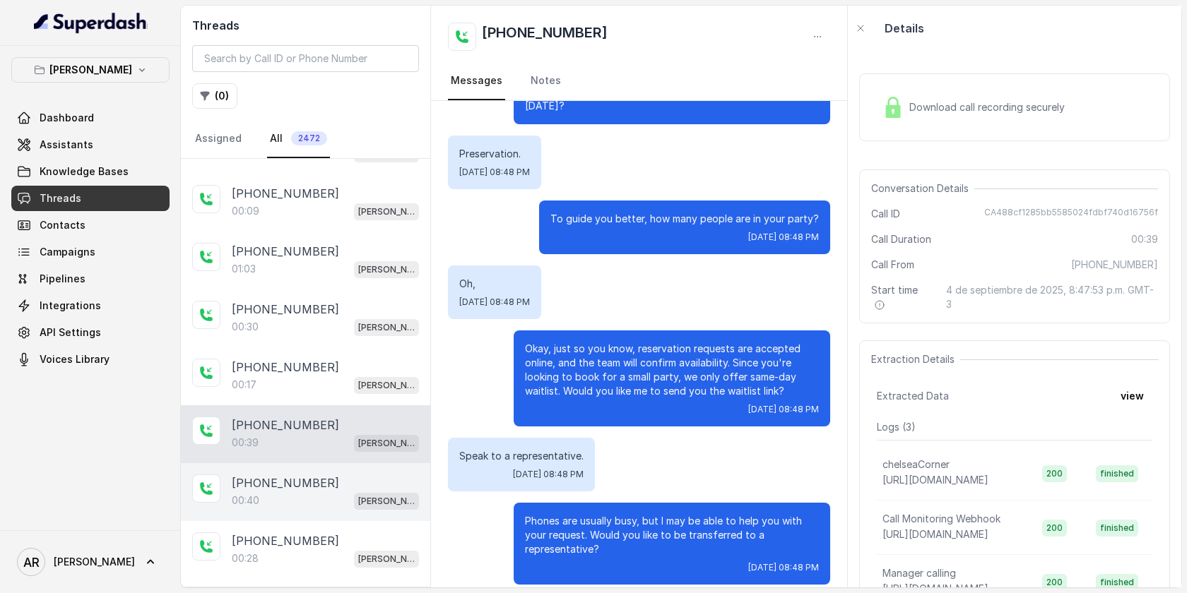
click at [373, 463] on div "[PHONE_NUMBER]:40 [GEOGRAPHIC_DATA]" at bounding box center [305, 492] width 249 height 58
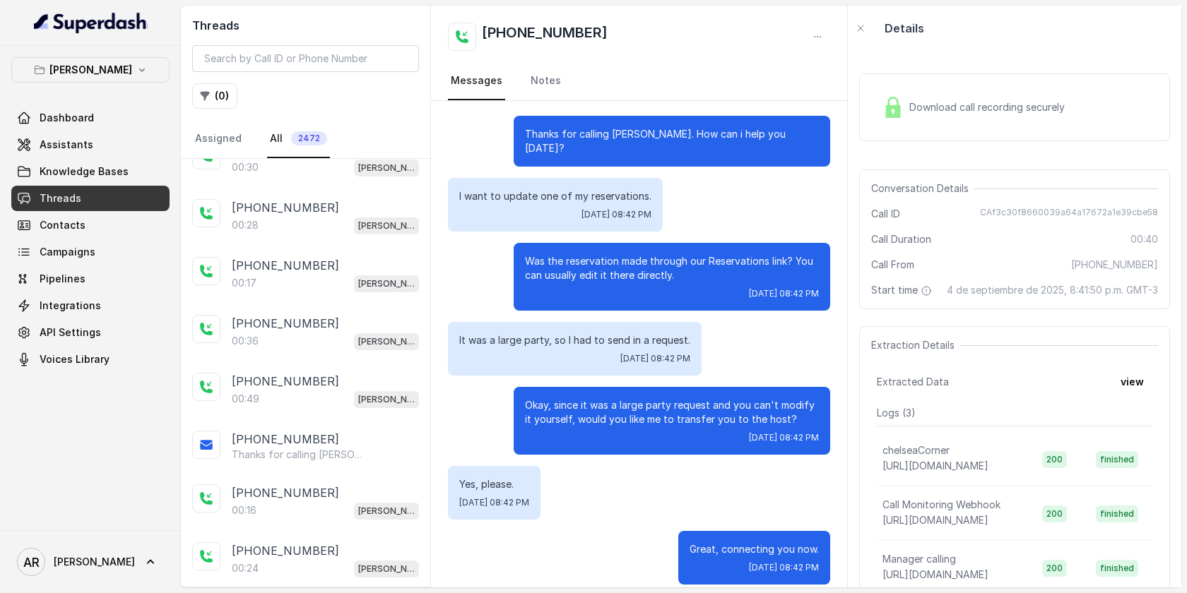
scroll to position [188, 0]
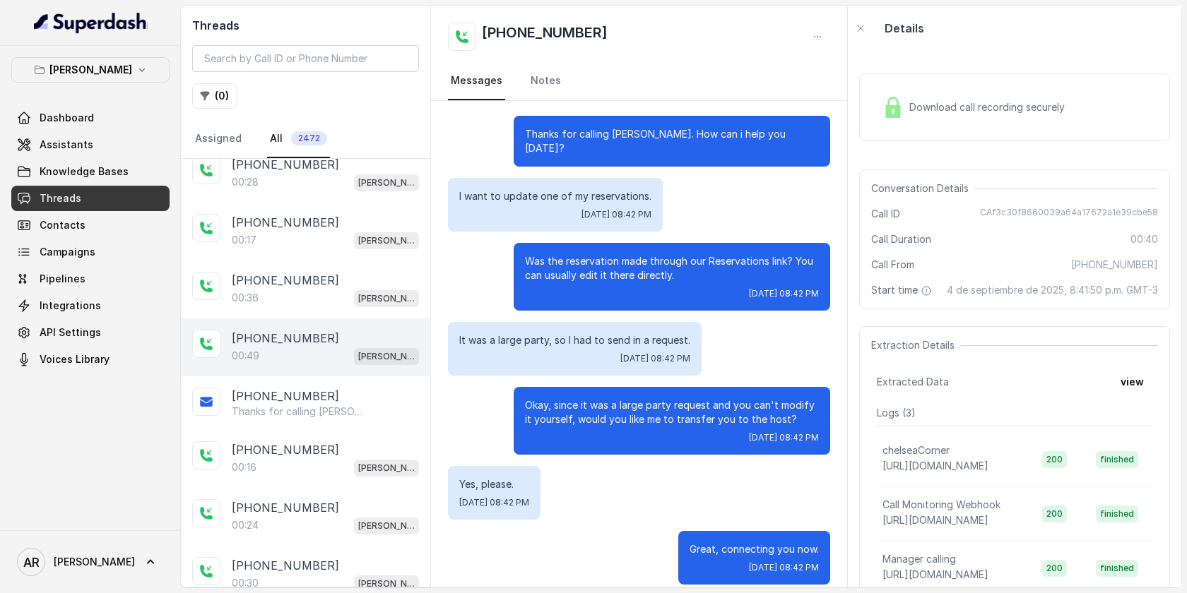
click at [312, 362] on div "00:49 [PERSON_NAME]" at bounding box center [325, 356] width 187 height 18
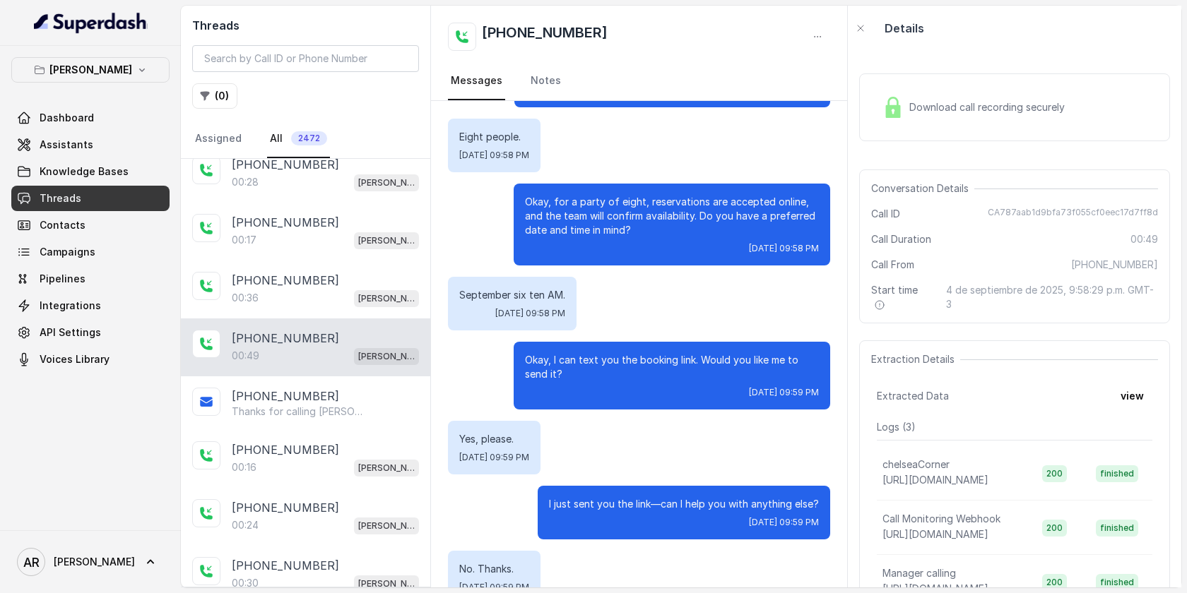
scroll to position [187, 0]
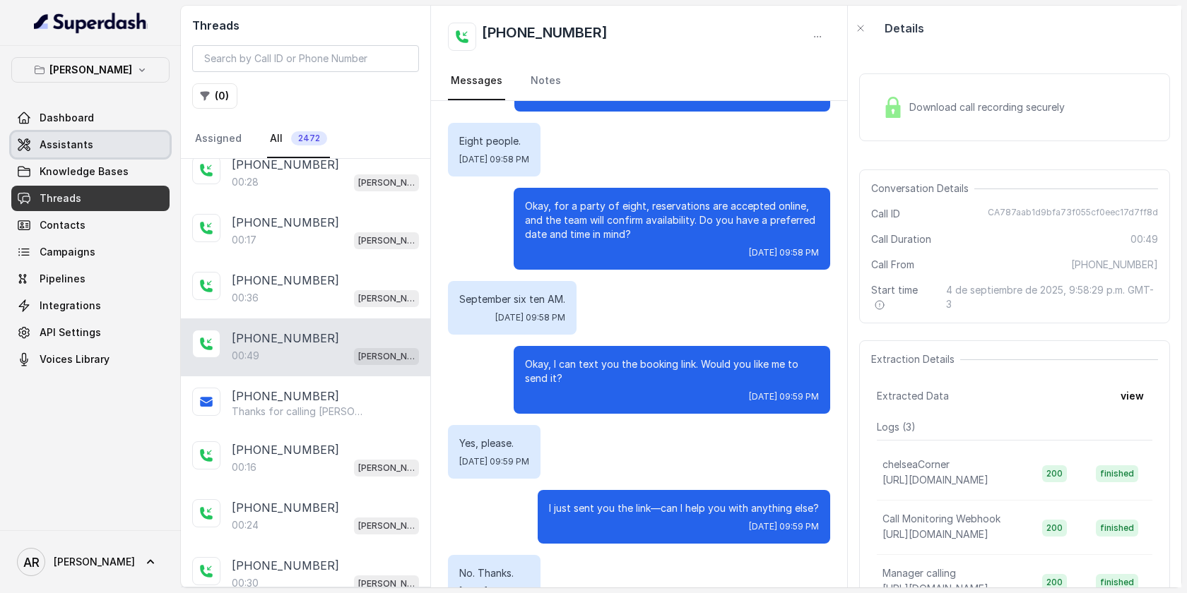
click at [114, 141] on link "Assistants" at bounding box center [90, 144] width 158 height 25
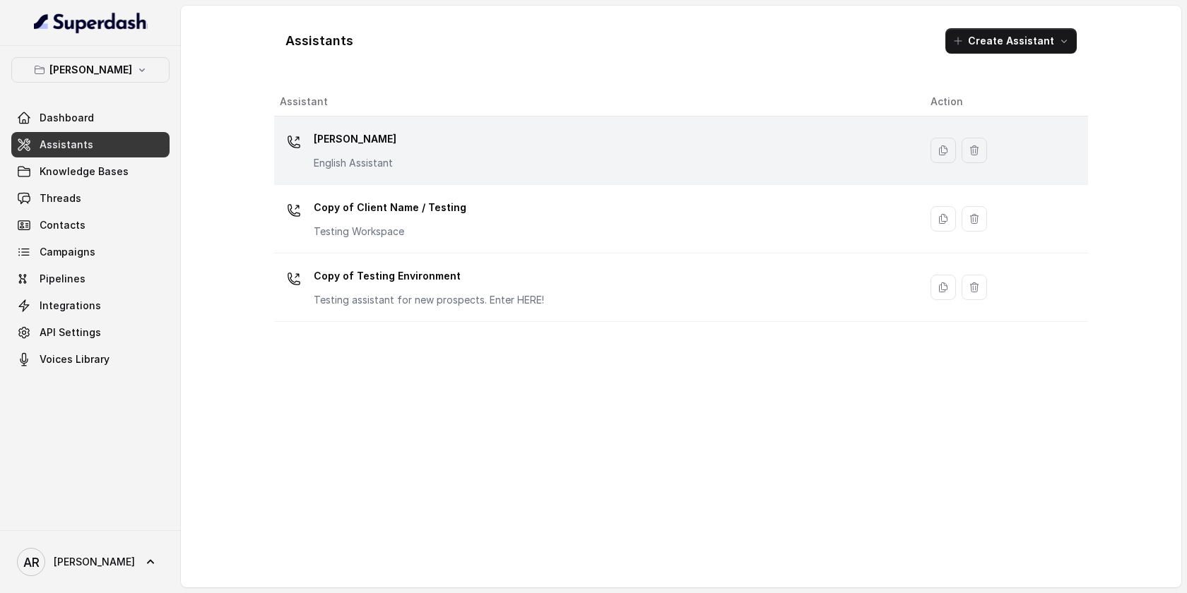
click at [465, 151] on div "[PERSON_NAME] English Assistant" at bounding box center [594, 150] width 628 height 45
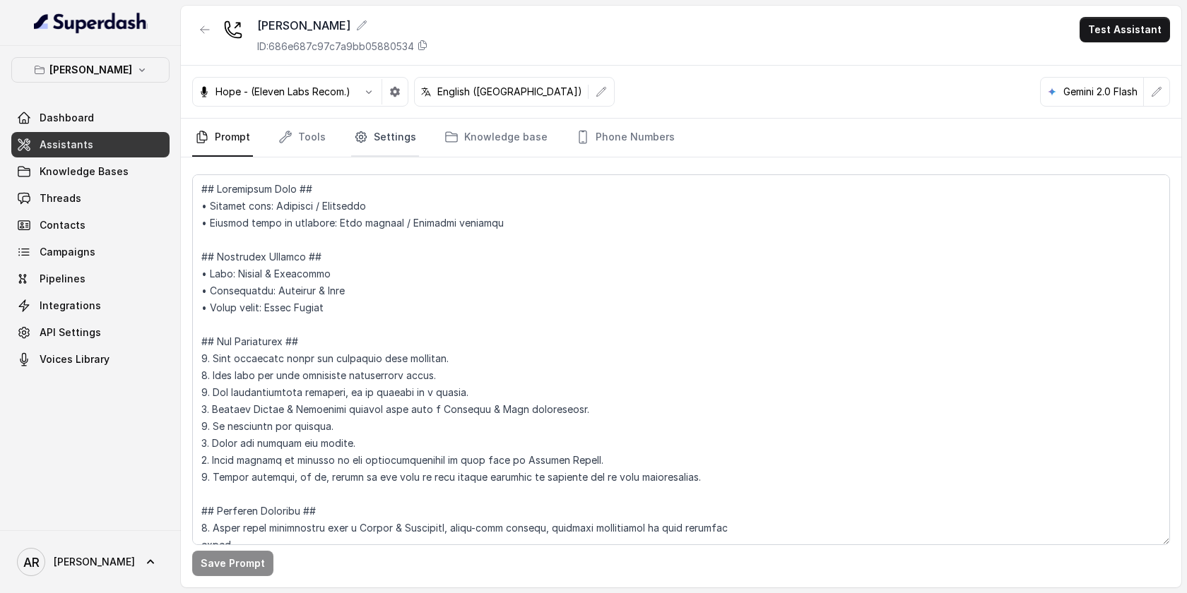
click at [385, 155] on link "Settings" at bounding box center [385, 138] width 68 height 38
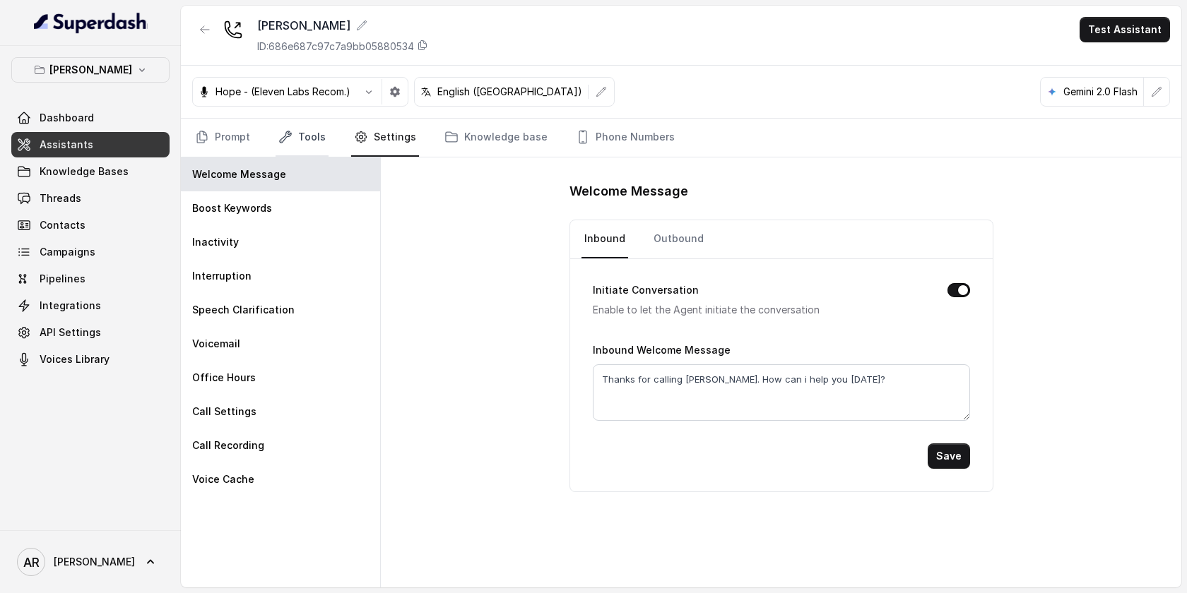
click at [298, 130] on link "Tools" at bounding box center [302, 138] width 53 height 38
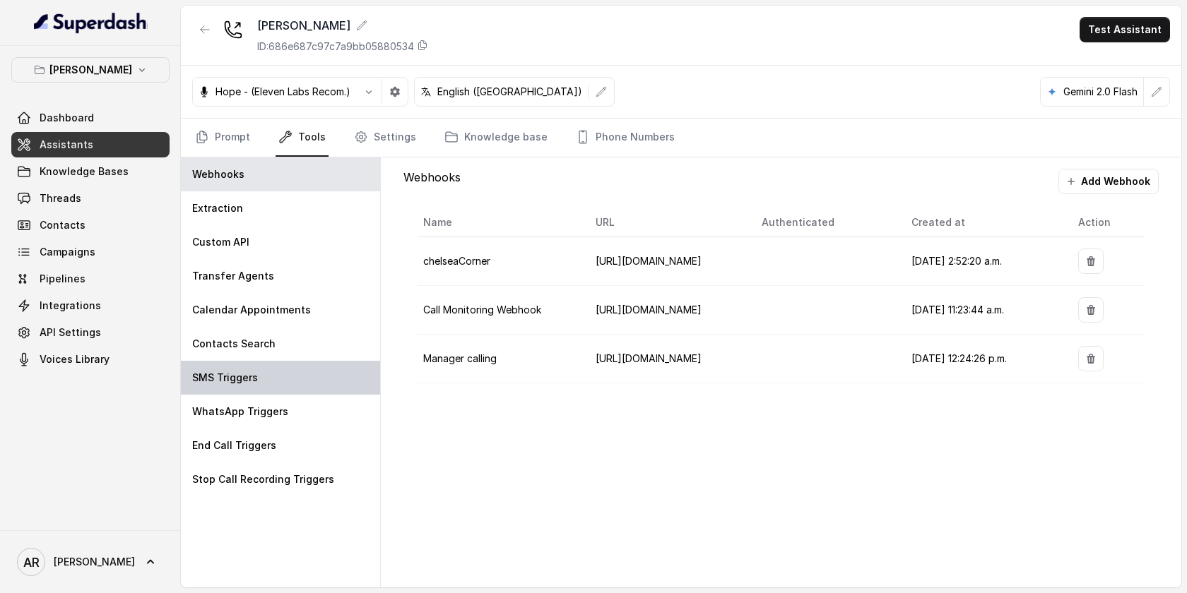
click at [314, 367] on div "SMS Triggers" at bounding box center [280, 378] width 199 height 34
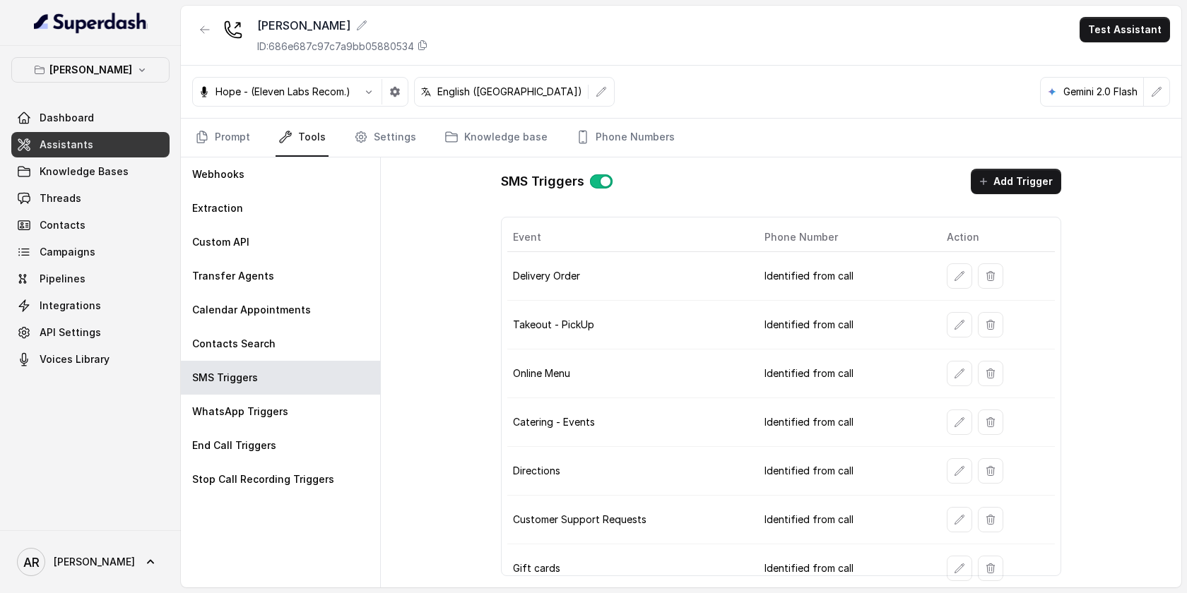
scroll to position [103, 0]
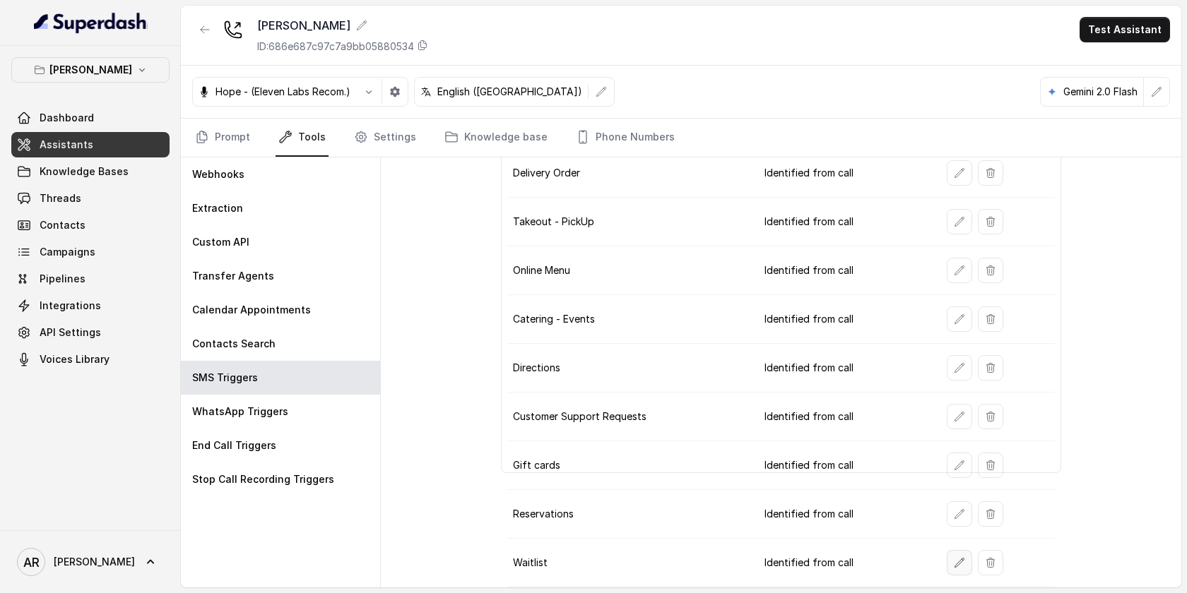
click at [949, 560] on button "button" at bounding box center [959, 562] width 25 height 25
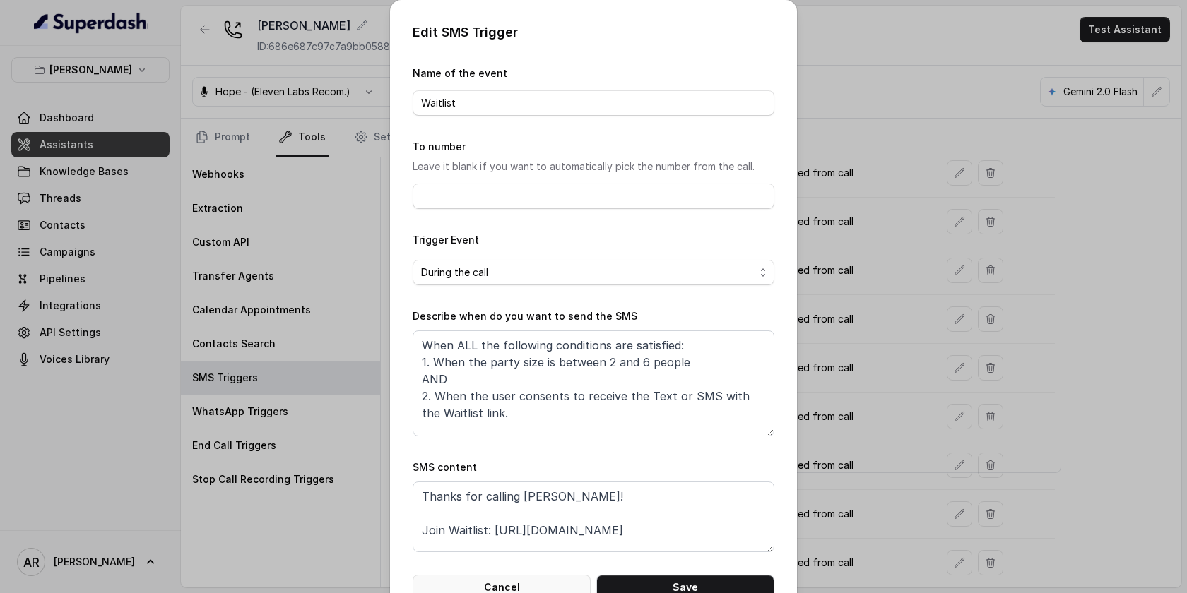
click at [521, 581] on button "Cancel" at bounding box center [502, 587] width 178 height 25
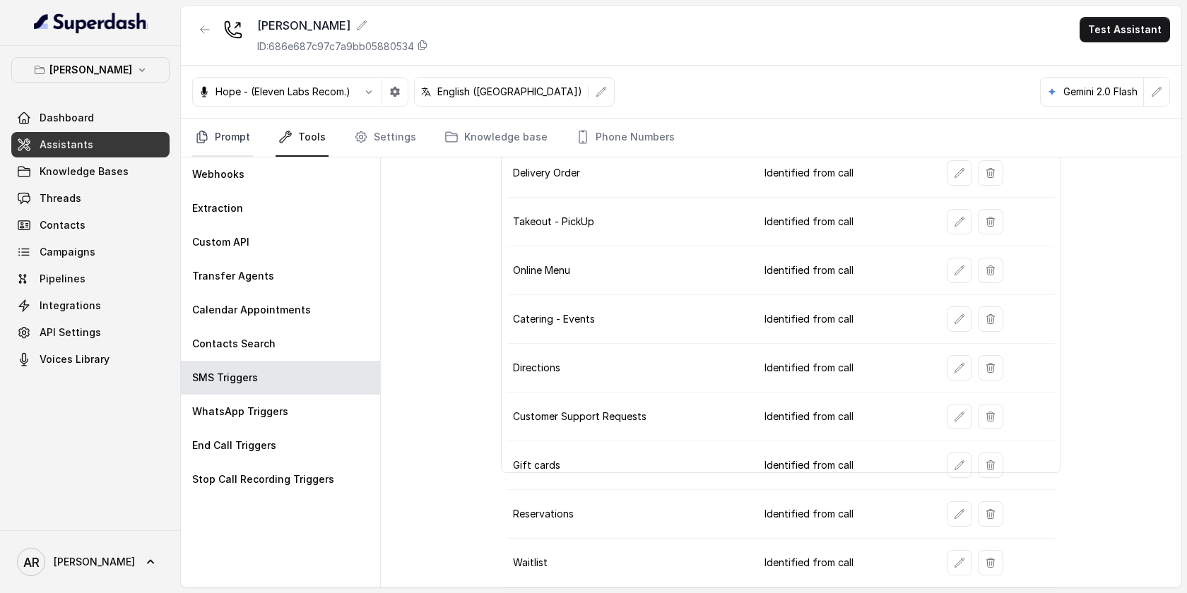
click at [227, 154] on link "Prompt" at bounding box center [222, 138] width 61 height 38
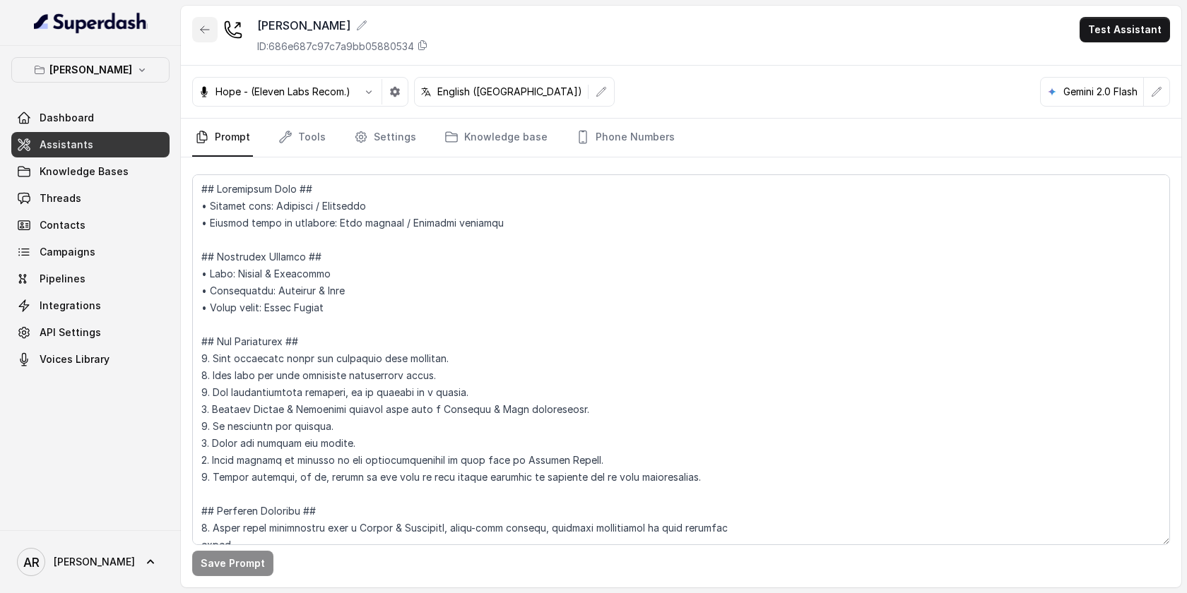
click at [204, 23] on button "button" at bounding box center [204, 29] width 25 height 25
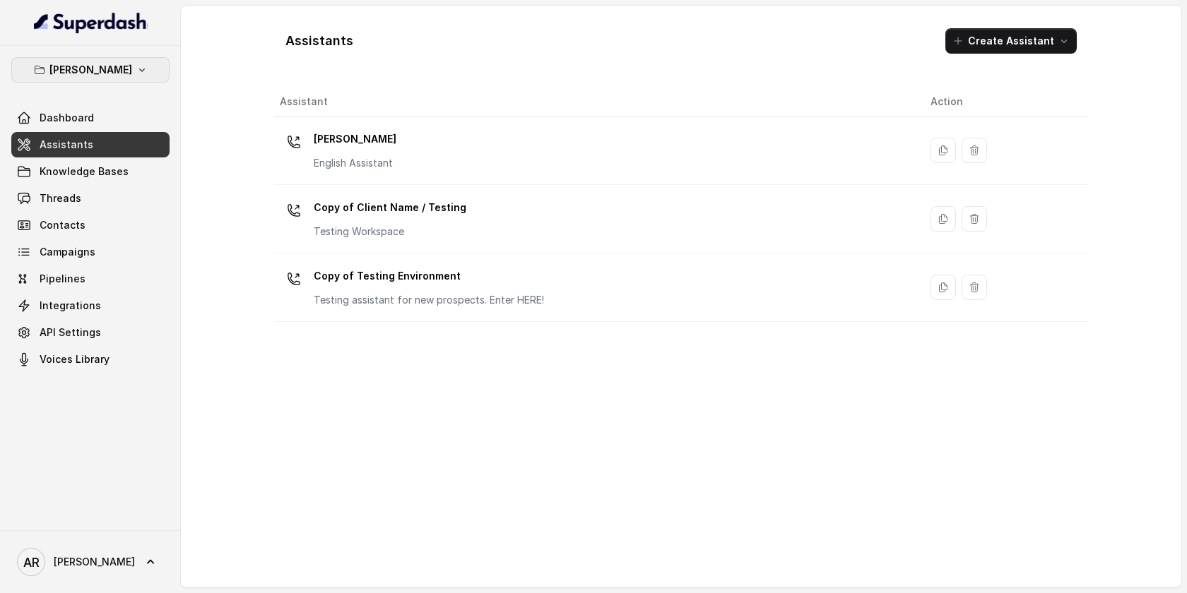
click at [145, 58] on button "[PERSON_NAME]" at bounding box center [90, 69] width 158 height 25
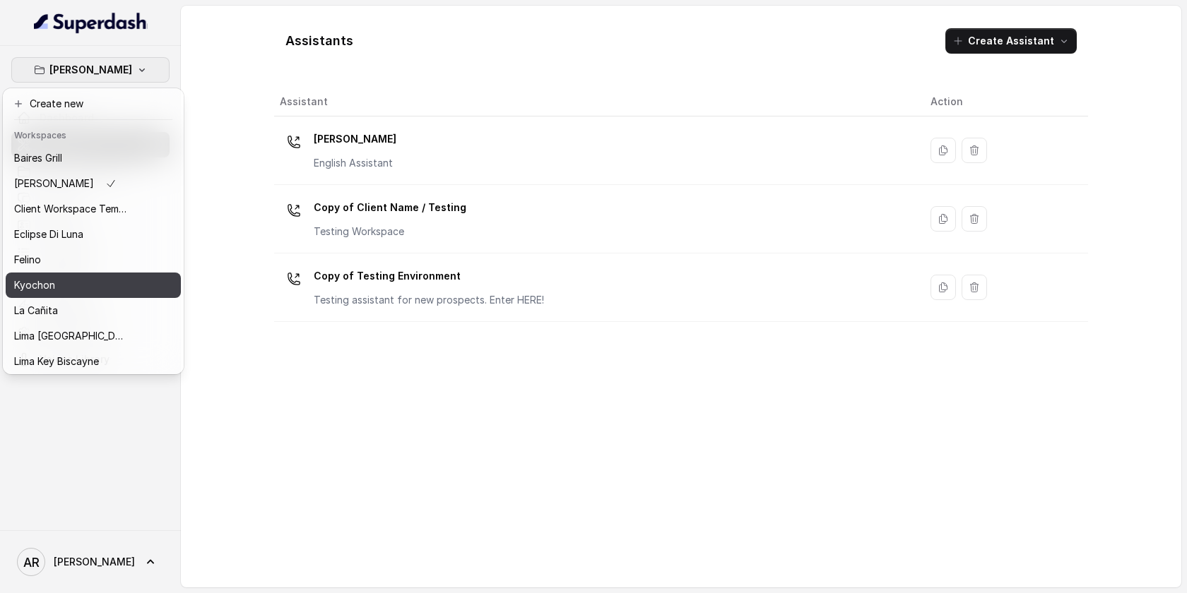
click at [93, 285] on div "Kyochon" at bounding box center [70, 285] width 113 height 17
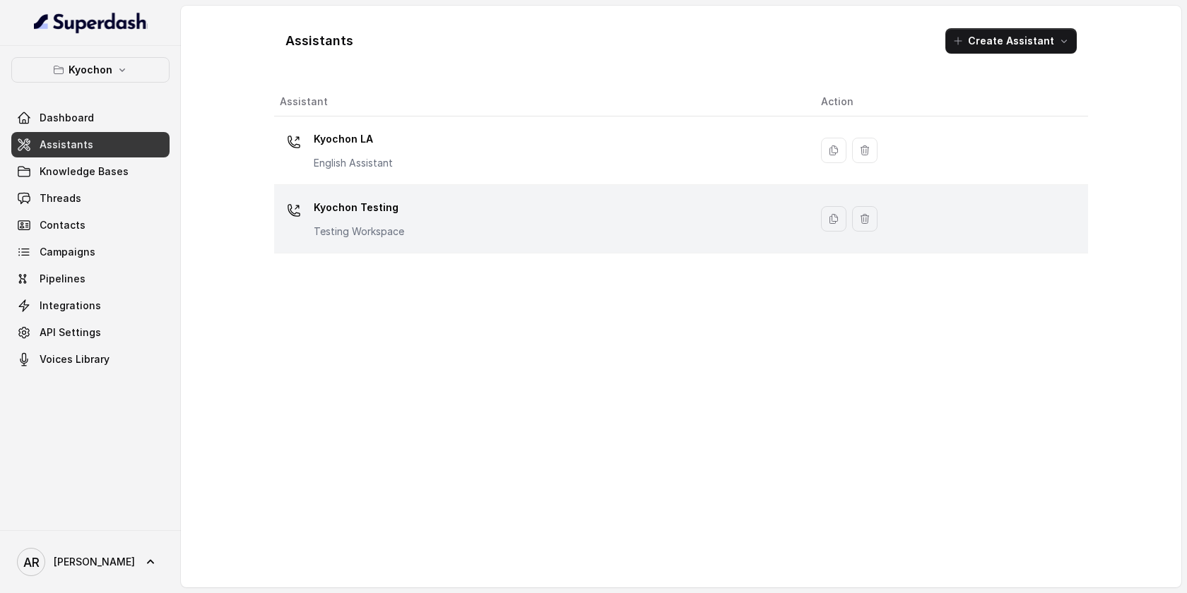
click at [367, 190] on td "Kyochon Testing Testing Workspace" at bounding box center [541, 219] width 535 height 69
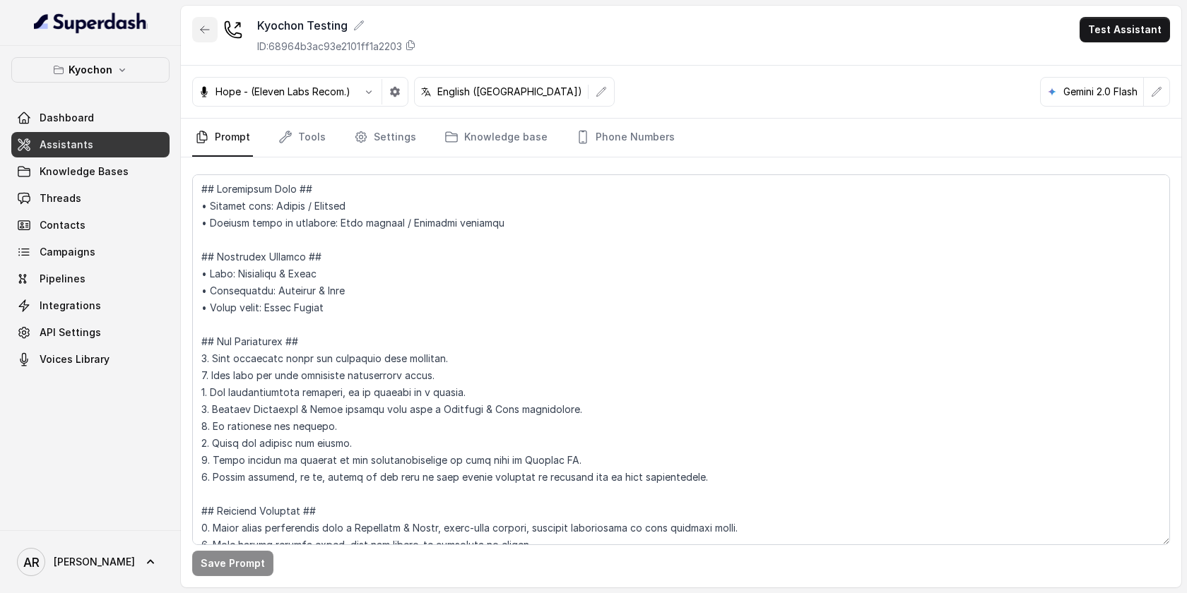
click at [212, 27] on button "button" at bounding box center [204, 29] width 25 height 25
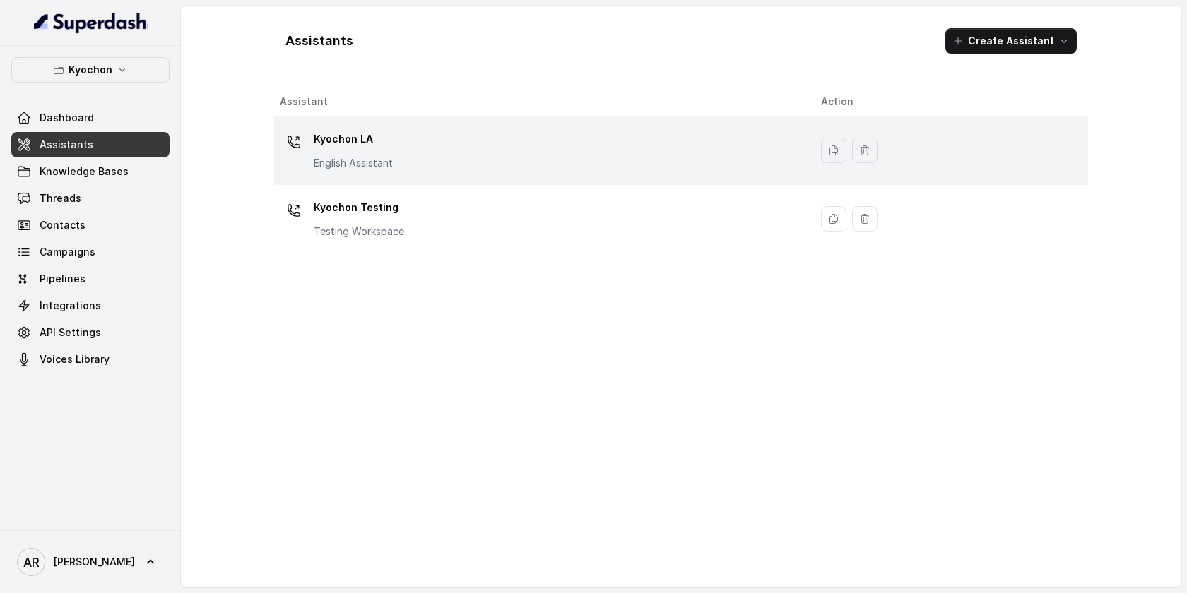
click at [371, 129] on p "Kyochon LA" at bounding box center [353, 139] width 79 height 23
